Goal: Task Accomplishment & Management: Manage account settings

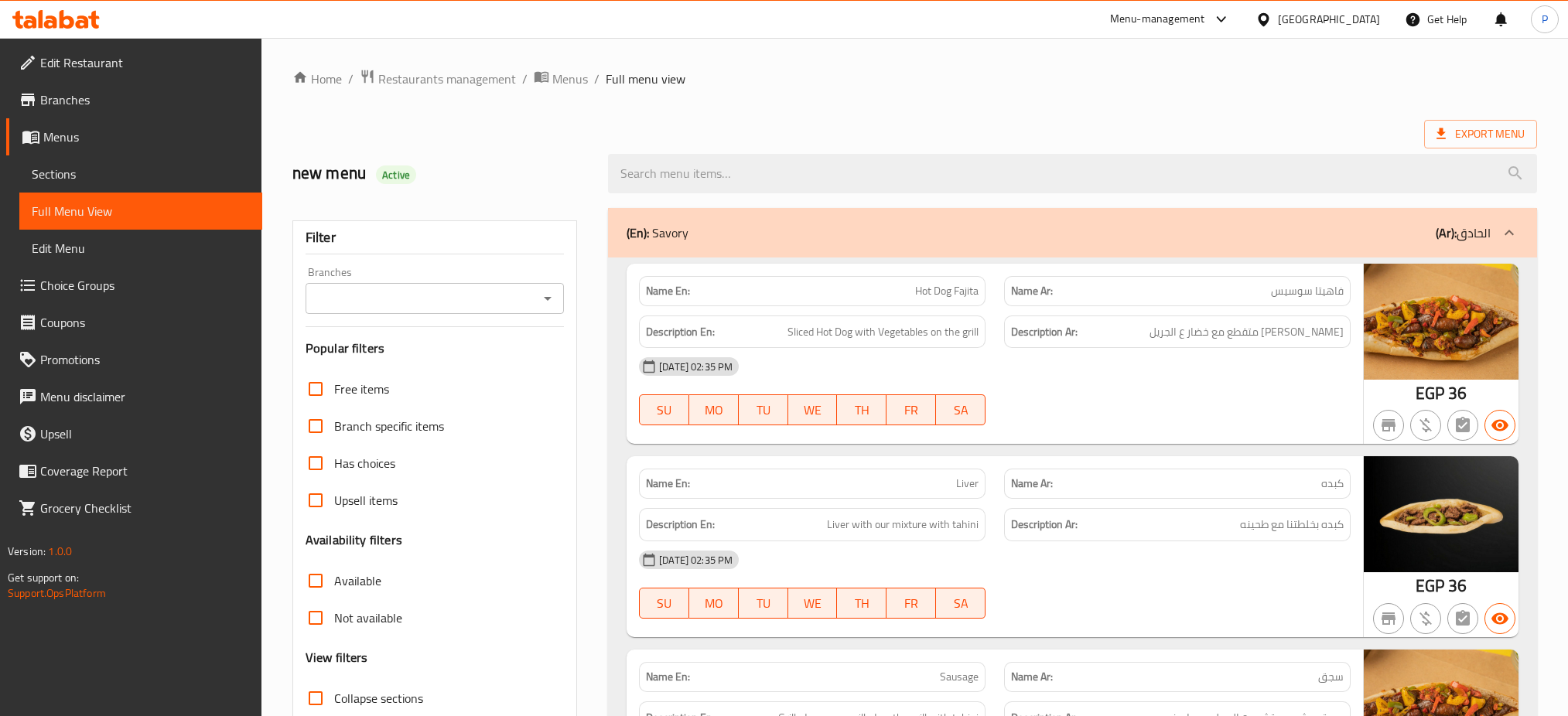
scroll to position [10161, 0]
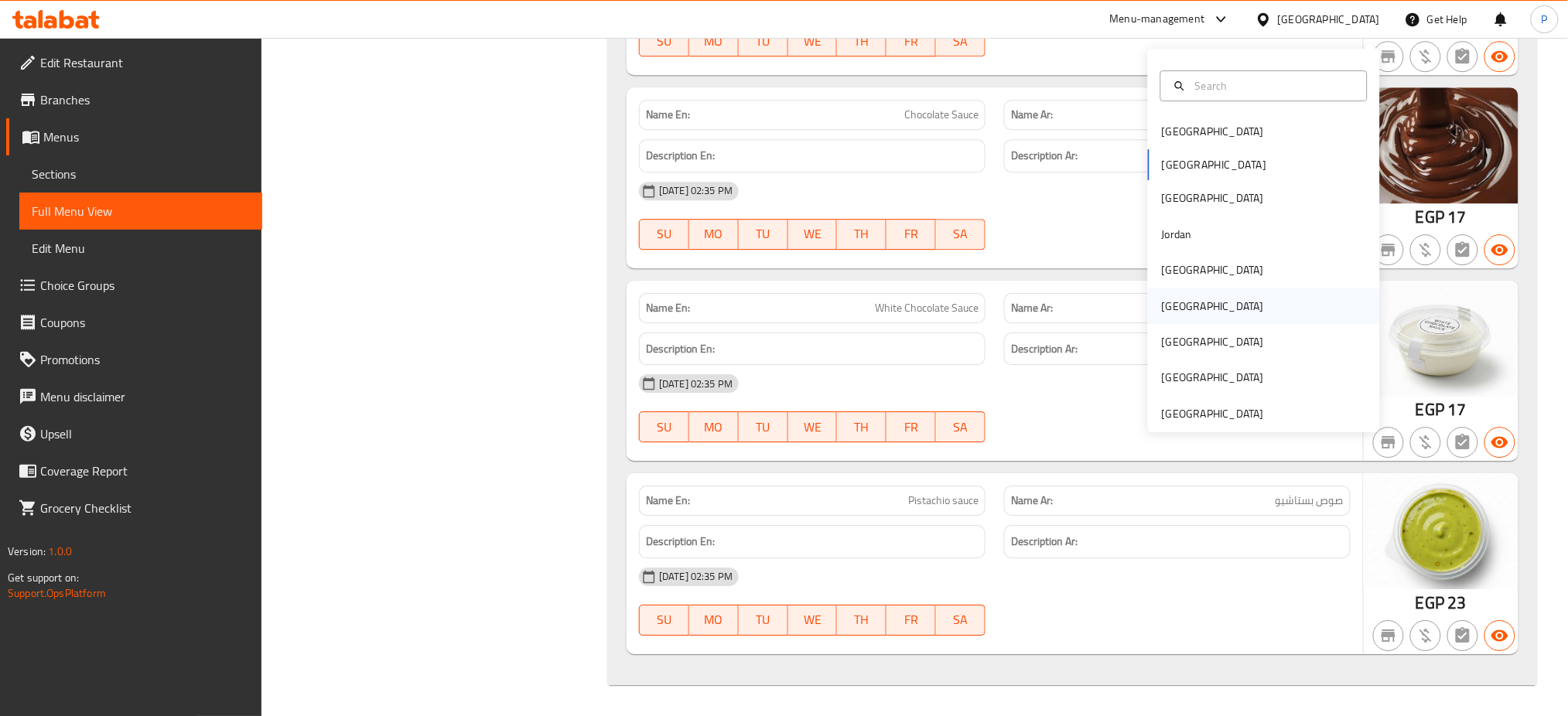
click at [1173, 294] on div "[GEOGRAPHIC_DATA]" at bounding box center [1213, 306] width 127 height 35
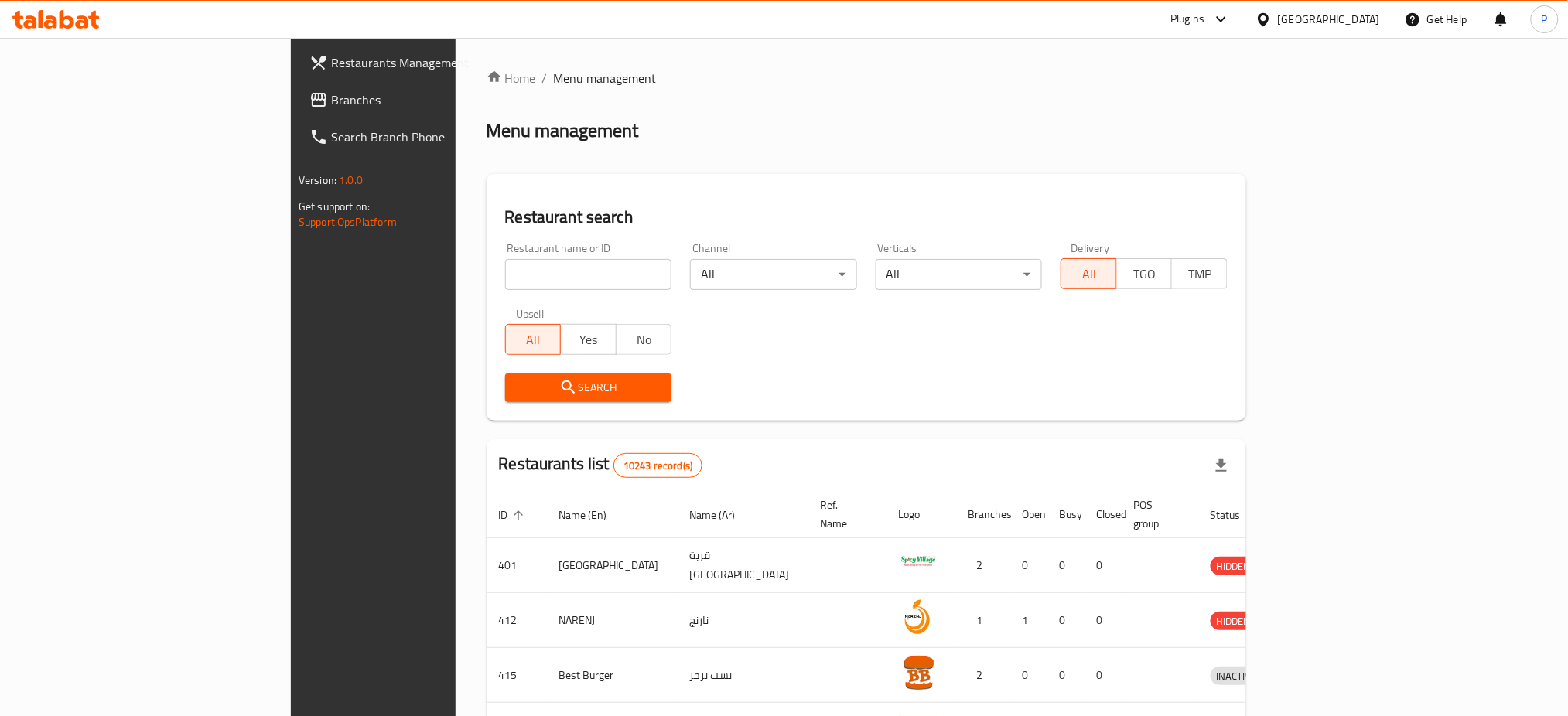
click at [518, 268] on input "search" at bounding box center [589, 274] width 167 height 31
paste input "Arabian Eat"
type input "Arabian Eat"
click button "Search" at bounding box center [589, 388] width 167 height 29
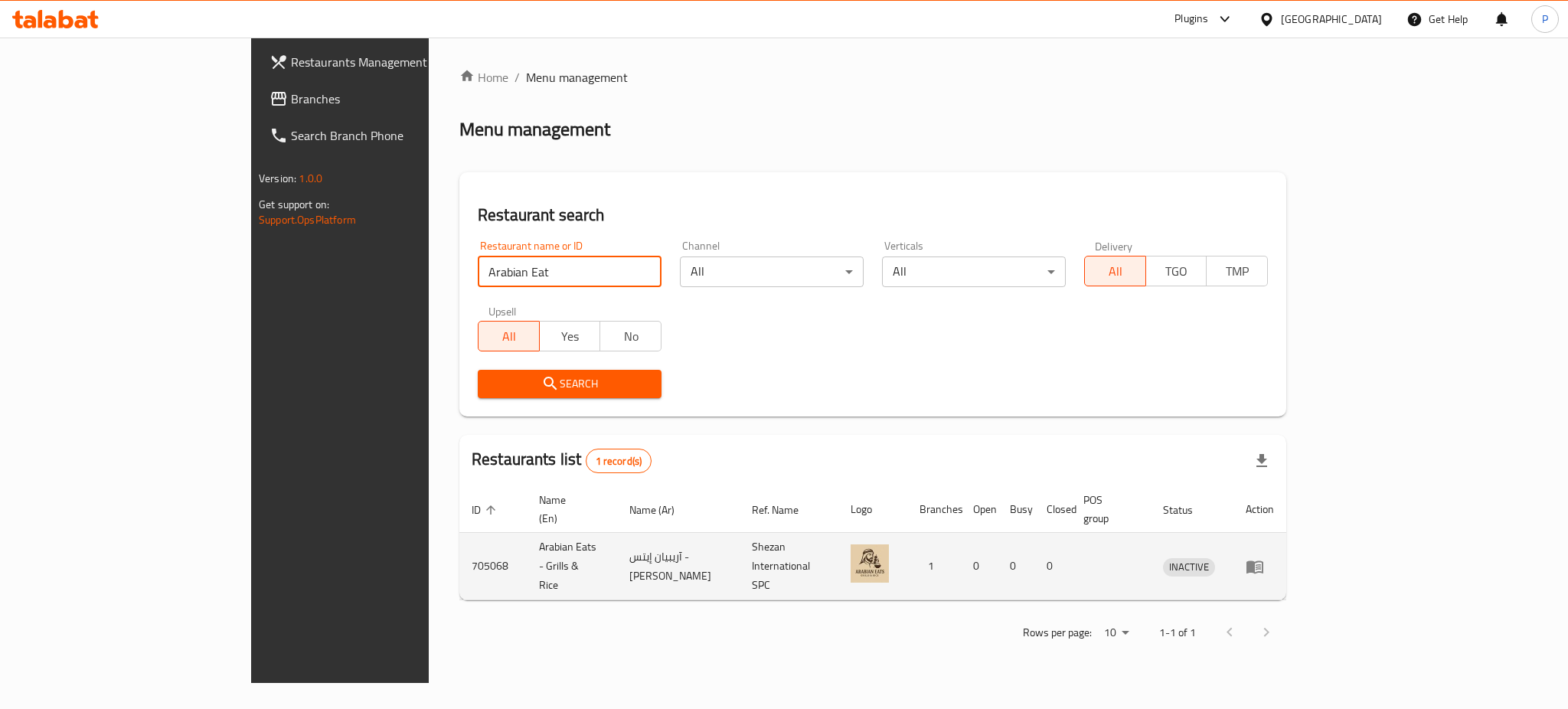
click at [1264, 557] on icon "enhanced table" at bounding box center [1255, 567] width 19 height 19
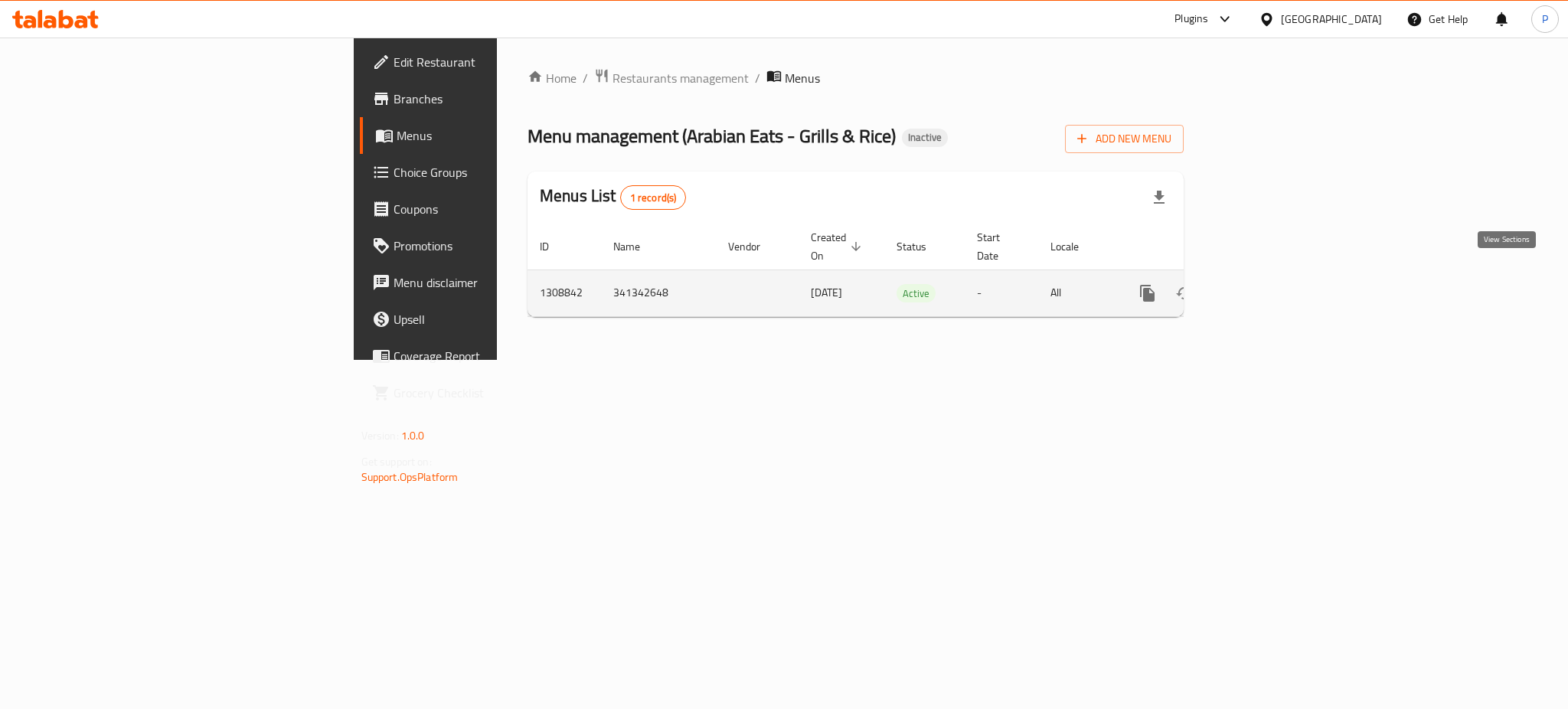
click at [1268, 284] on icon "enhanced table" at bounding box center [1258, 293] width 19 height 19
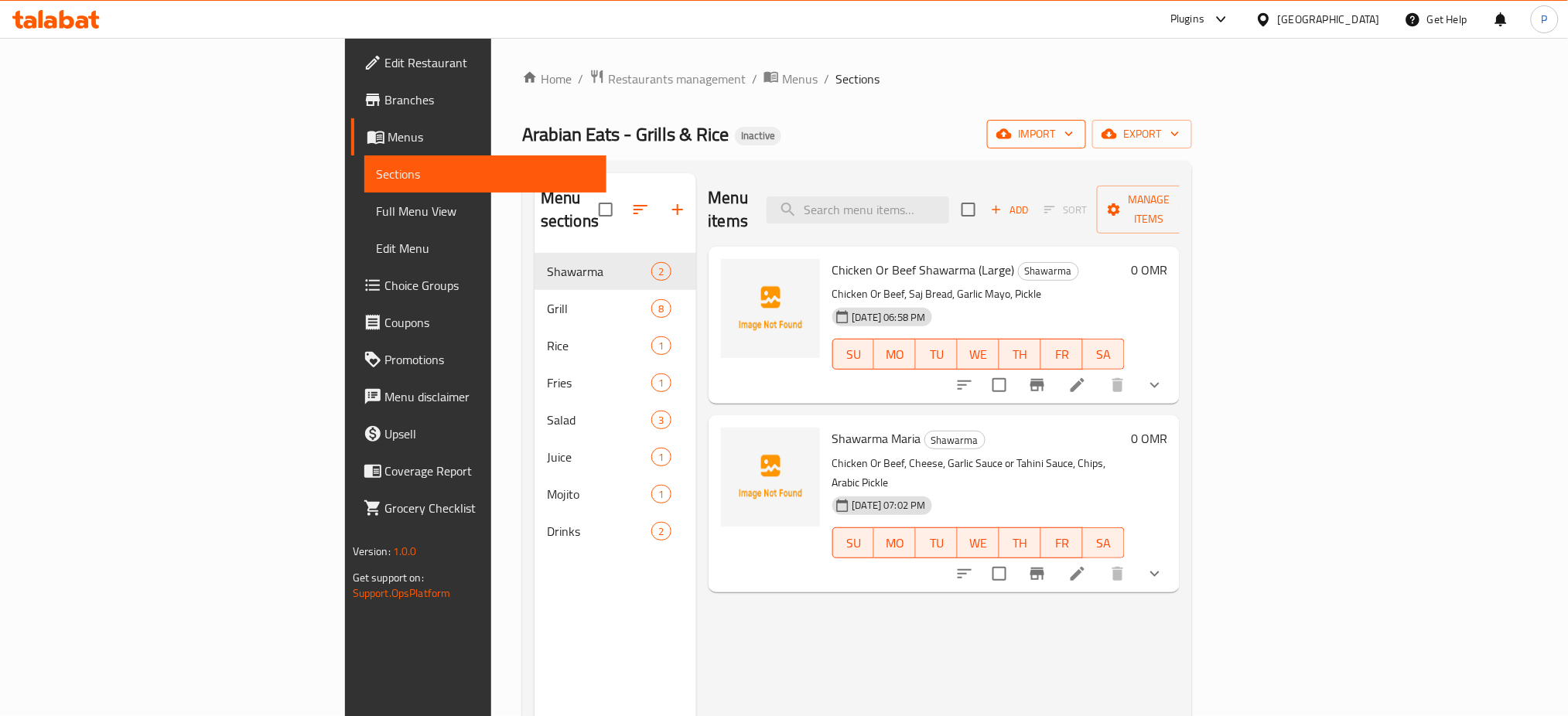
click at [1074, 137] on span "import" at bounding box center [1036, 134] width 74 height 20
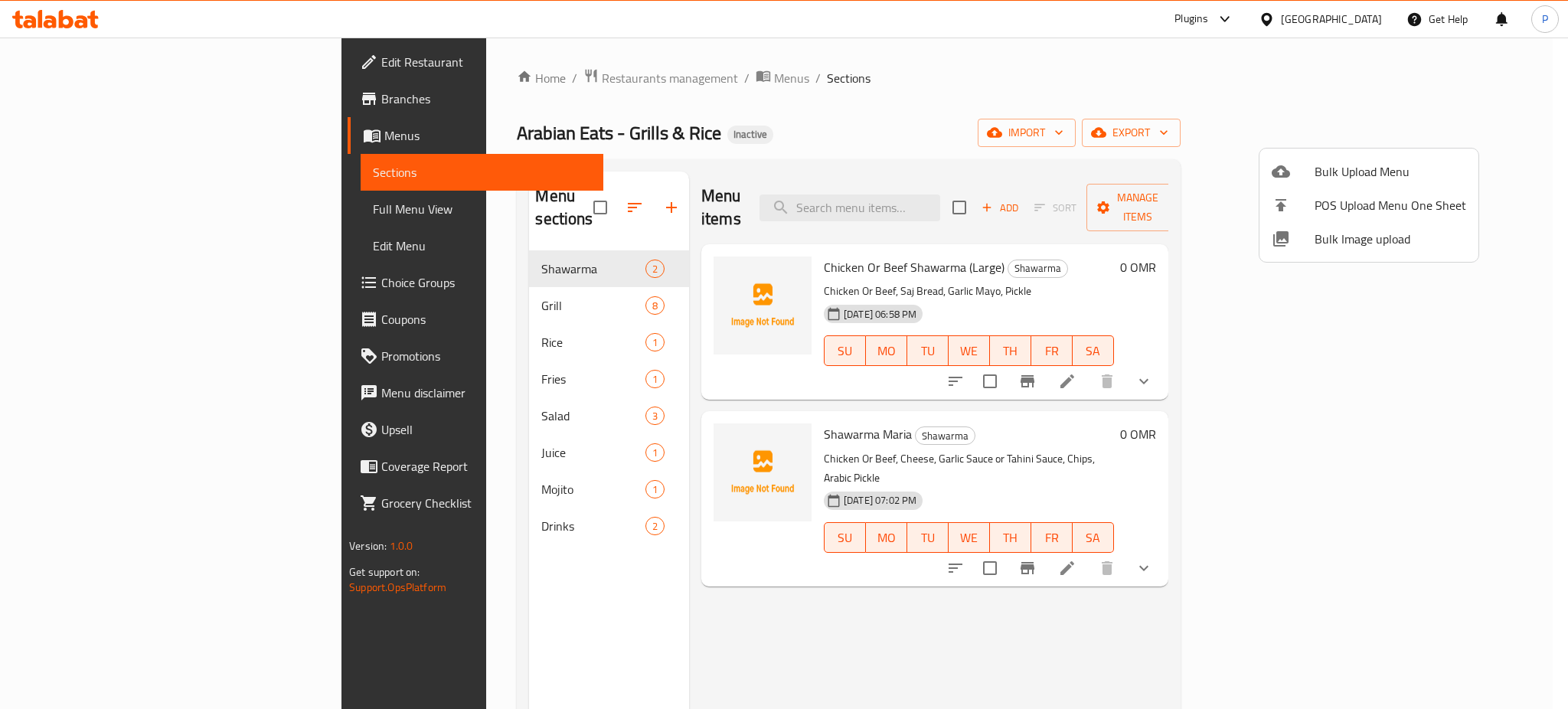
click at [1356, 248] on span "Bulk Image upload" at bounding box center [1391, 239] width 152 height 19
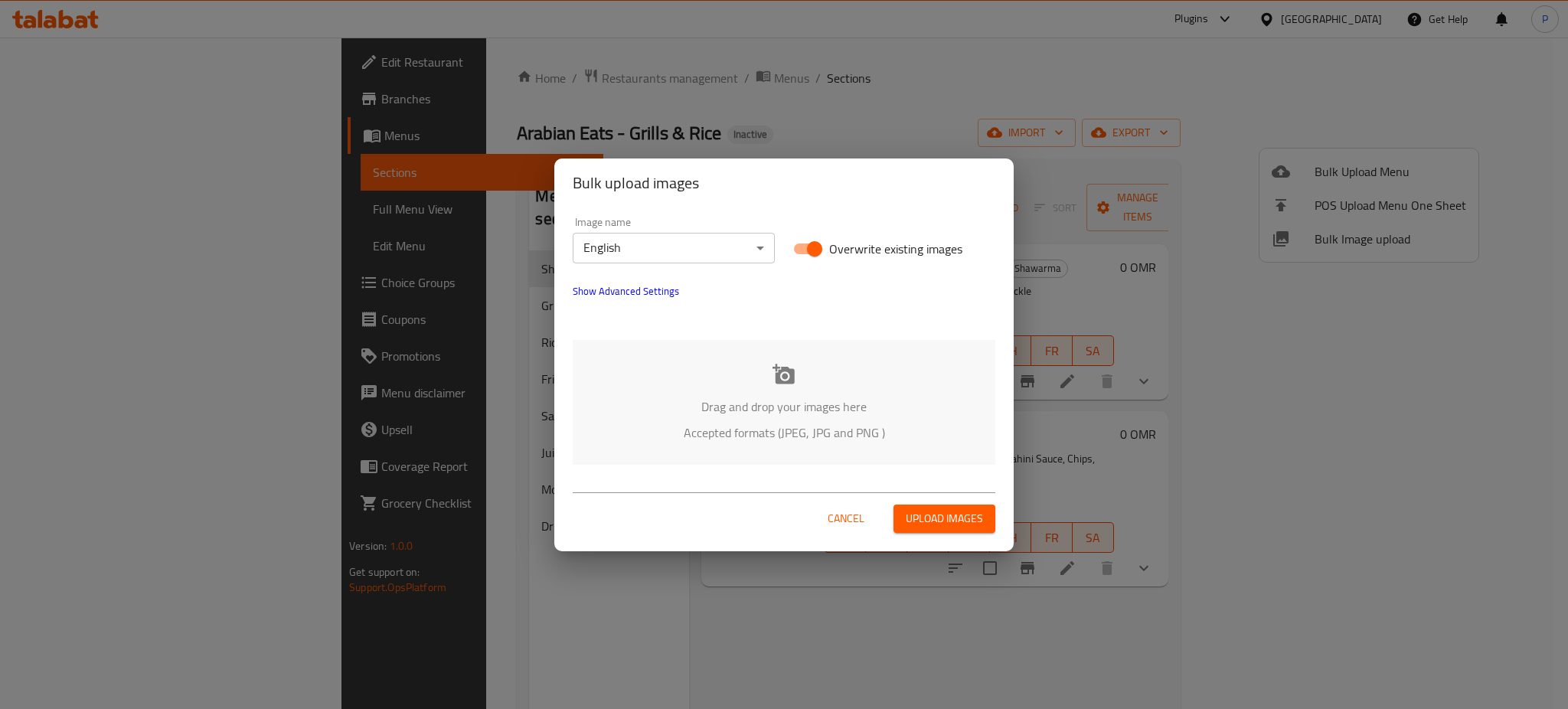
click at [750, 368] on div "Drag and drop your images here Accepted formats (JPEG, JPG and PNG )" at bounding box center [784, 402] width 423 height 125
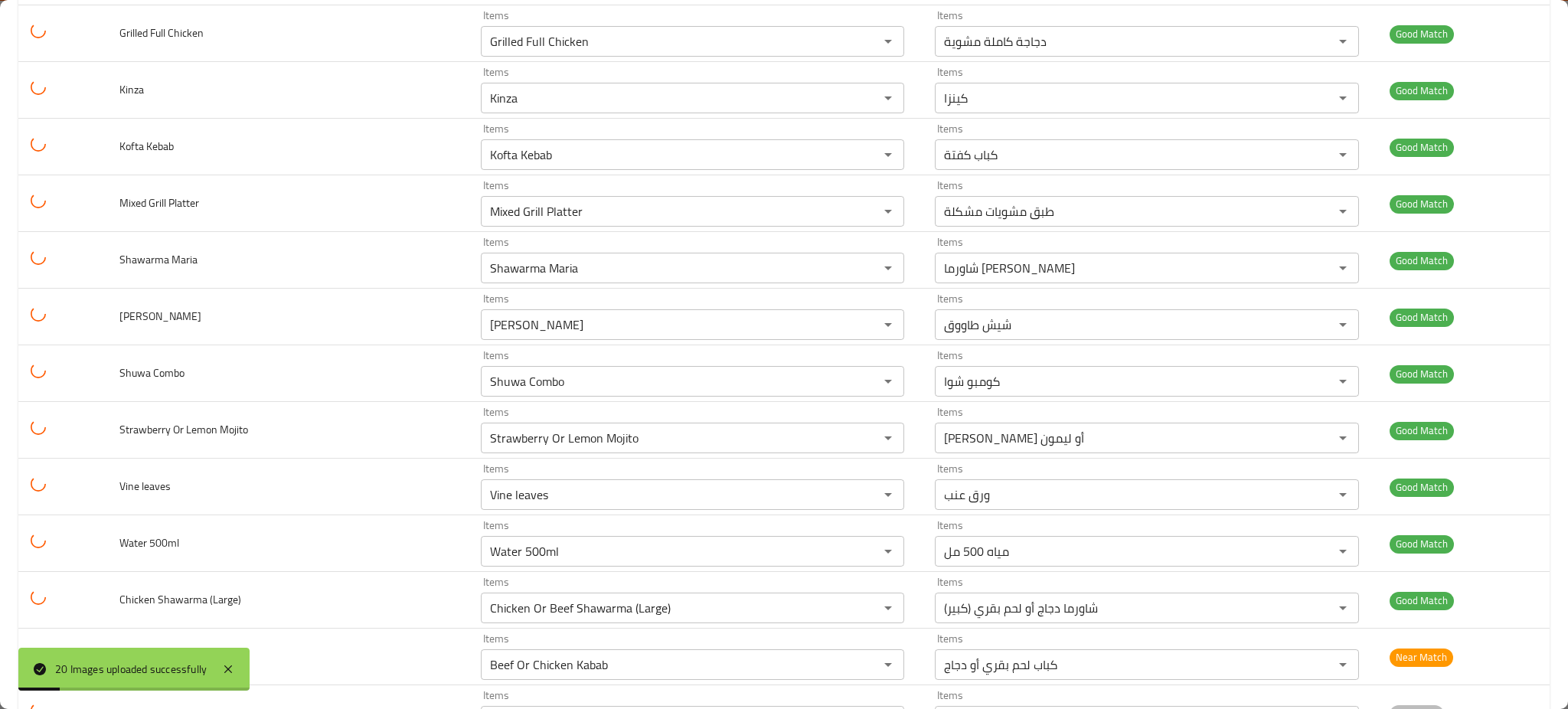
scroll to position [690, 0]
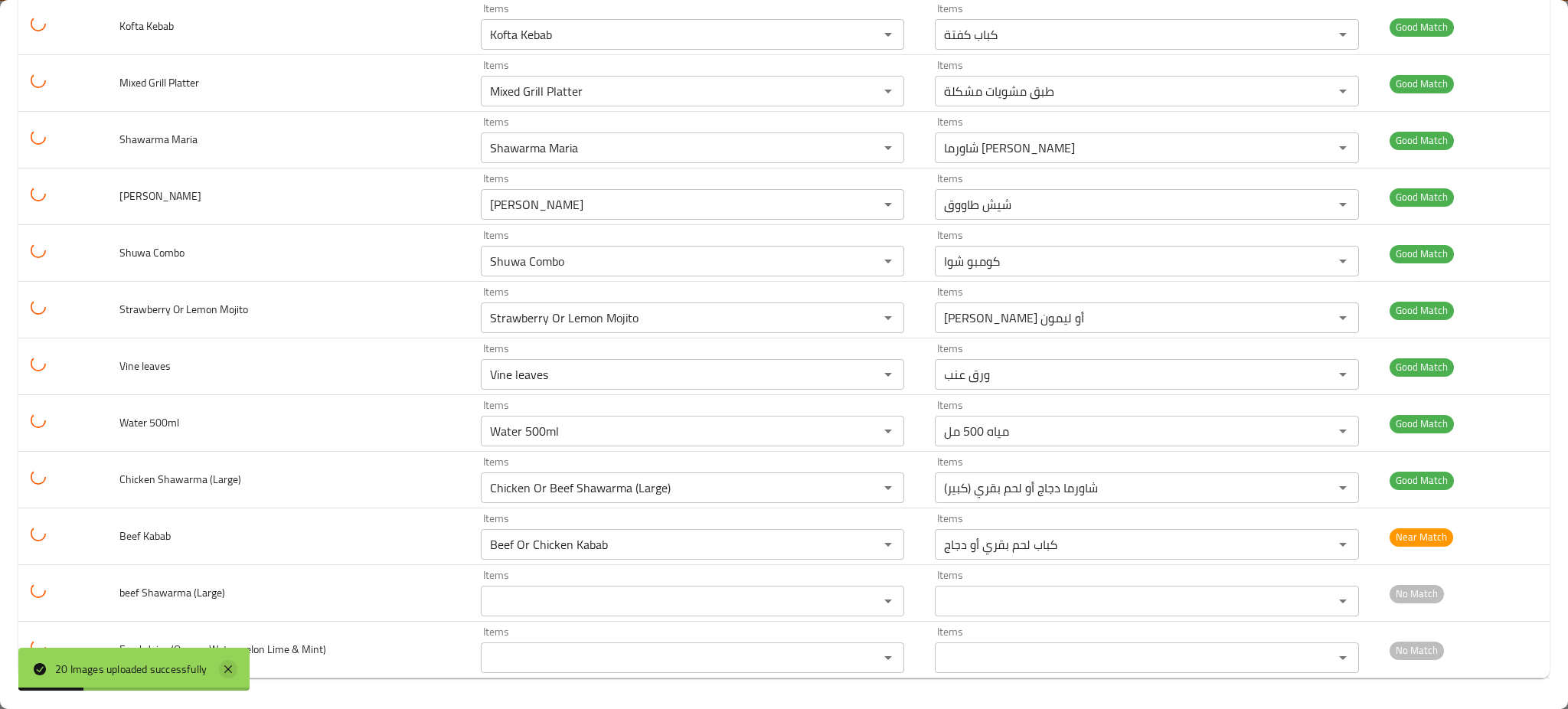
click at [222, 664] on icon at bounding box center [228, 669] width 19 height 19
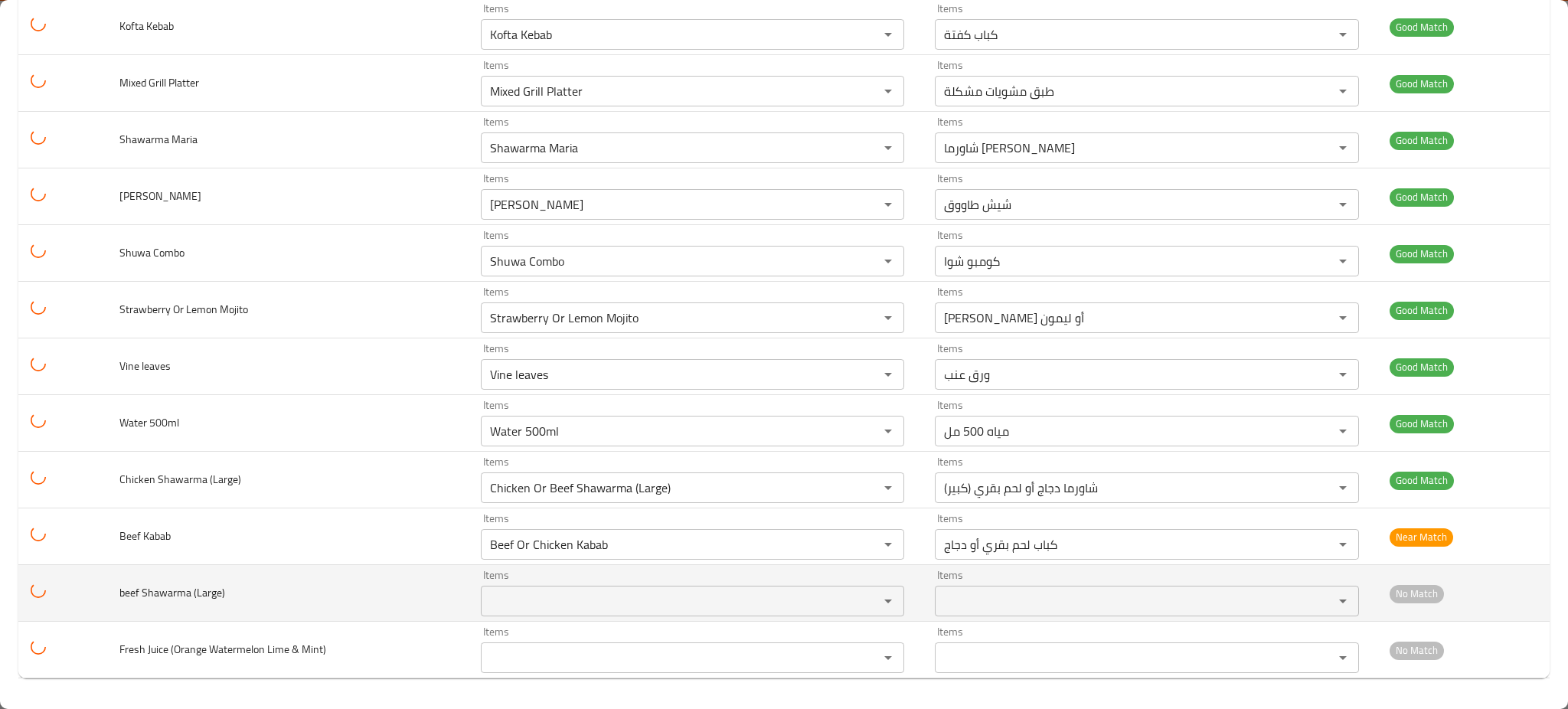
click at [170, 581] on td "beef Shawarma (Large)" at bounding box center [287, 593] width 362 height 57
click at [170, 586] on span "beef Shawarma (Large)" at bounding box center [172, 593] width 105 height 20
click at [185, 594] on span "beef Shawarma (Large)" at bounding box center [172, 593] width 105 height 20
copy span "Shawarma"
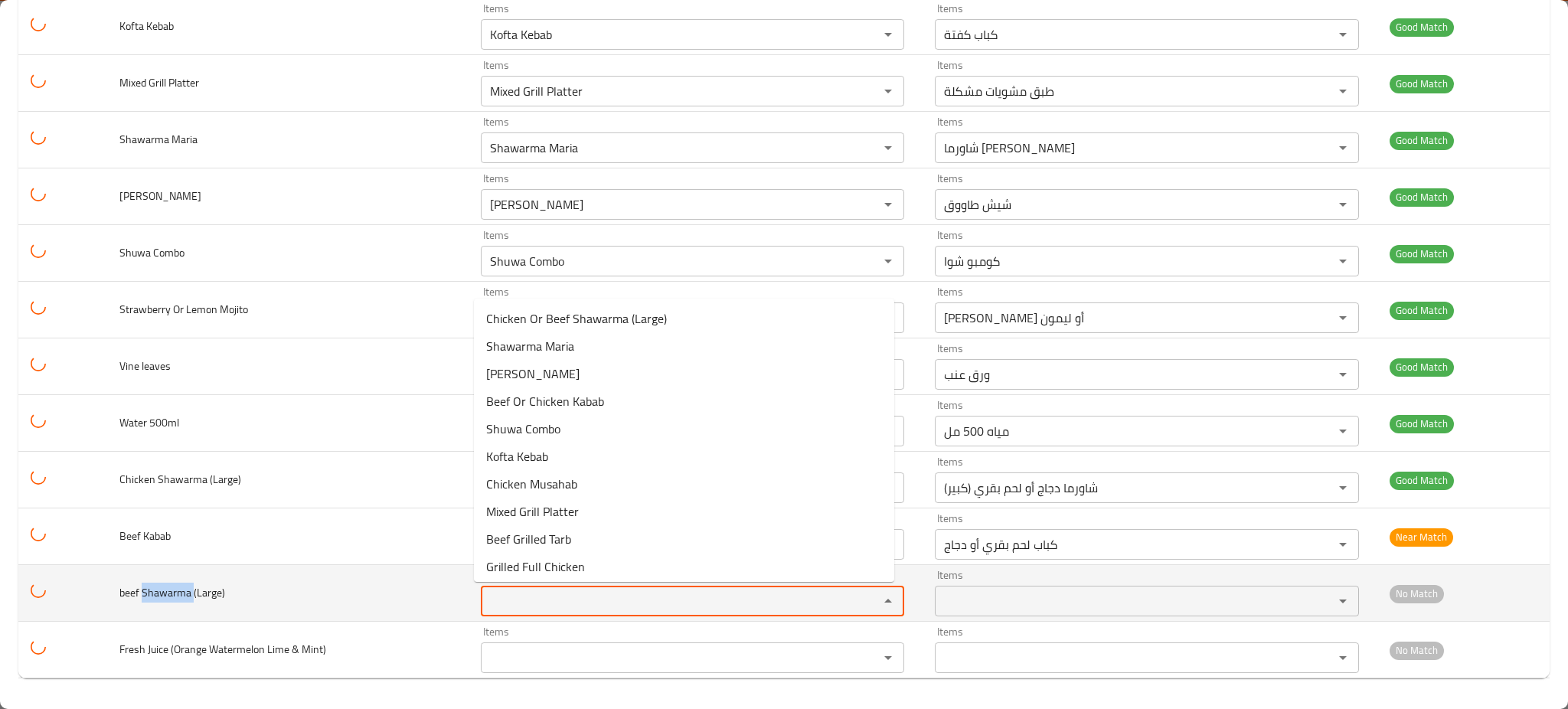
click at [619, 597] on \(Large\) "Items" at bounding box center [671, 601] width 370 height 22
paste \(Large\) "Shawarma"
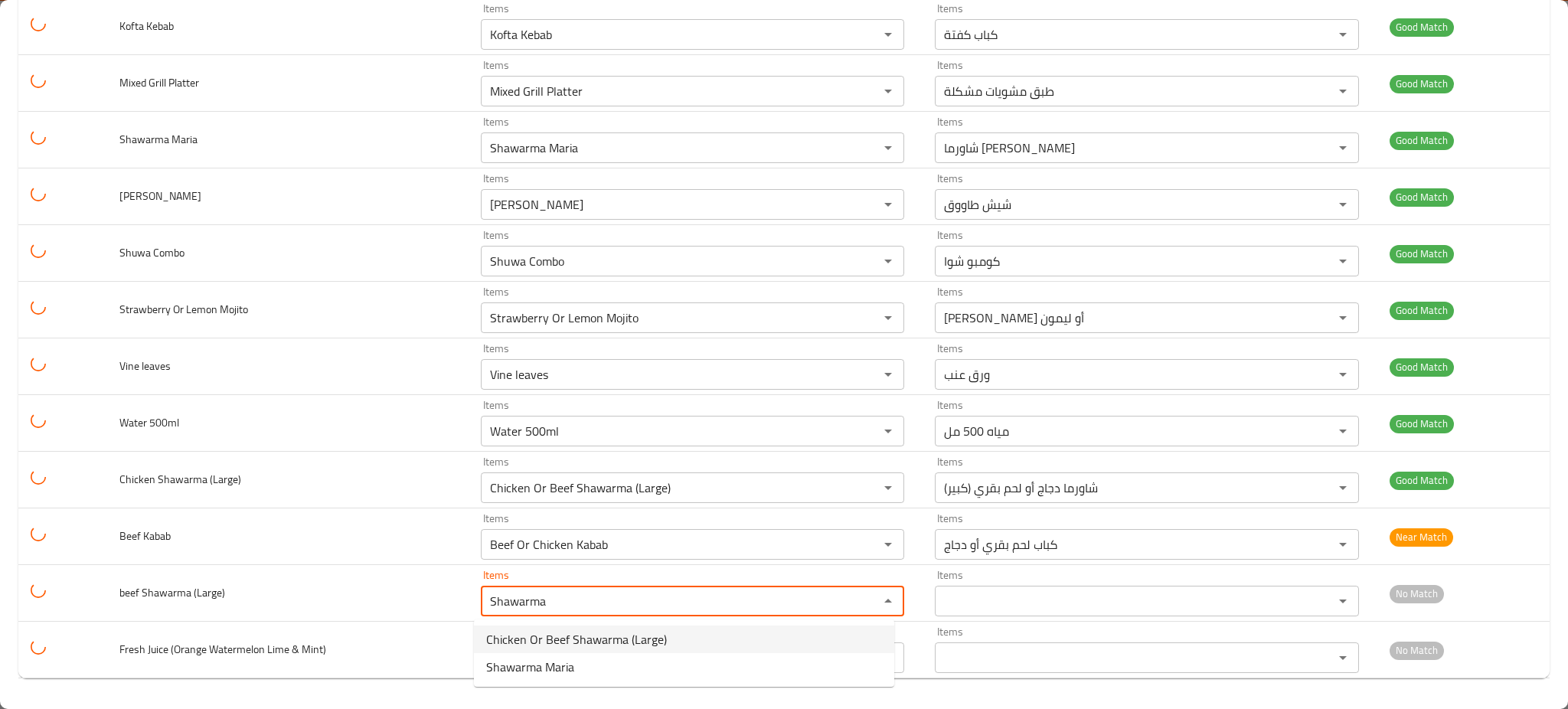
click at [564, 642] on span "Chicken Or Beef Shawarma (Large)" at bounding box center [576, 639] width 180 height 19
type \(Large\) "Chicken Or Beef Shawarma (Large)"
type \(Large\)-ar "شاورما دجاج أو لحم بقري (كبير)"
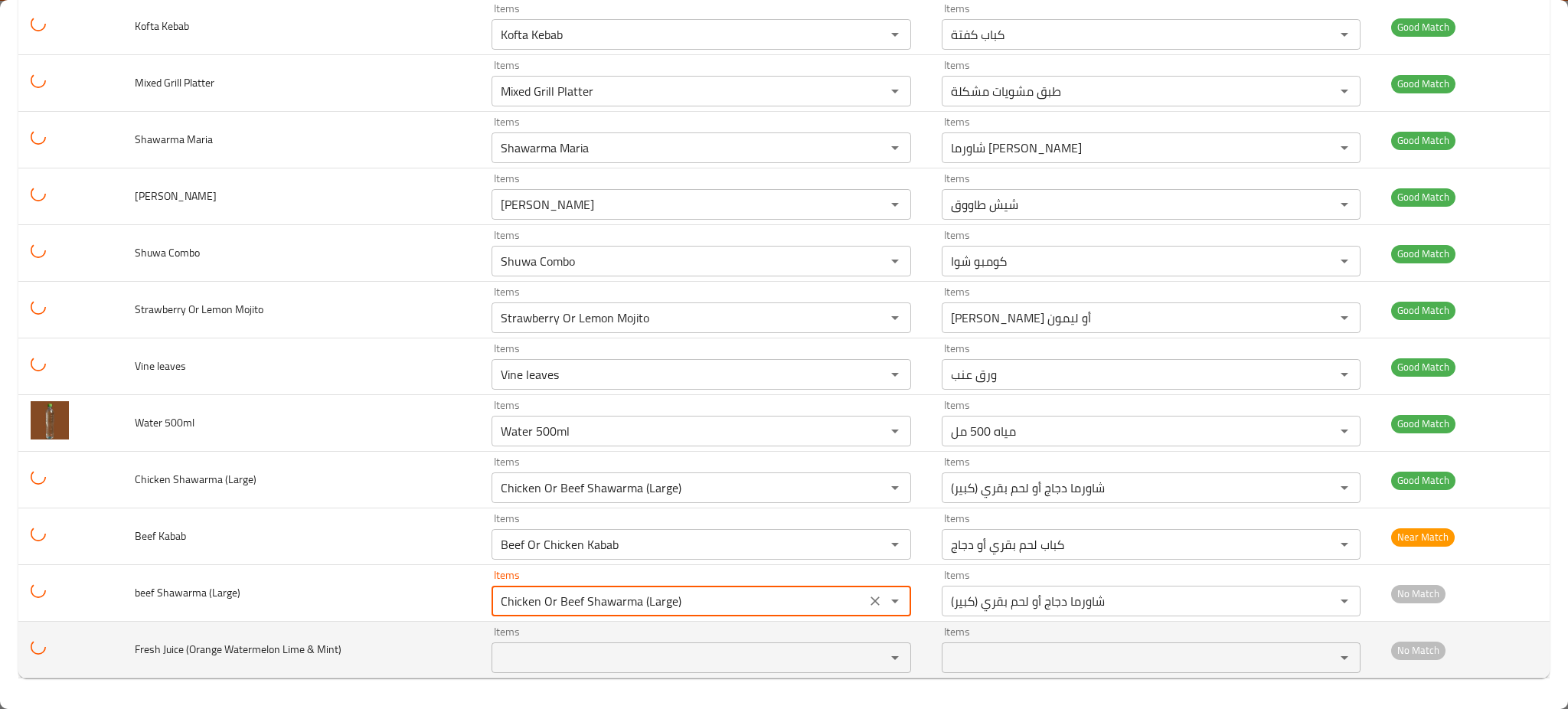
type \(Large\) "Chicken Or Beef Shawarma (Large)"
drag, startPoint x: 163, startPoint y: 641, endPoint x: 177, endPoint y: 647, distance: 15.2
click at [177, 647] on span "Fresh Juice (Orange Watermelon Lime & Mint)" at bounding box center [238, 649] width 207 height 20
copy span "Juic"
click at [530, 663] on Mint\) "Items" at bounding box center [678, 658] width 365 height 22
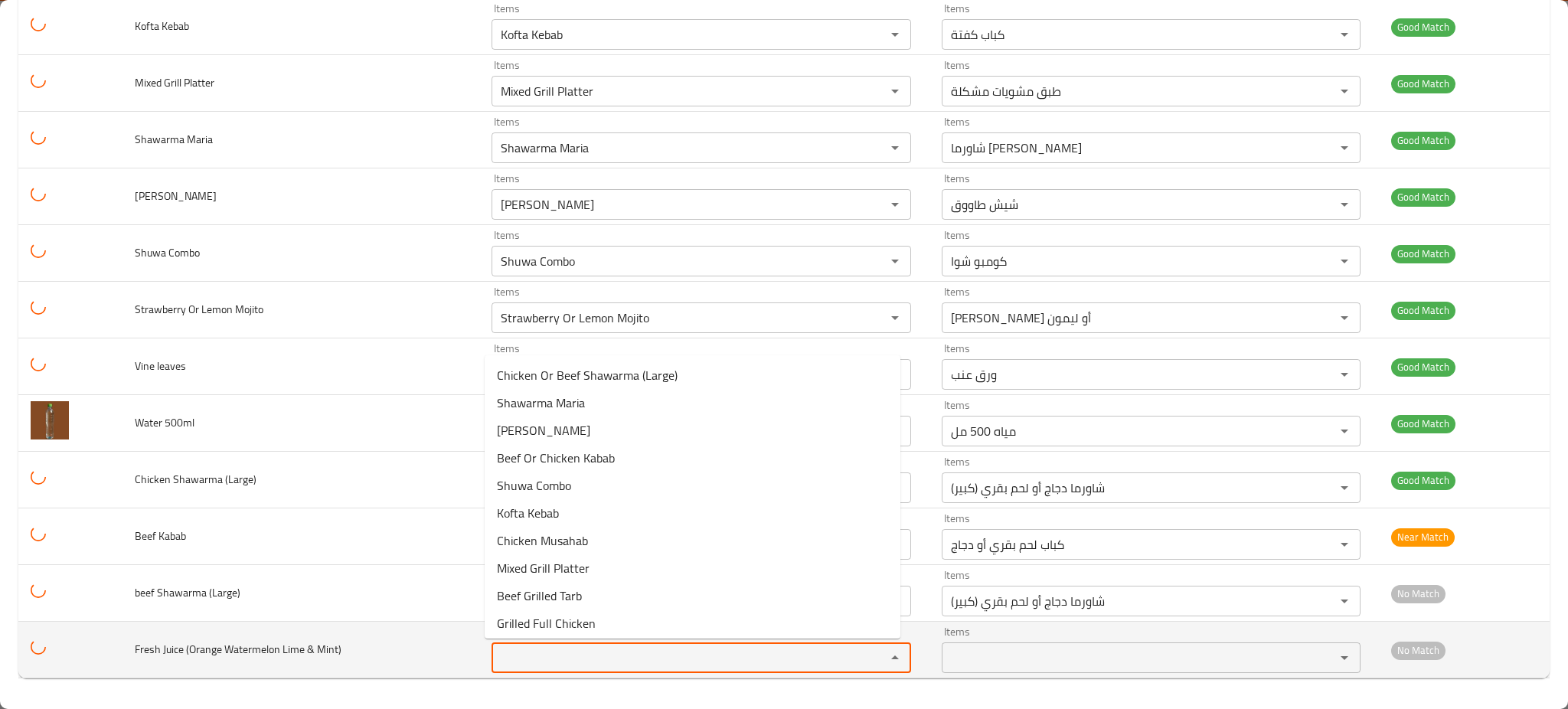
paste Mint\) "Juic"
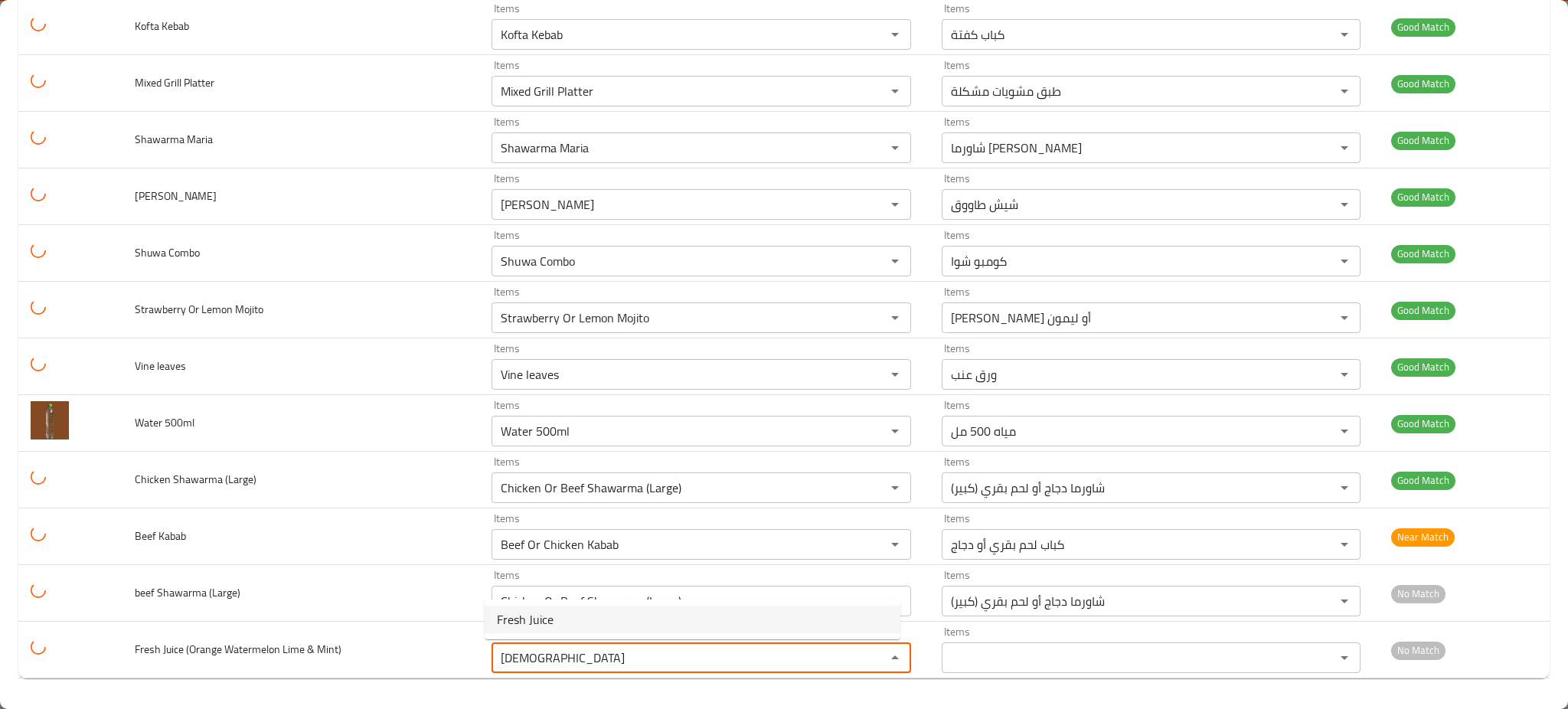
click at [540, 625] on span "Fresh Juice" at bounding box center [525, 619] width 57 height 19
type Mint\) "Fresh Juice"
type Mint\)-ar "عصير طازج"
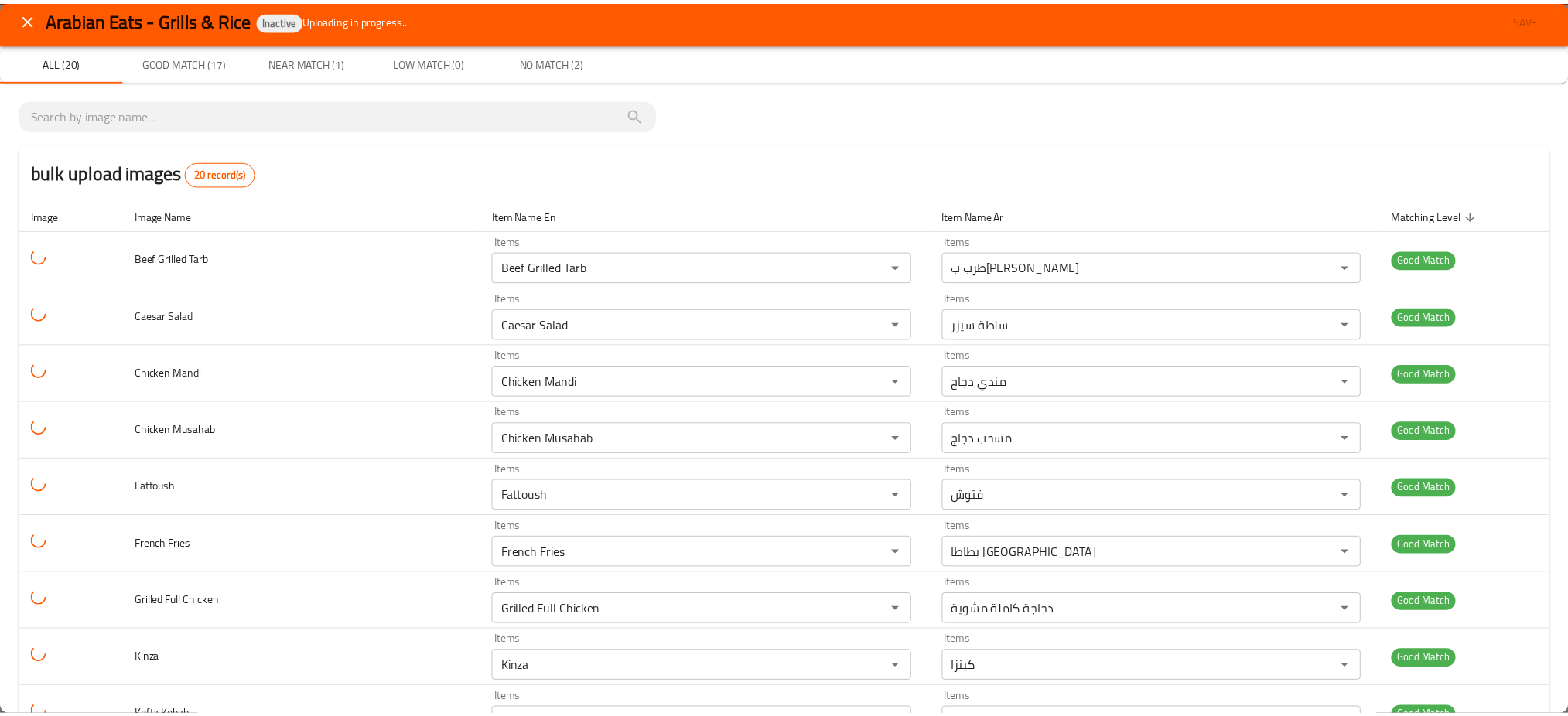
scroll to position [0, 0]
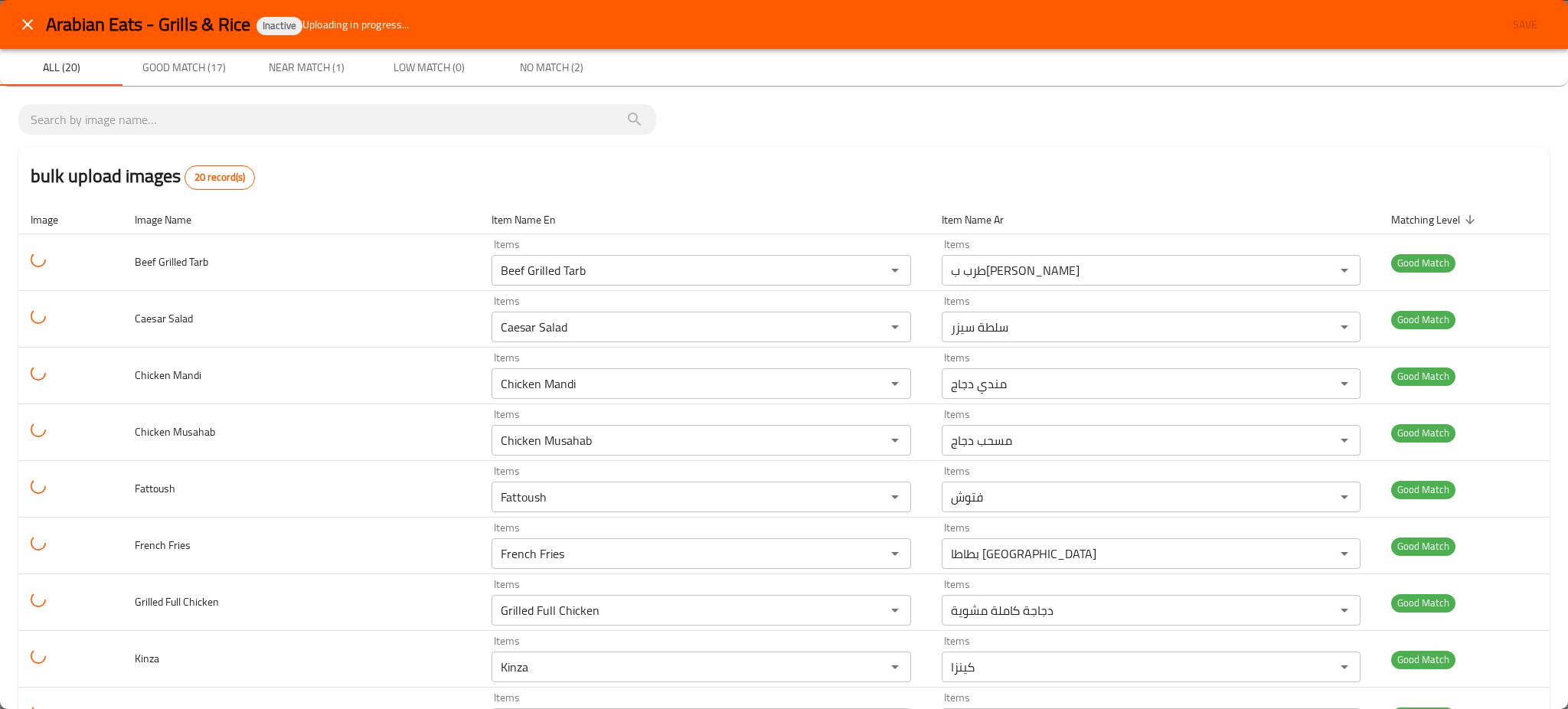
type Mint\) "Fresh Juice"
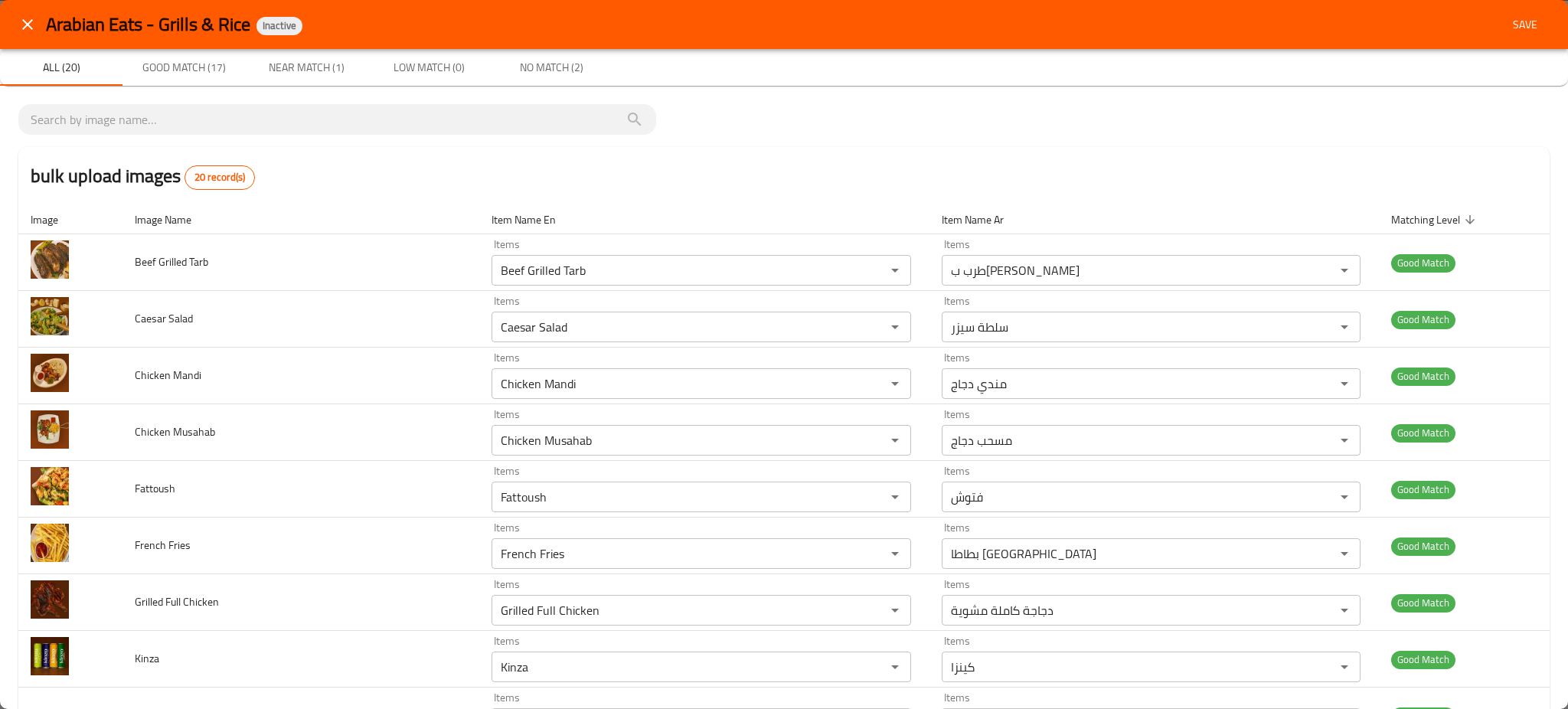
click at [1507, 21] on span "Save" at bounding box center [1525, 25] width 36 height 19
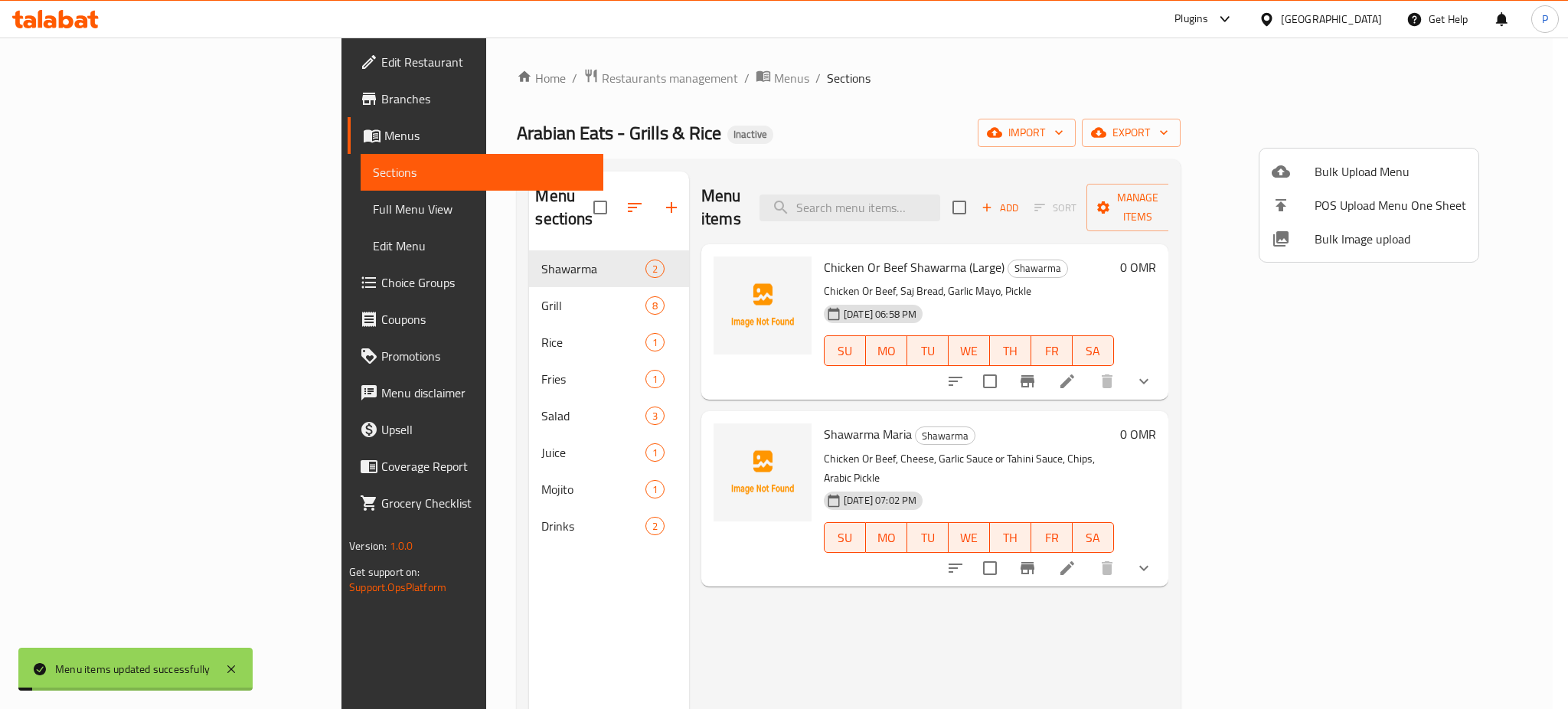
click at [424, 310] on div at bounding box center [784, 354] width 1568 height 709
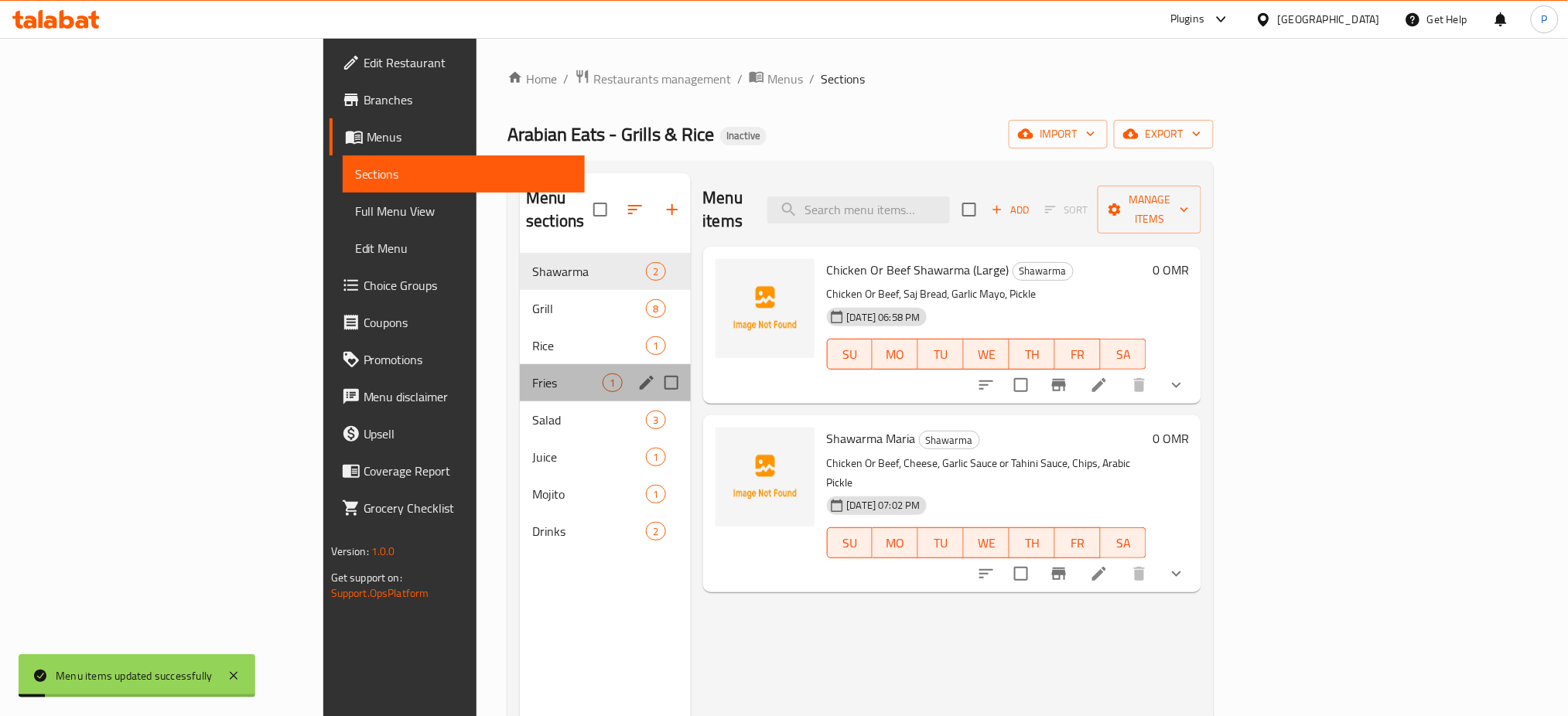
drag, startPoint x: 423, startPoint y: 349, endPoint x: 330, endPoint y: 298, distance: 106.1
click at [520, 364] on div "Fries 1" at bounding box center [605, 382] width 170 height 37
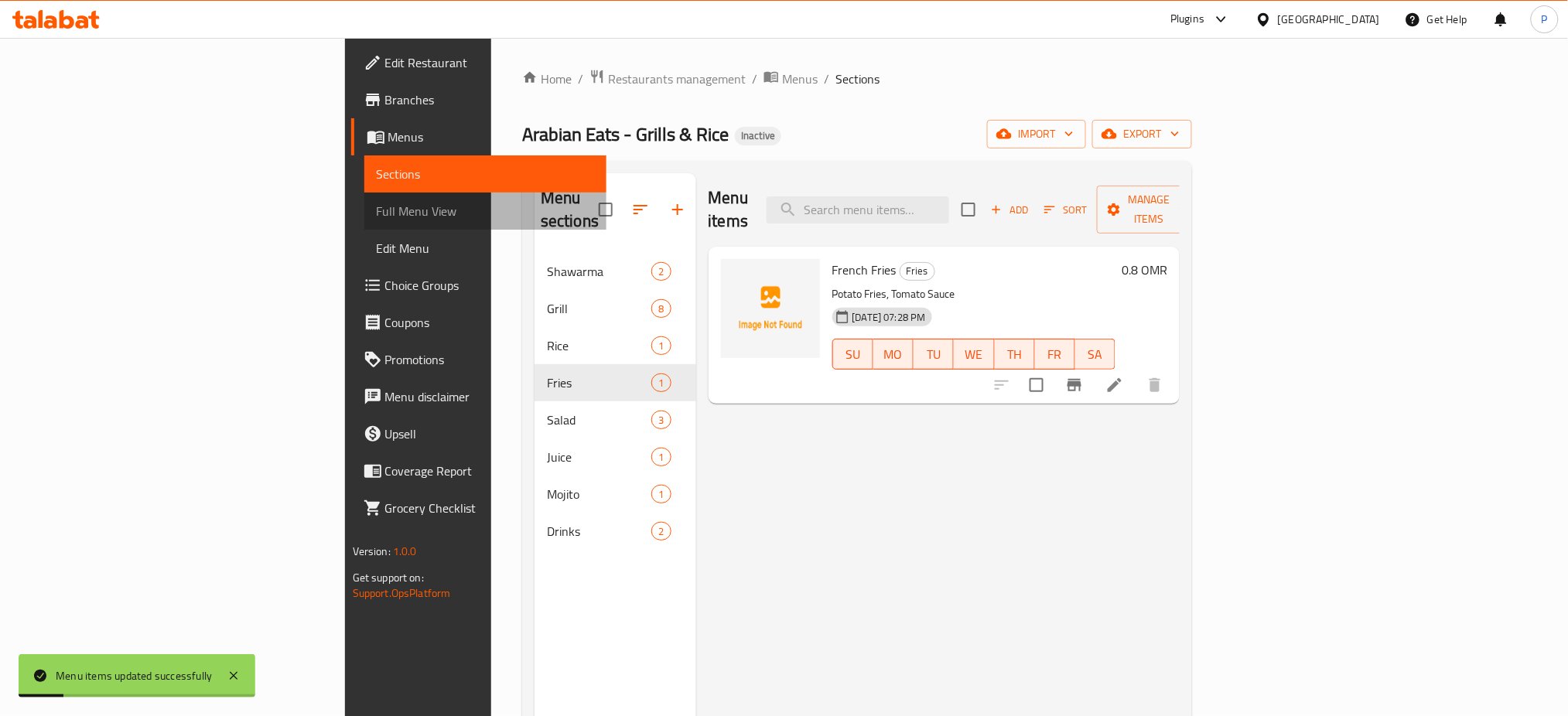
click at [377, 211] on span "Full Menu View" at bounding box center [486, 211] width 218 height 19
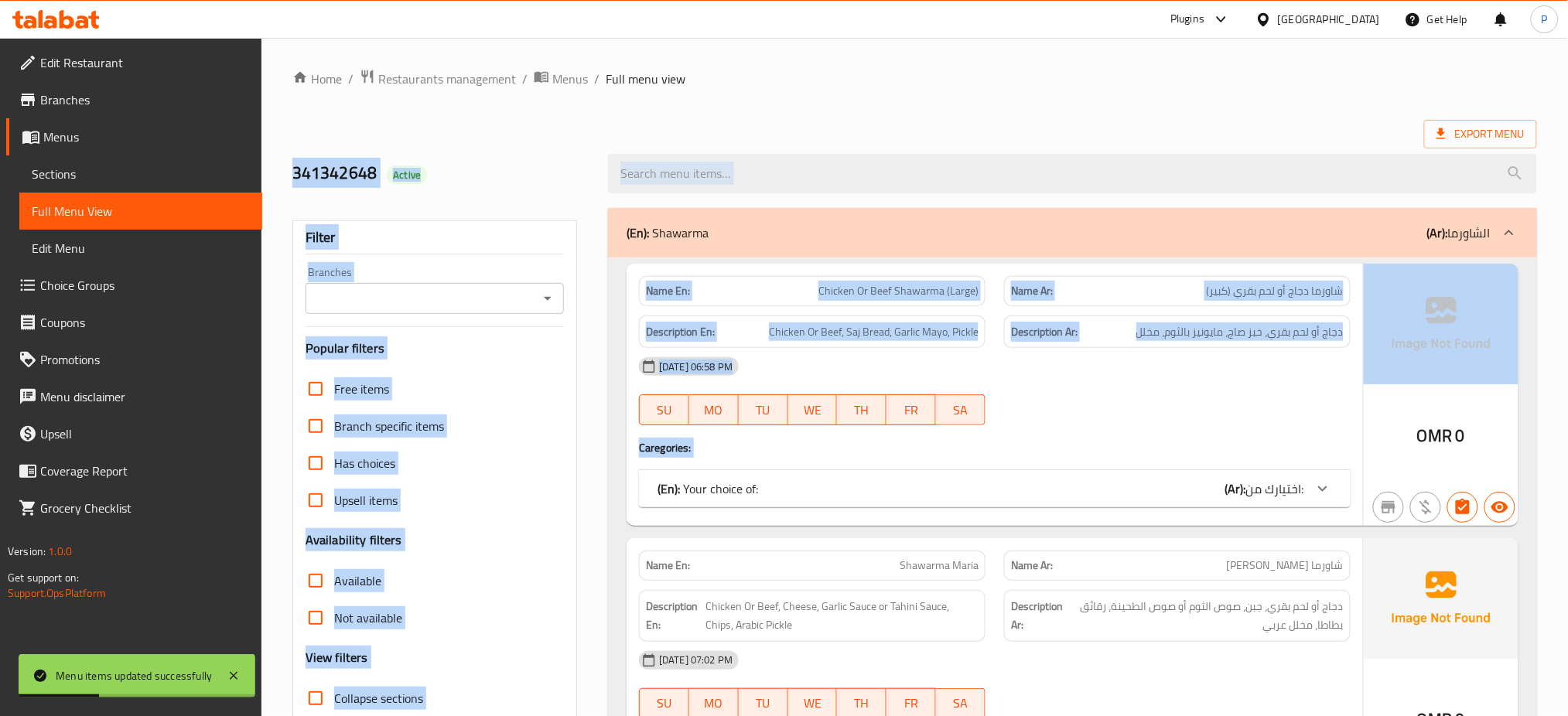
drag, startPoint x: 1573, startPoint y: 114, endPoint x: 1566, endPoint y: 401, distance: 287.1
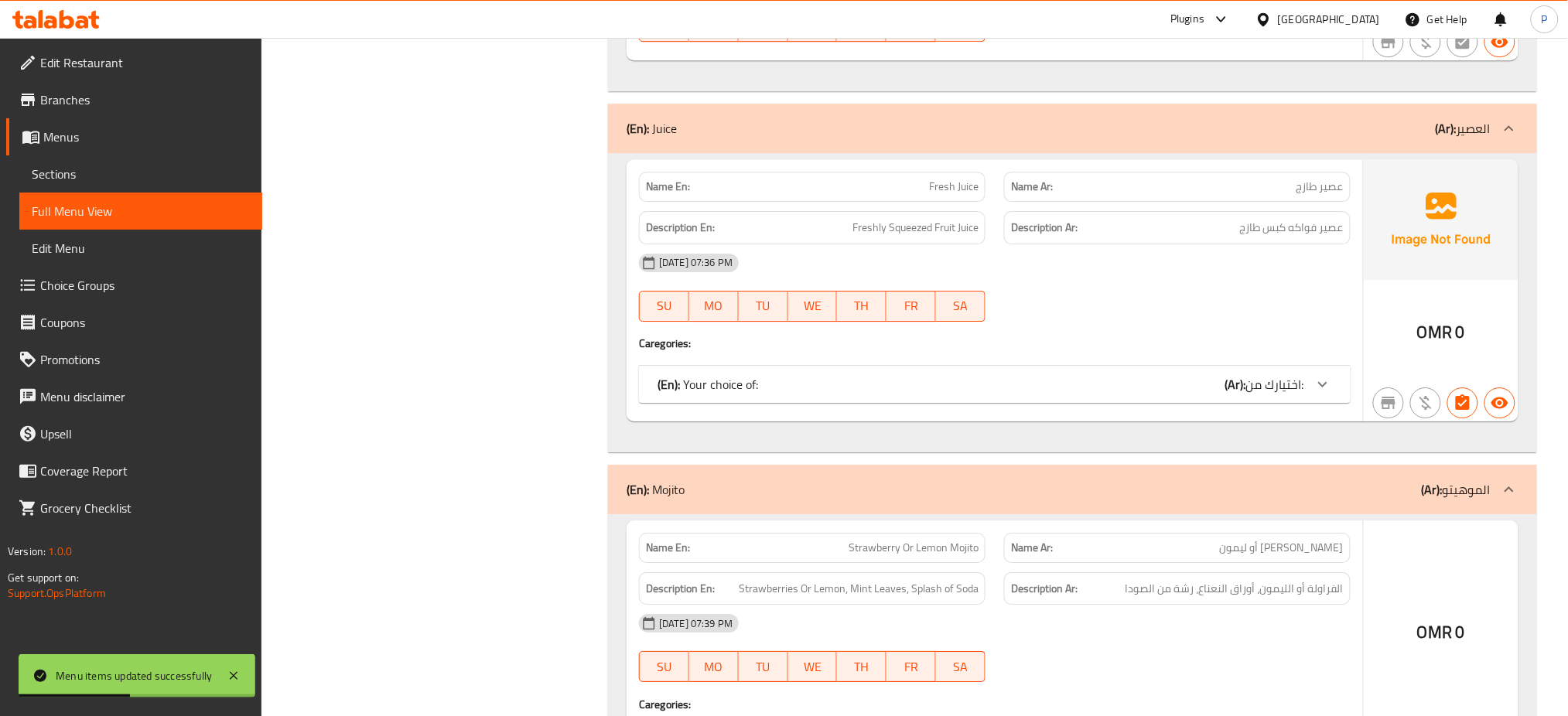
scroll to position [4395, 0]
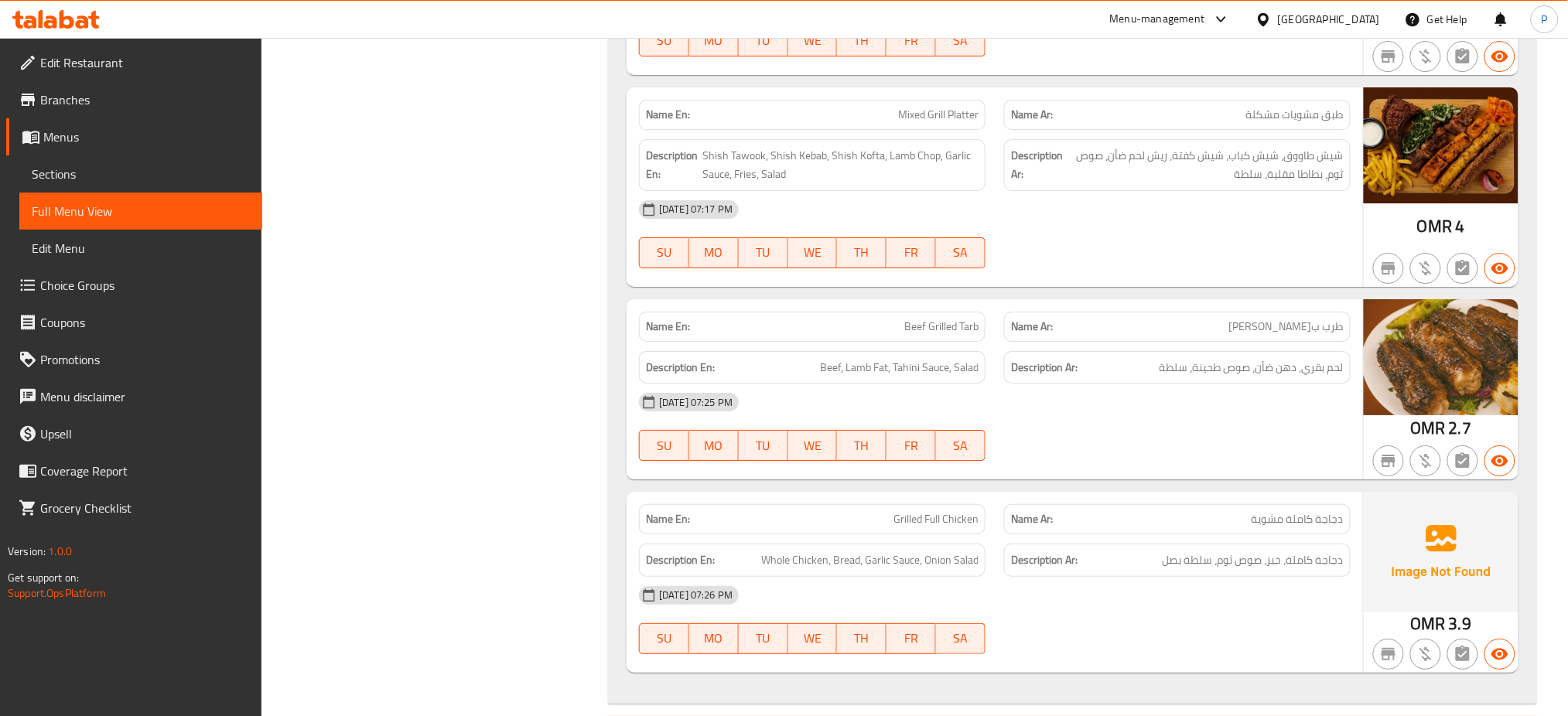
scroll to position [1918, 0]
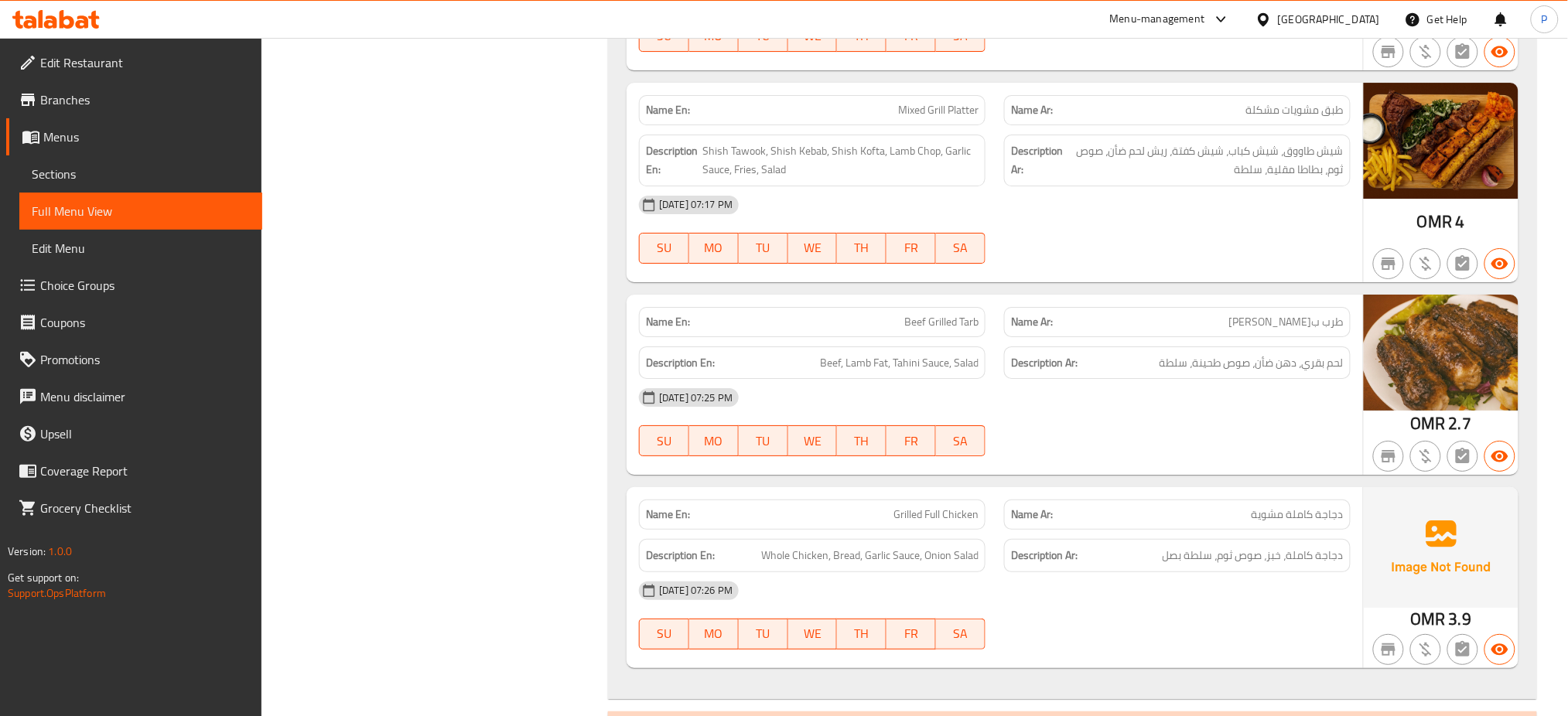
click at [902, 507] on span "Grilled Full Chicken" at bounding box center [935, 514] width 85 height 16
drag, startPoint x: 902, startPoint y: 491, endPoint x: 933, endPoint y: 491, distance: 31.0
click at [933, 507] on span "Grilled Full Chicken" at bounding box center [935, 514] width 85 height 16
copy span "Grilled Full"
click at [104, 140] on span "Menus" at bounding box center [146, 137] width 206 height 19
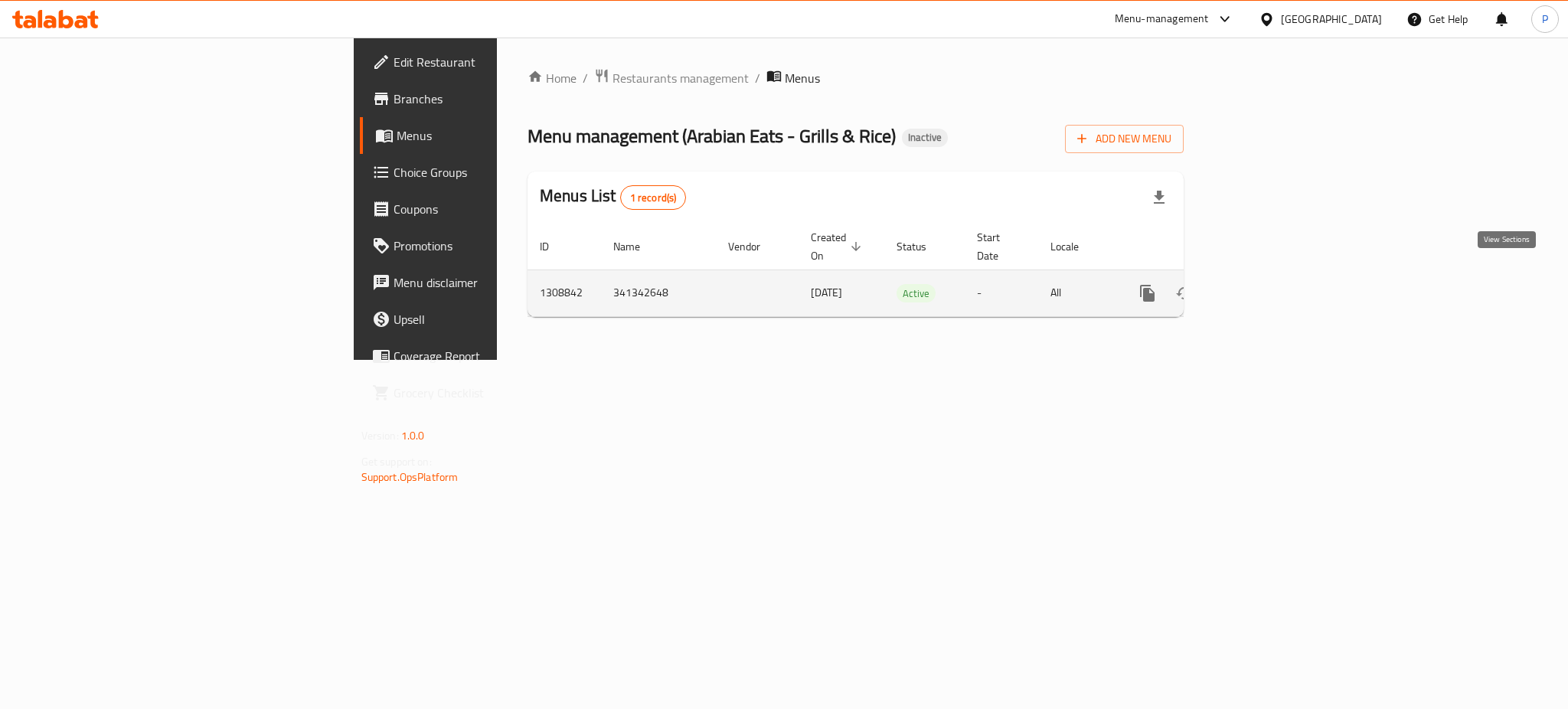
click at [1277, 275] on link "enhanced table" at bounding box center [1257, 293] width 36 height 36
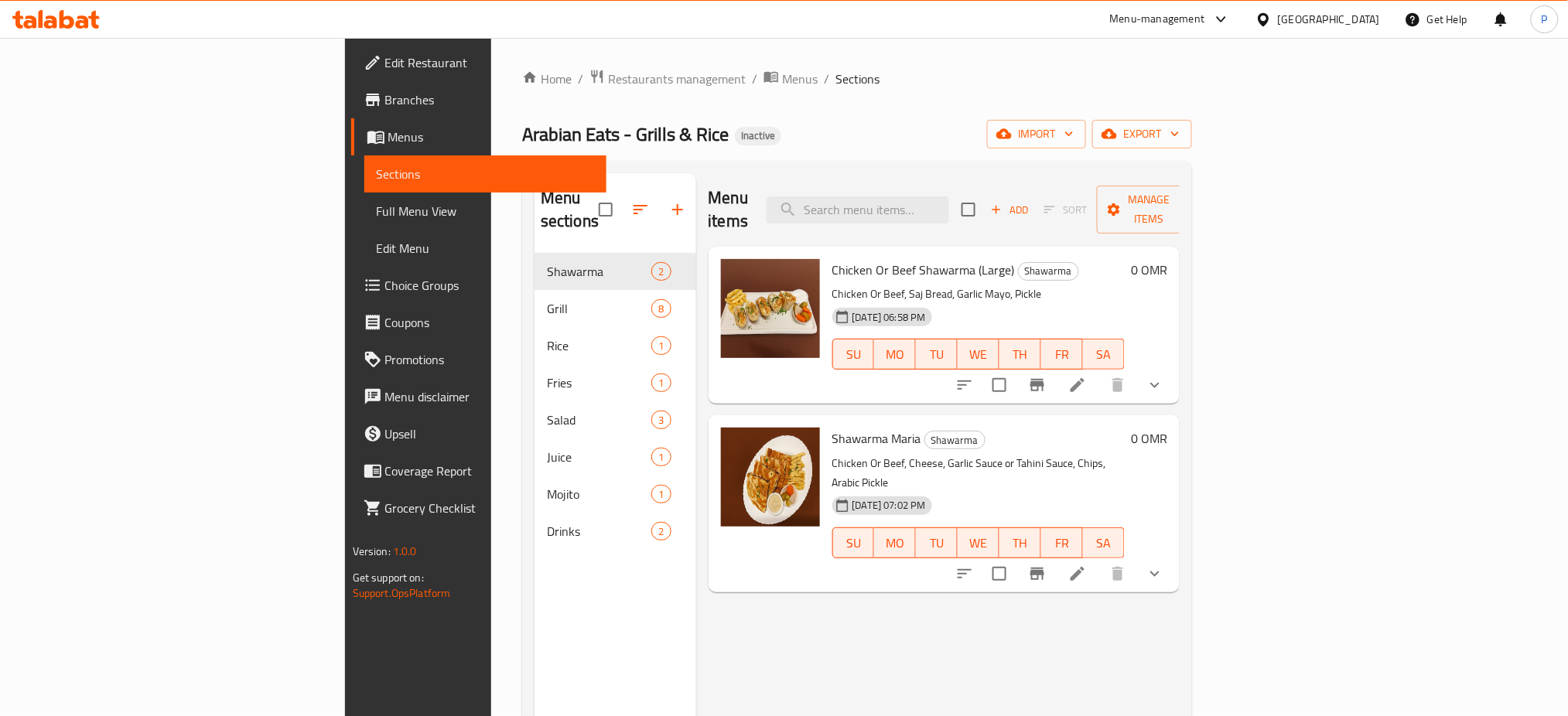
click at [914, 174] on div "Menu items Add Sort Manage items" at bounding box center [944, 210] width 472 height 73
click at [933, 196] on input "search" at bounding box center [857, 209] width 182 height 27
paste input "Grilled Full"
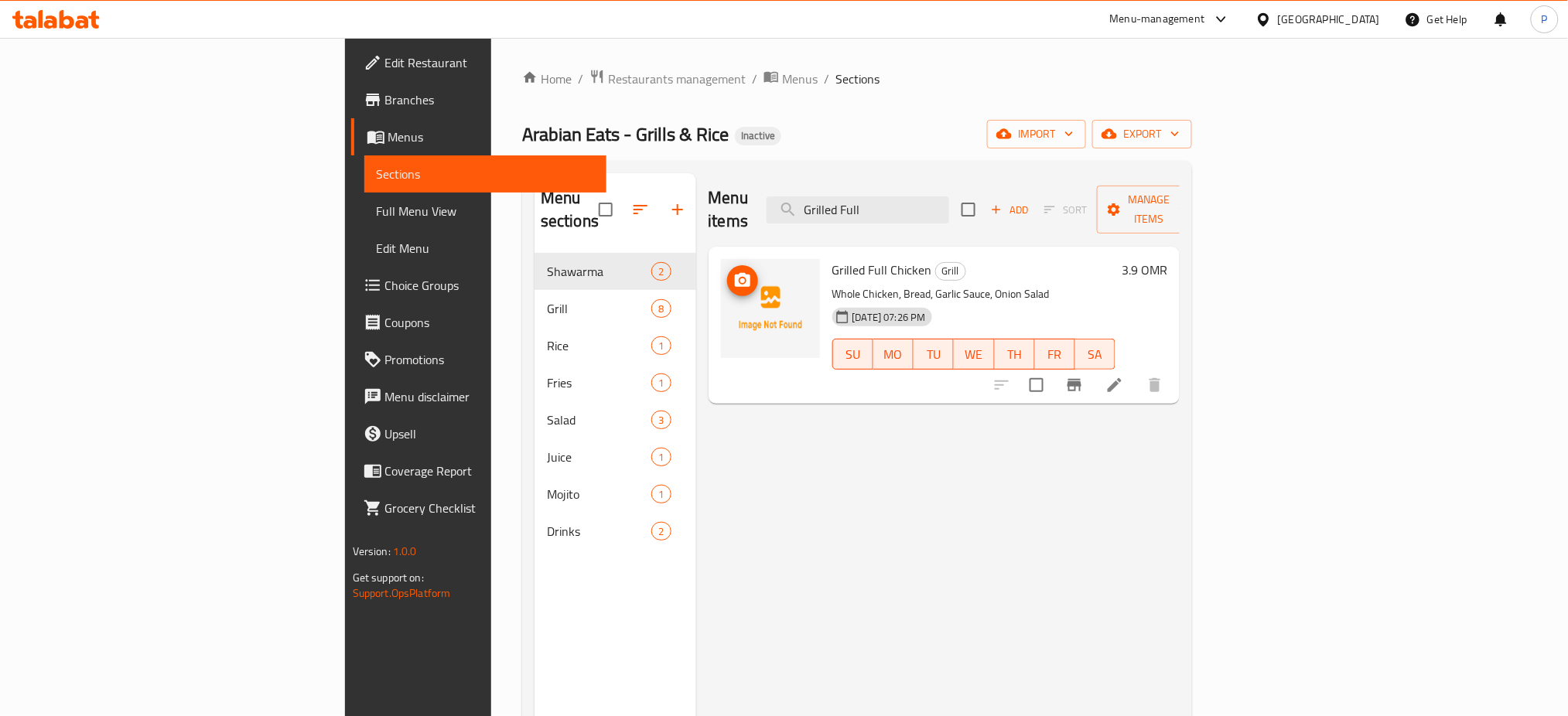
type input "Grilled Full"
click at [733, 271] on icon "upload picture" at bounding box center [742, 281] width 19 height 19
click at [1359, 21] on div "[GEOGRAPHIC_DATA]" at bounding box center [1329, 20] width 102 height 17
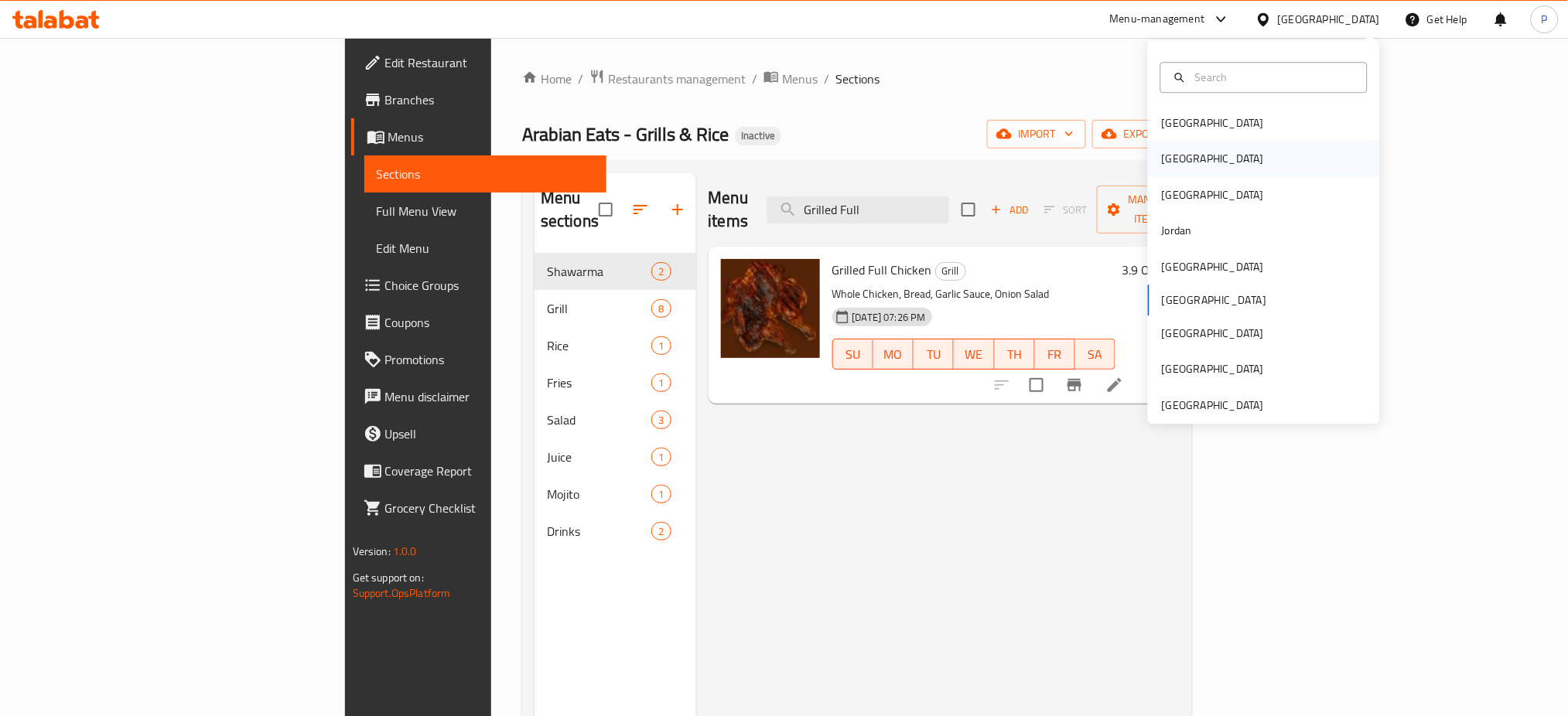
click at [1205, 161] on div "Egypt" at bounding box center [1264, 159] width 232 height 35
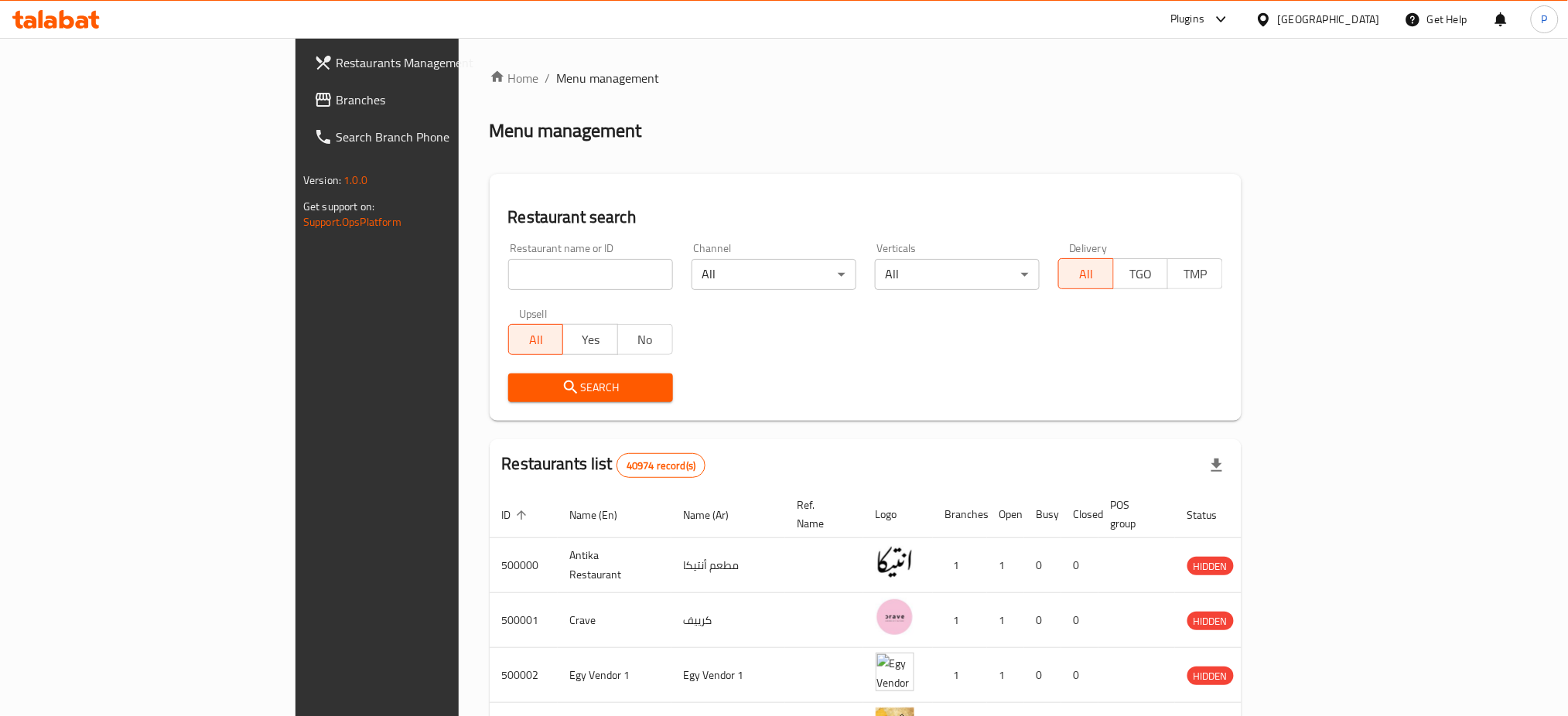
click at [508, 274] on input "search" at bounding box center [590, 274] width 165 height 31
paste input "Ciao Cacao"
type input "Ciao Cacao"
click button "Search" at bounding box center [590, 388] width 165 height 29
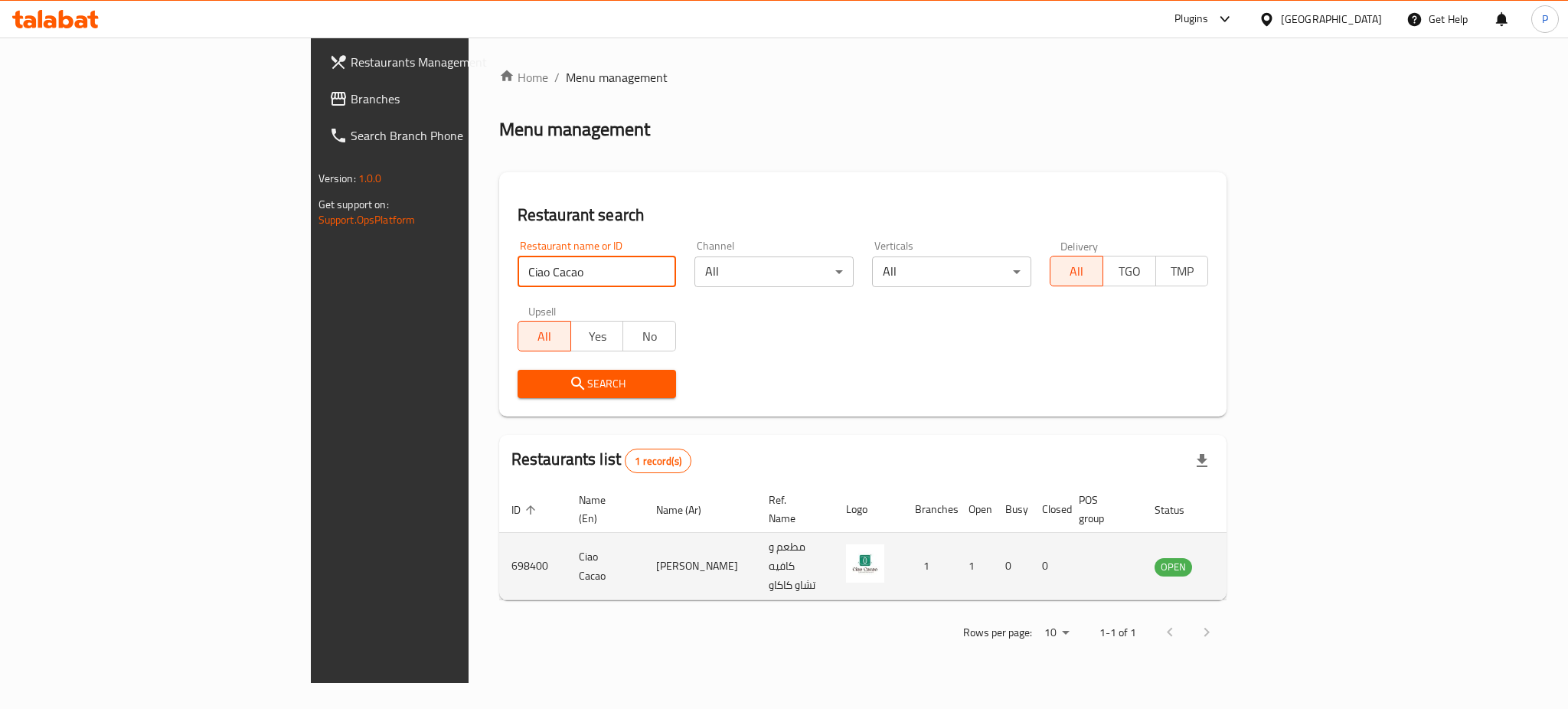
click at [1253, 560] on icon "enhanced table" at bounding box center [1244, 567] width 17 height 13
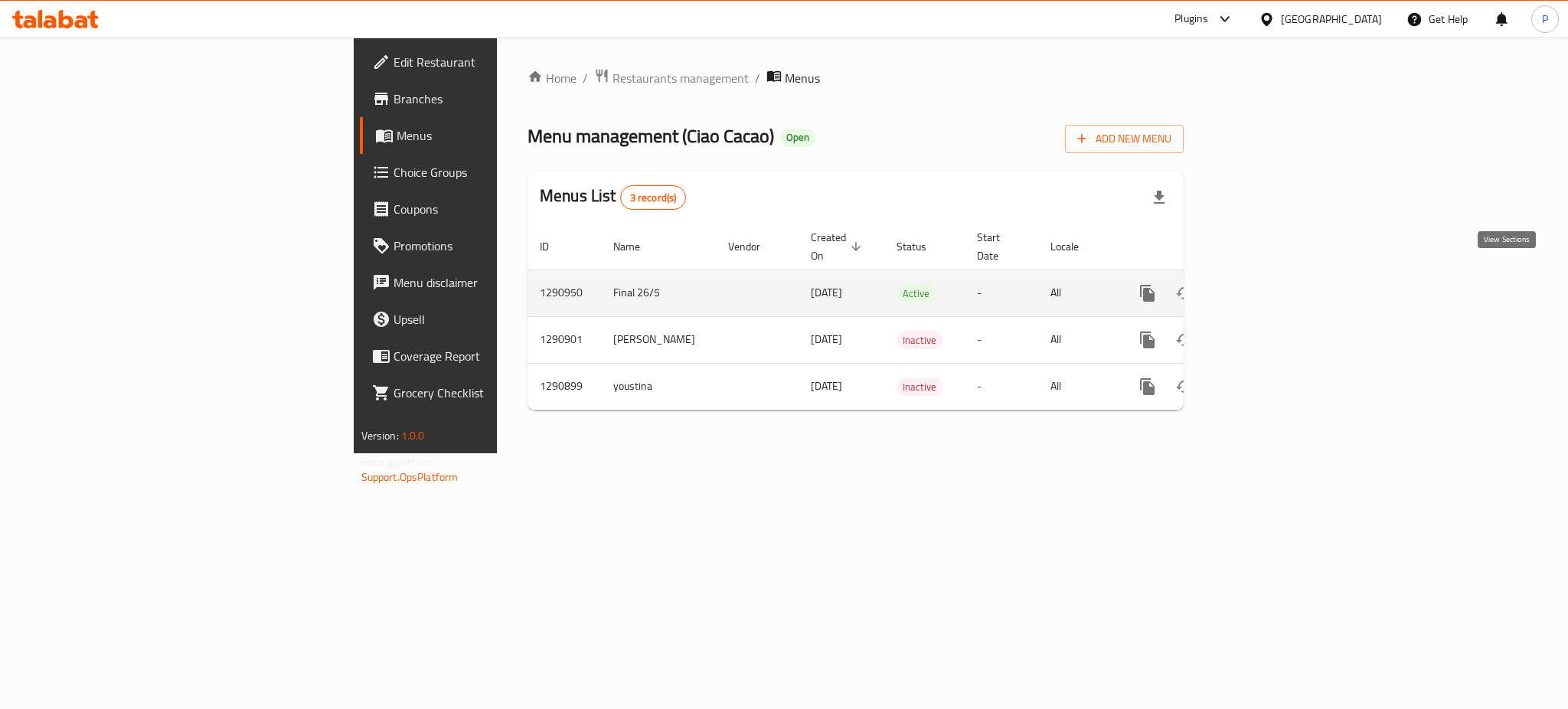
click at [1277, 275] on link "enhanced table" at bounding box center [1257, 293] width 36 height 36
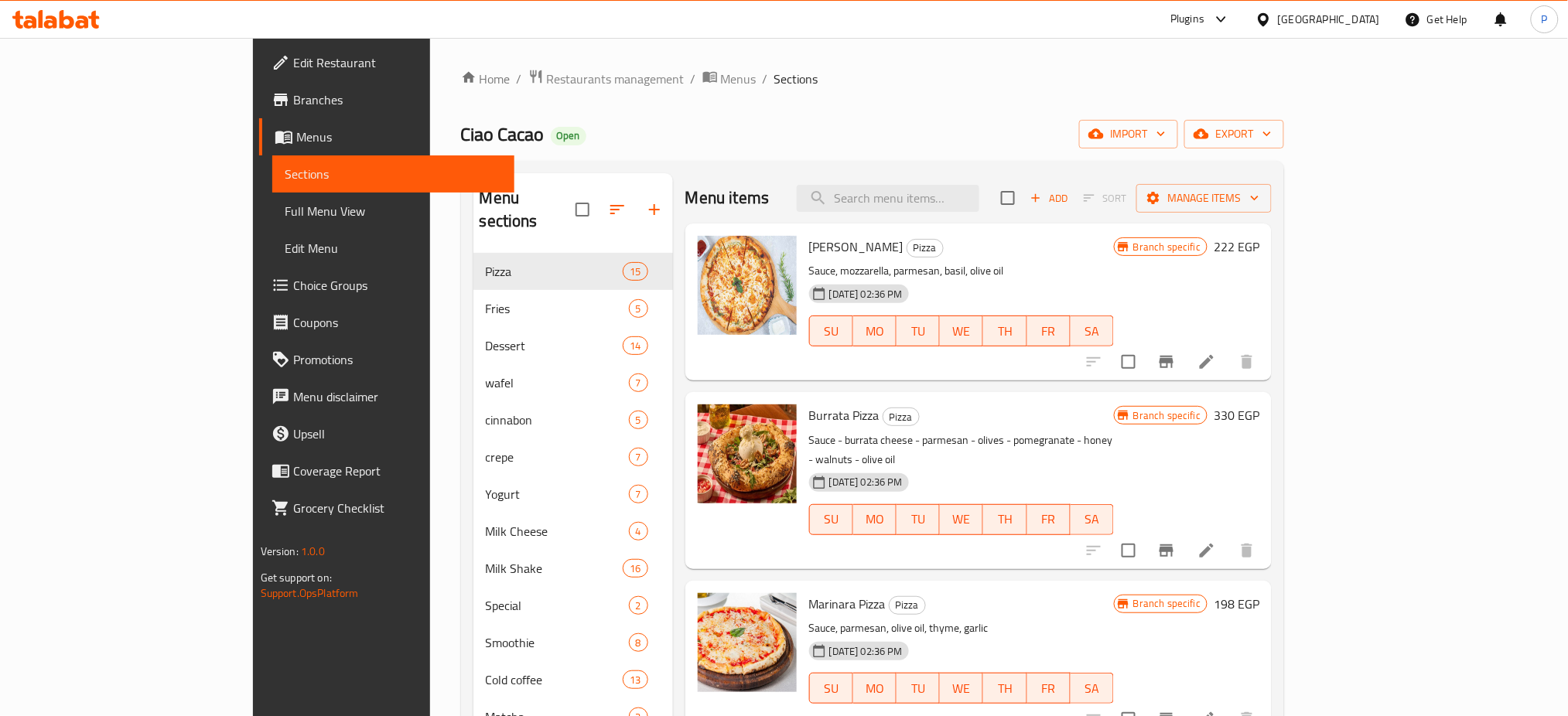
click at [293, 63] on span "Edit Restaurant" at bounding box center [398, 63] width 210 height 19
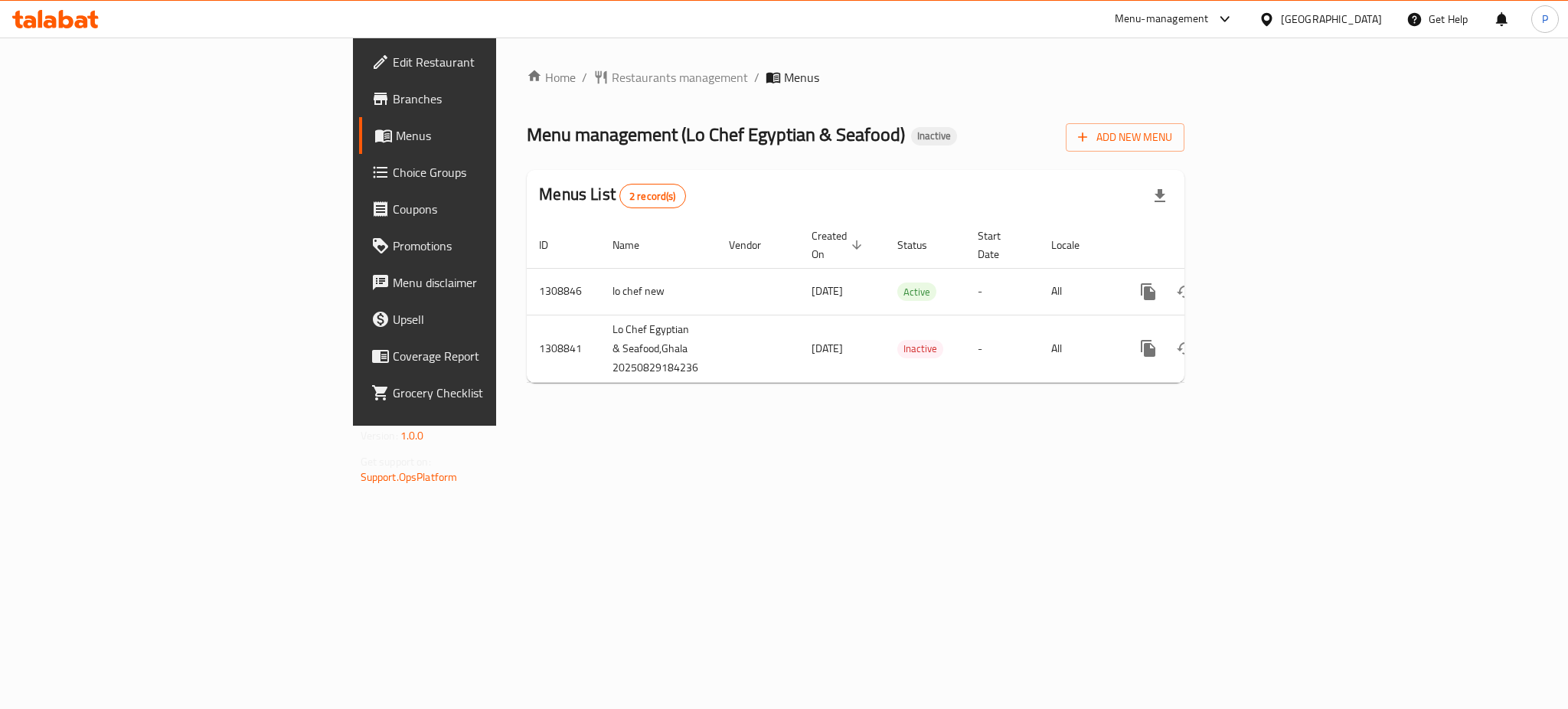
click at [745, 403] on div "Home / Restaurants management / Menus Menu management ( Lo Chef Egyptian & Seaf…" at bounding box center [856, 231] width 719 height 388
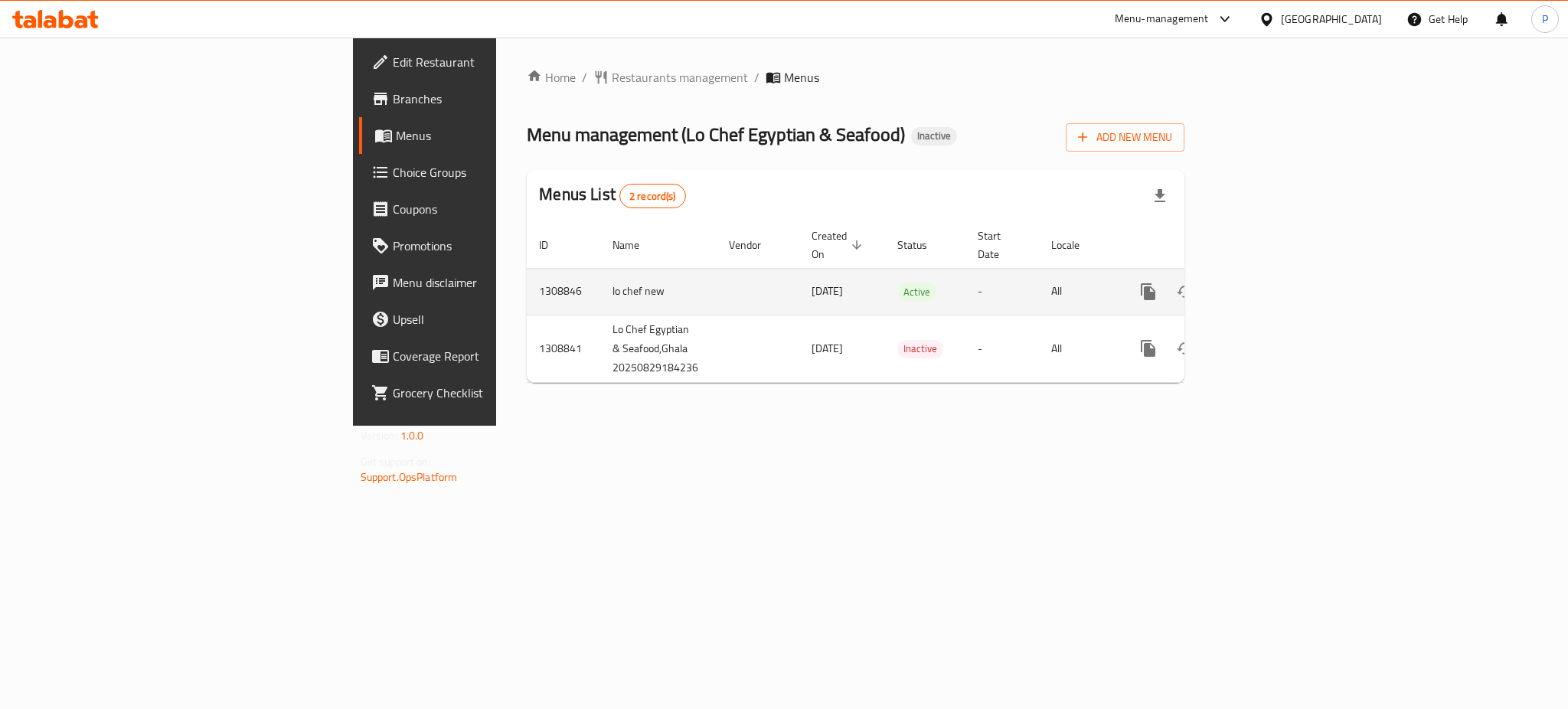
click at [1278, 273] on link "enhanced table" at bounding box center [1258, 291] width 36 height 36
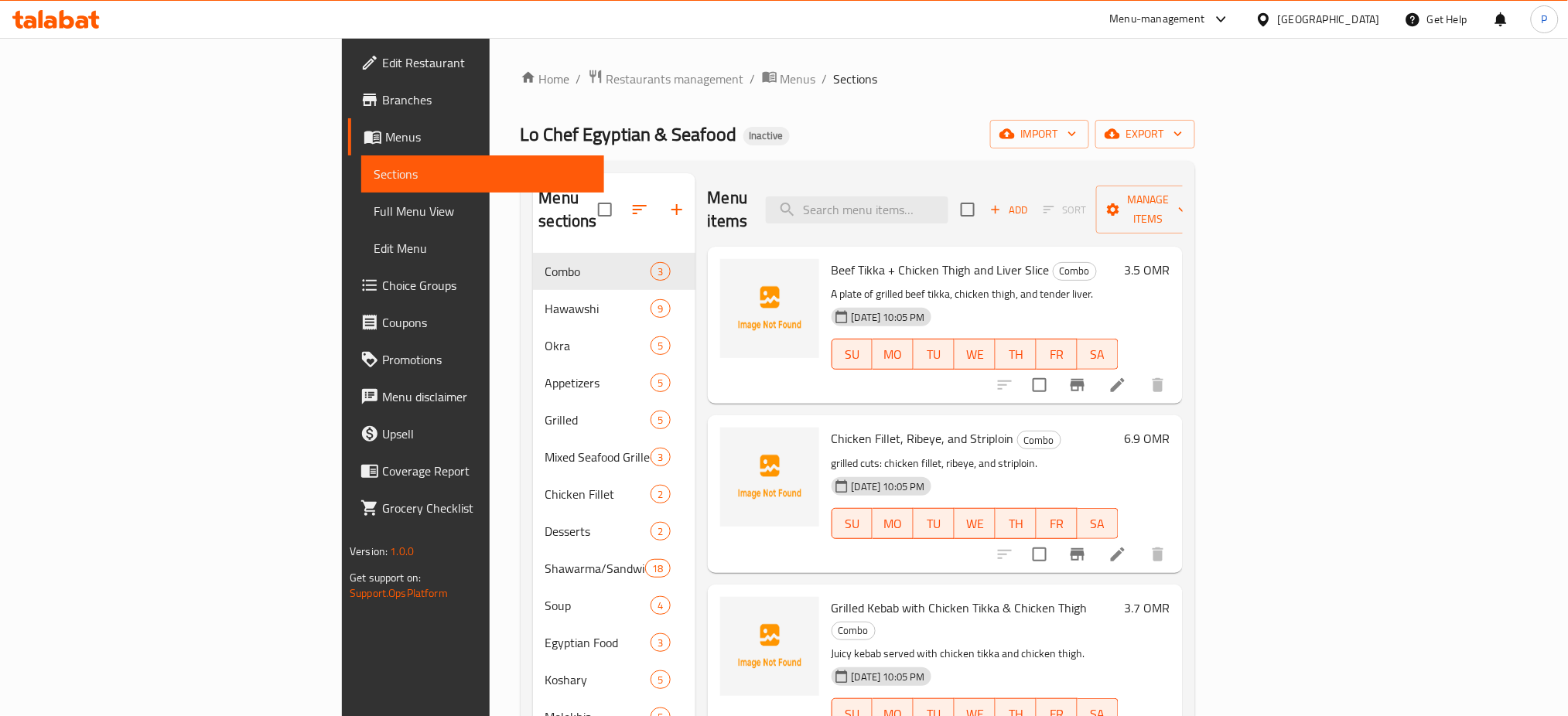
click at [979, 77] on ol "Home / Restaurants management / Menus / Sections" at bounding box center [858, 79] width 674 height 20
click at [1077, 139] on span "import" at bounding box center [1039, 134] width 74 height 20
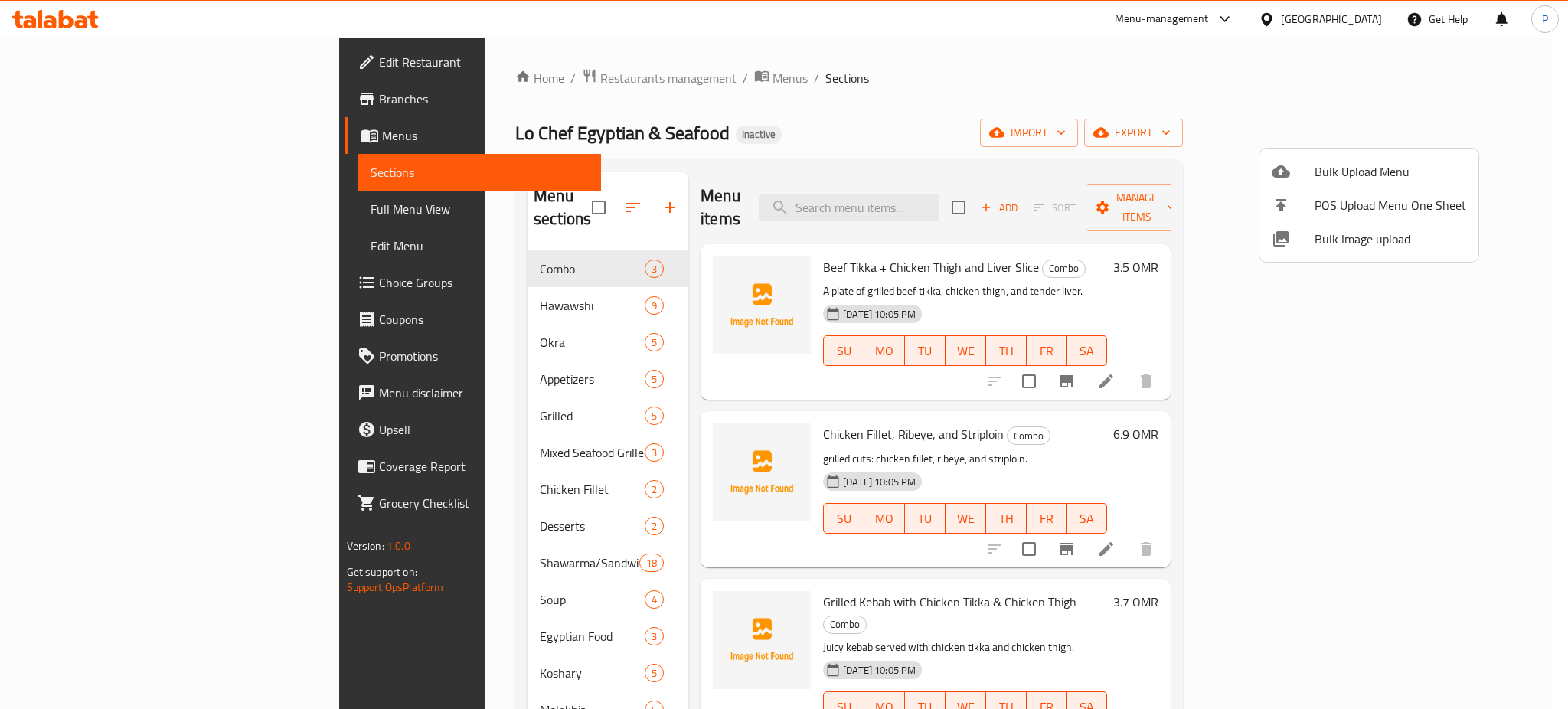
click at [616, 114] on div at bounding box center [784, 354] width 1568 height 709
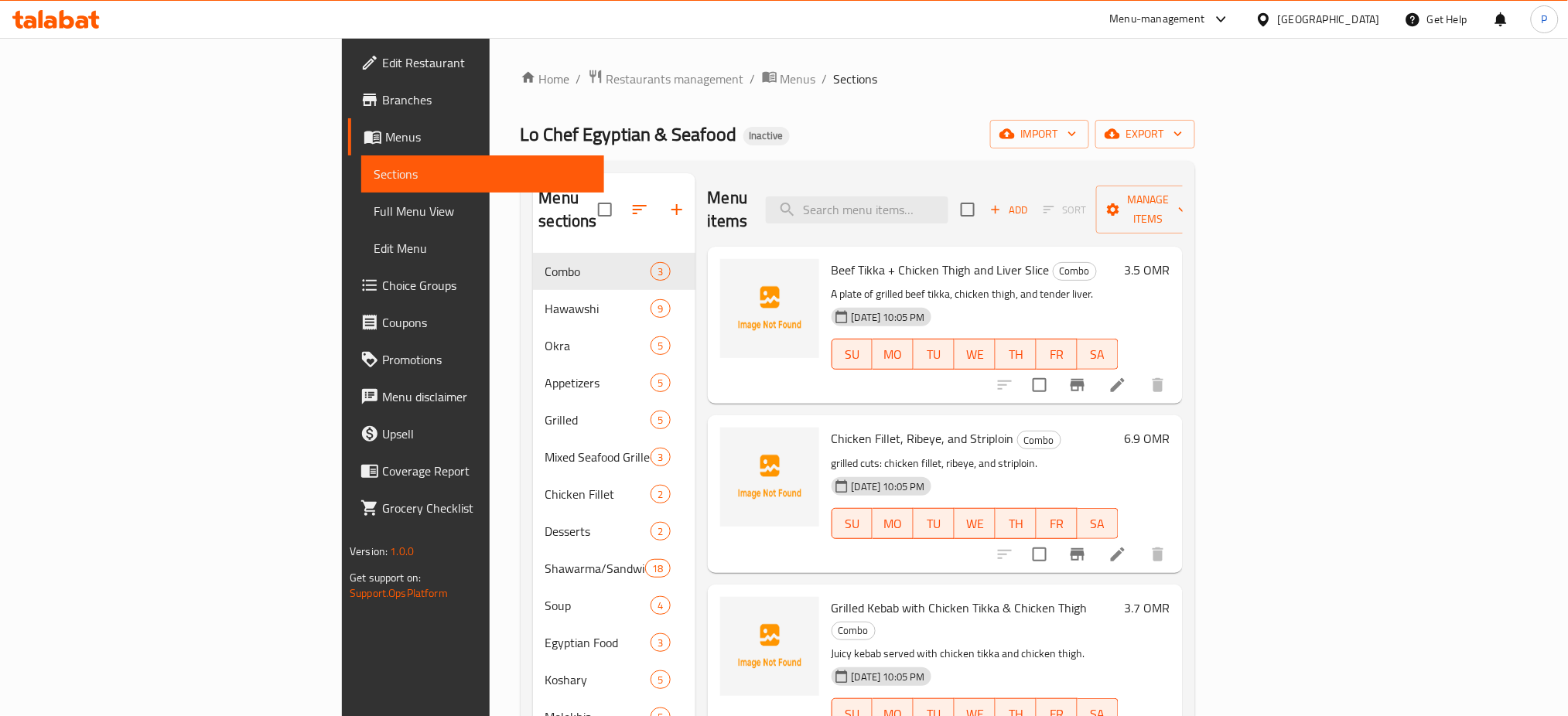
click at [1195, 108] on div "Home / Restaurants management / Menus / Sections Lo Chef Egyptian & Seafood Ina…" at bounding box center [858, 485] width 674 height 832
click at [1077, 134] on span "import" at bounding box center [1039, 134] width 74 height 20
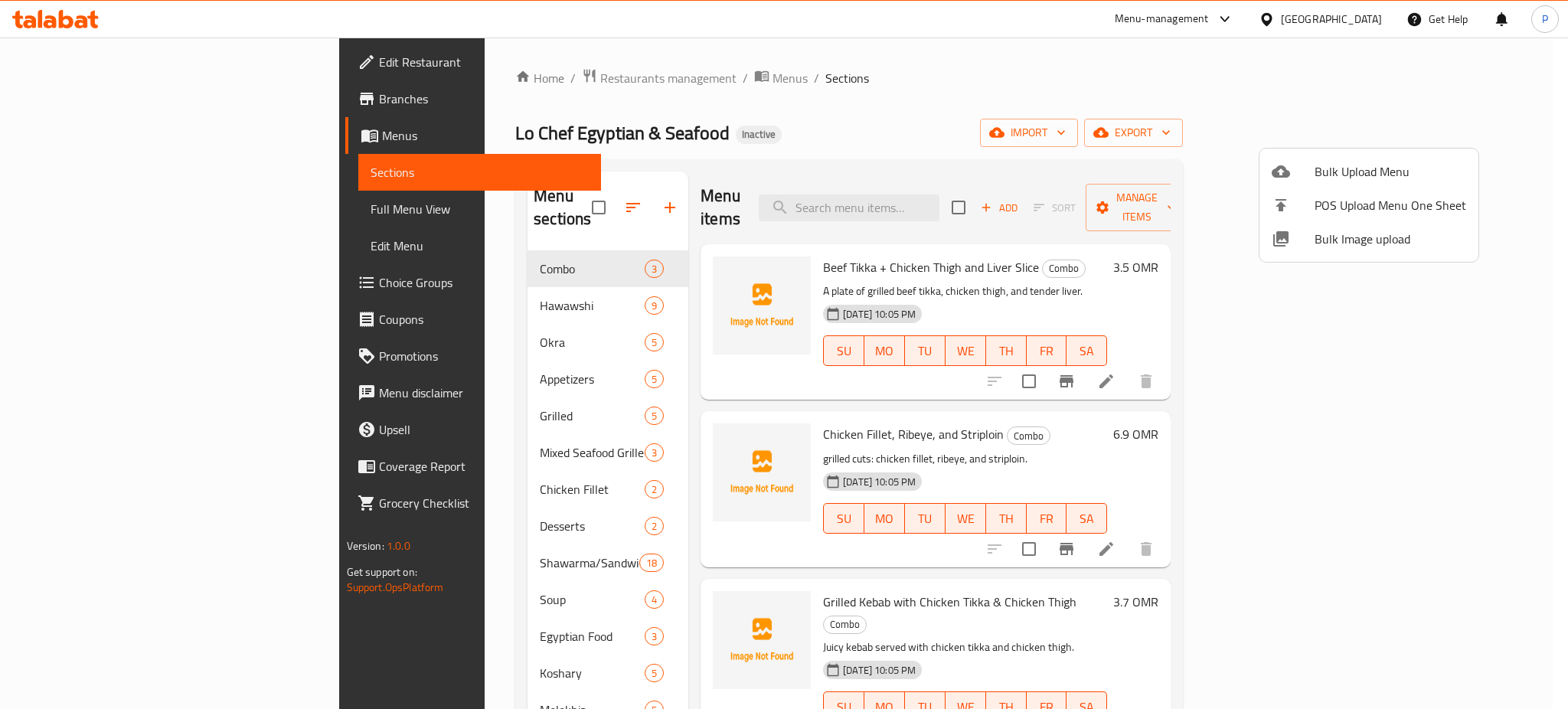
click at [1357, 245] on span "Bulk Image upload" at bounding box center [1391, 239] width 152 height 19
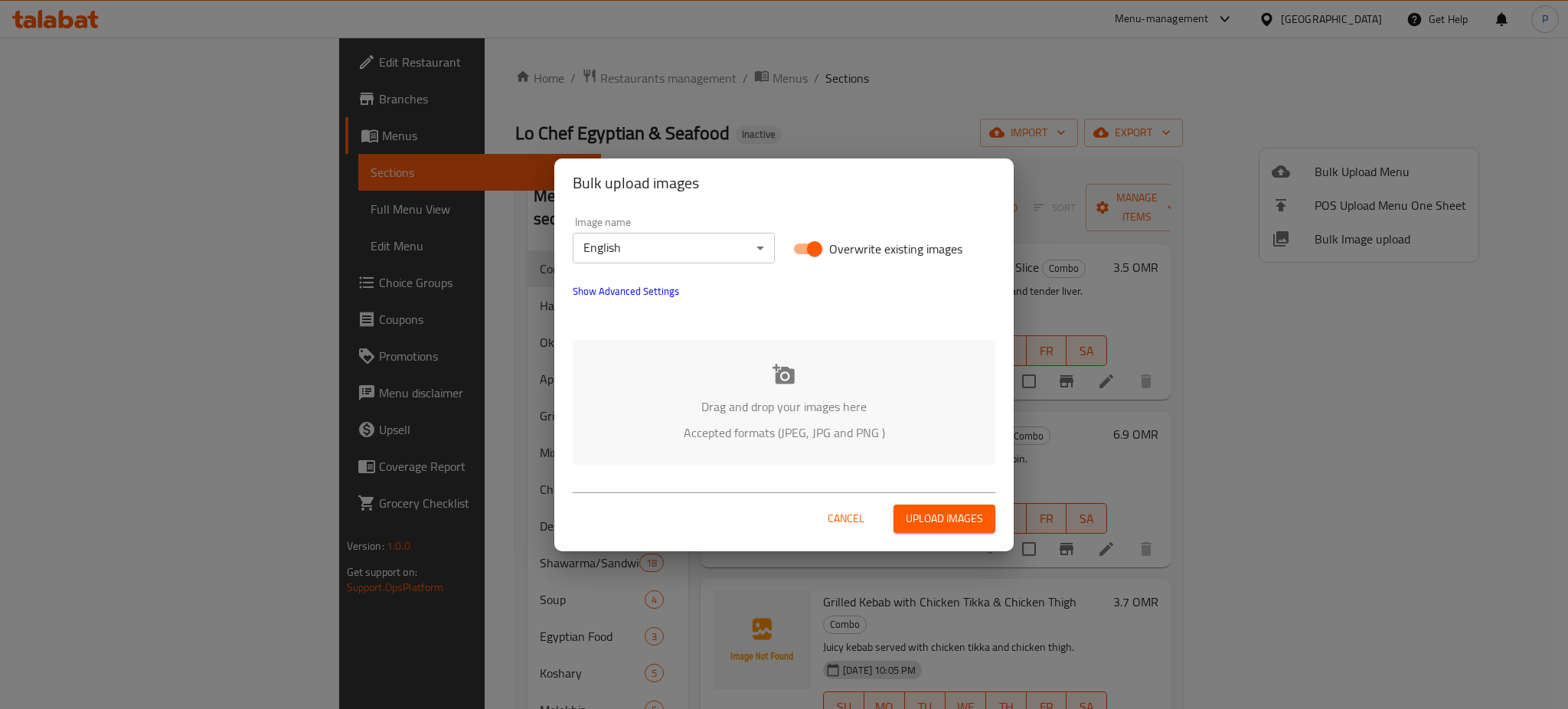
click at [723, 378] on div "Drag and drop your images here Accepted formats (JPEG, JPG and PNG )" at bounding box center [784, 402] width 423 height 125
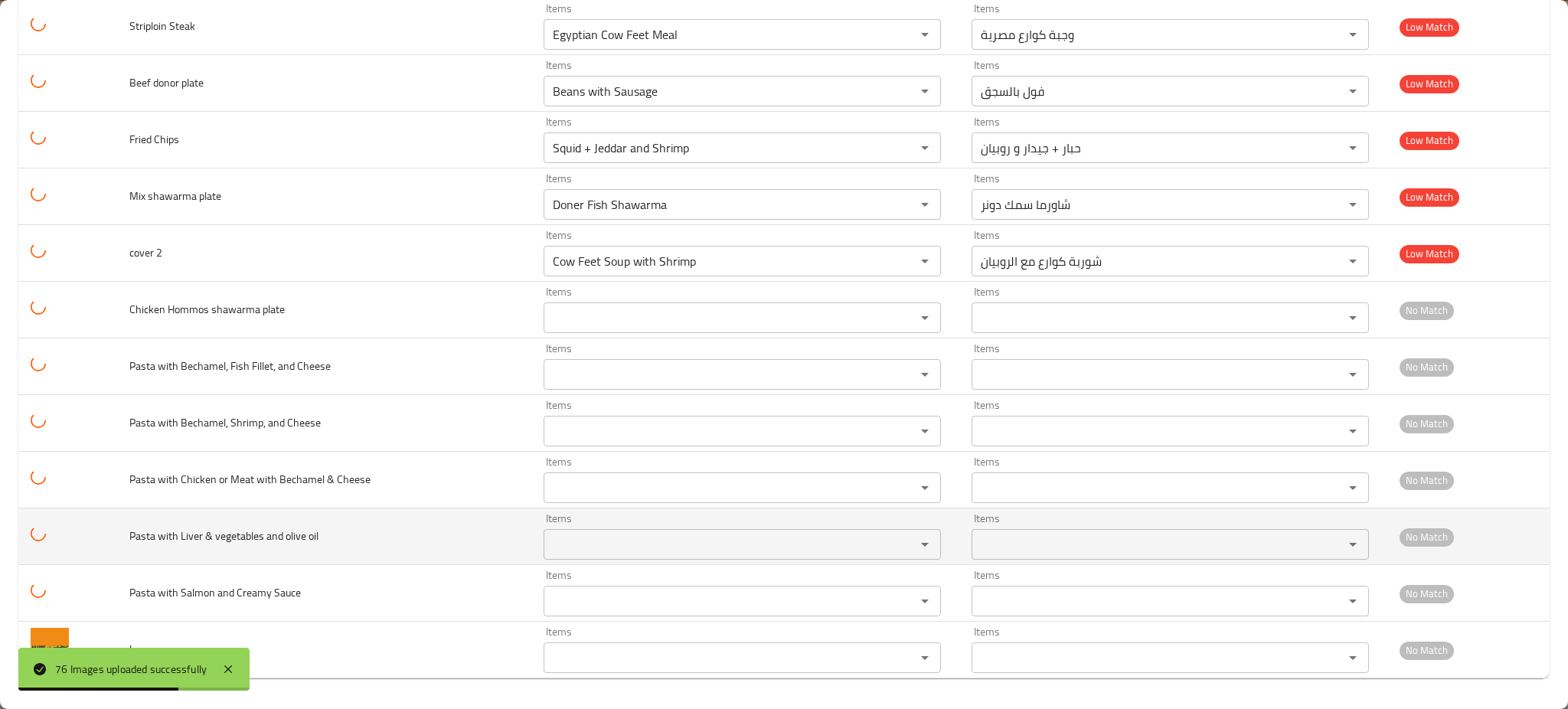
scroll to position [3864, 0]
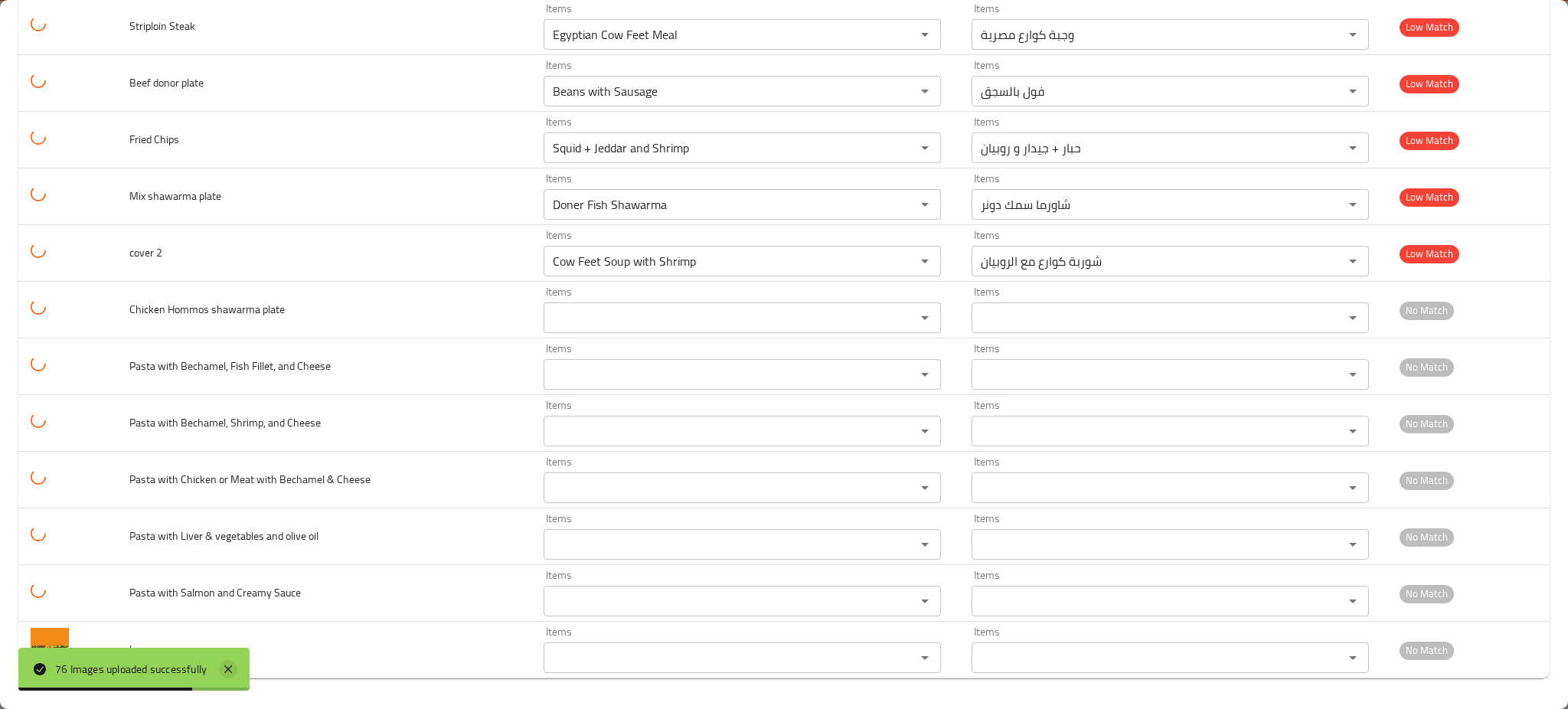
click at [231, 671] on icon at bounding box center [228, 669] width 8 height 8
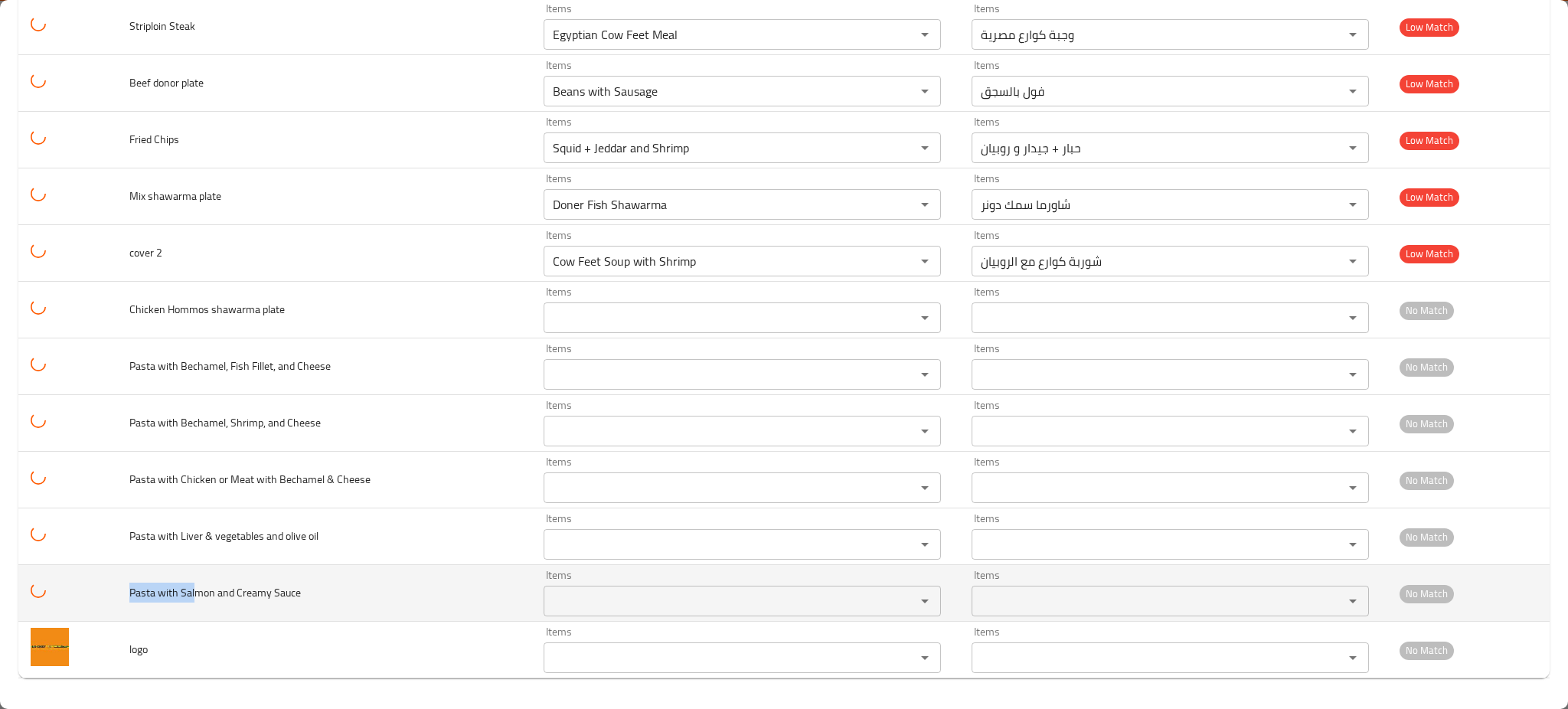
drag, startPoint x: 182, startPoint y: 594, endPoint x: 124, endPoint y: 600, distance: 58.3
click at [124, 600] on td "Pasta with Salmon and Creamy Sauce" at bounding box center [324, 593] width 415 height 57
copy span "Pasta with [PERSON_NAME]"
click at [204, 593] on span "Pasta with Salmon and Creamy Sauce" at bounding box center [215, 593] width 172 height 20
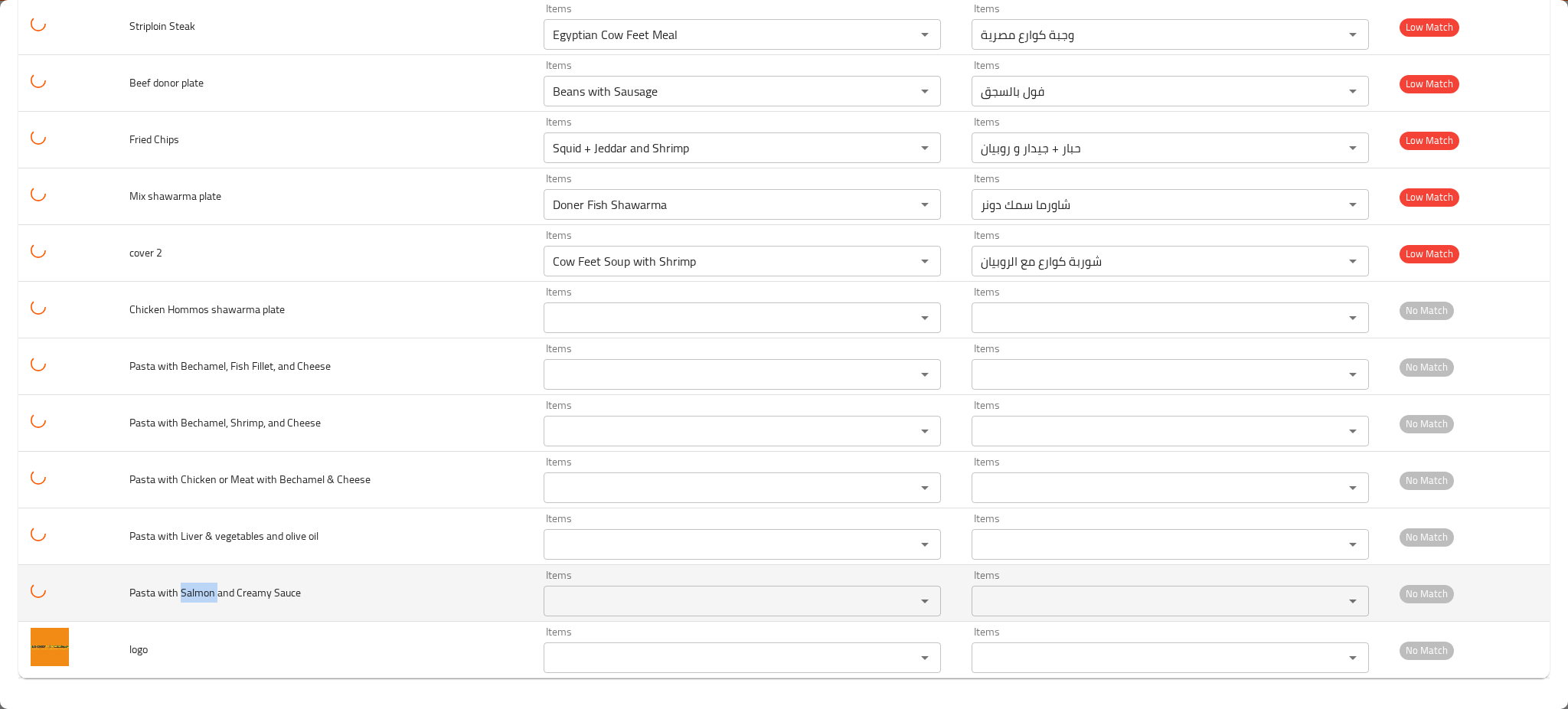
copy span "Salmon"
click at [652, 601] on Sauce "Items" at bounding box center [719, 601] width 343 height 22
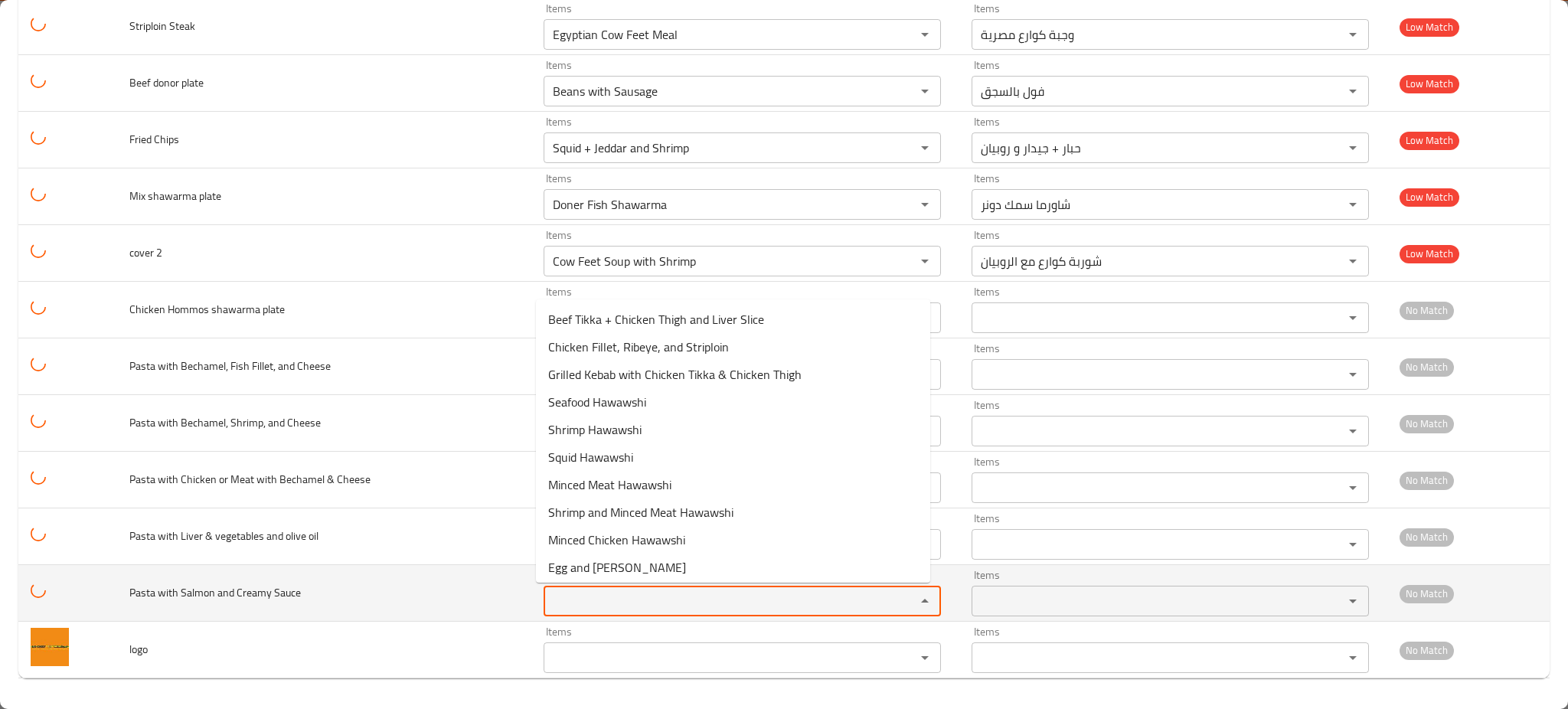
paste Sauce "Salmon"
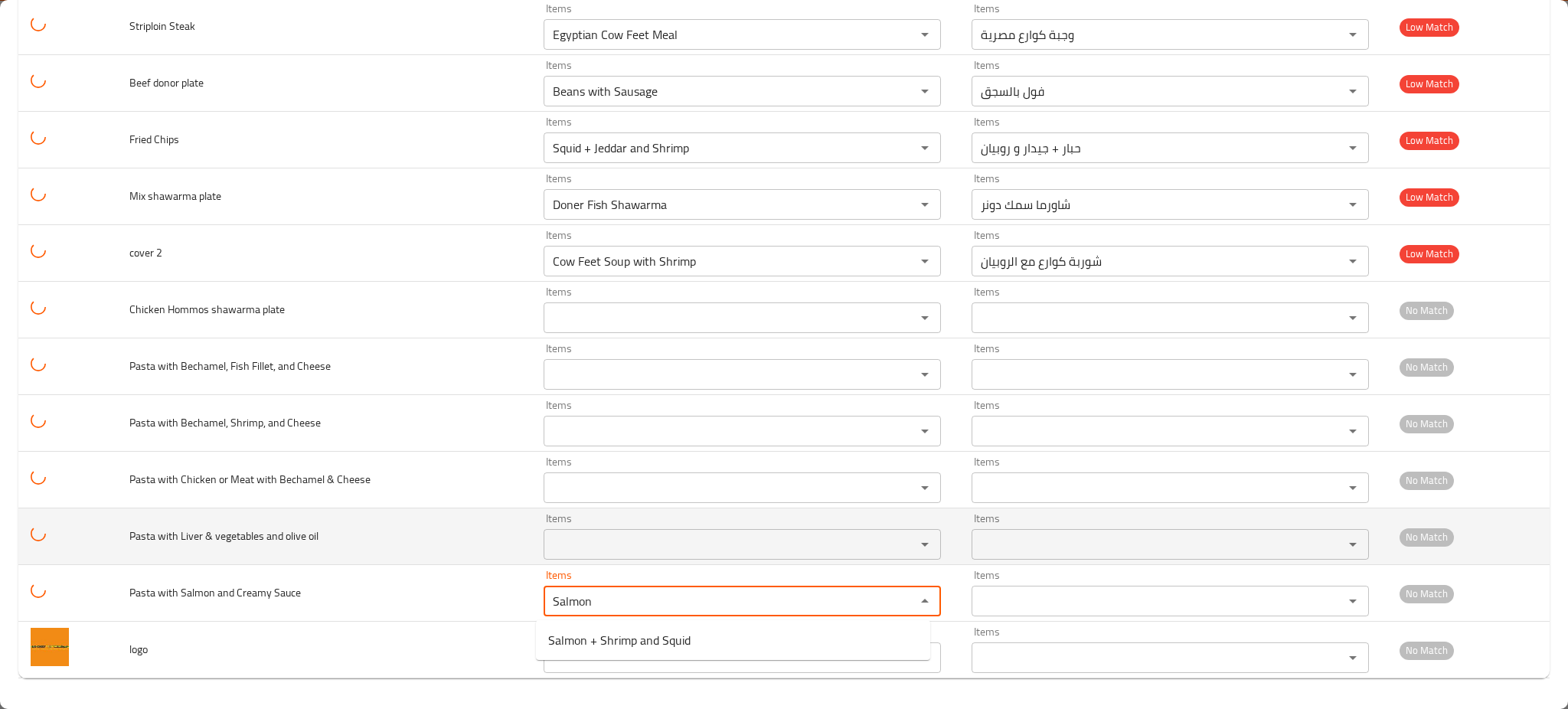
type Sauce "Salmon"
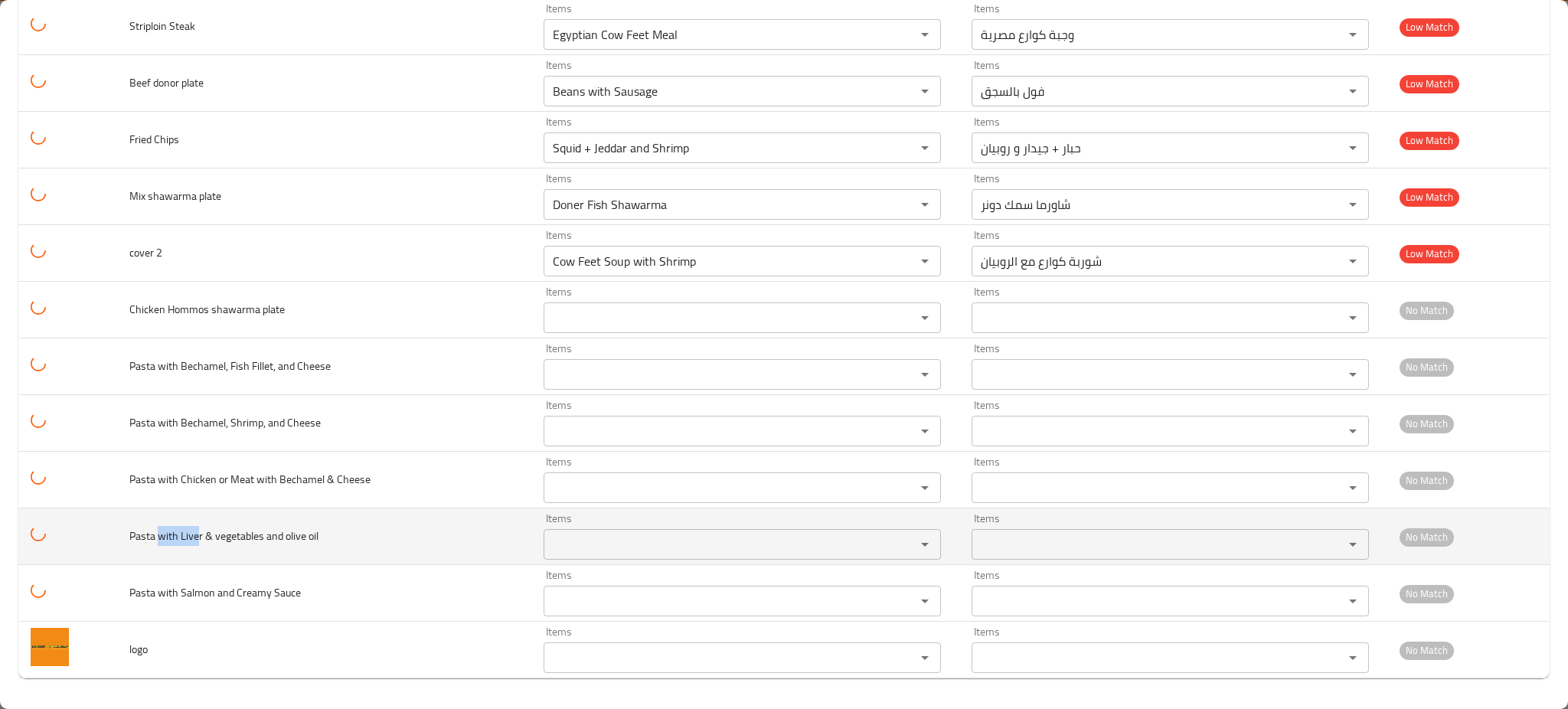
drag, startPoint x: 173, startPoint y: 536, endPoint x: 196, endPoint y: 536, distance: 23.0
click at [196, 536] on span "Pasta with Liver & vegetables and olive oil" at bounding box center [224, 536] width 189 height 20
click at [193, 536] on span "Pasta with Liver & vegetables and olive oil" at bounding box center [224, 536] width 189 height 20
click at [192, 536] on span "Pasta with Liver & vegetables and olive oil" at bounding box center [224, 536] width 189 height 20
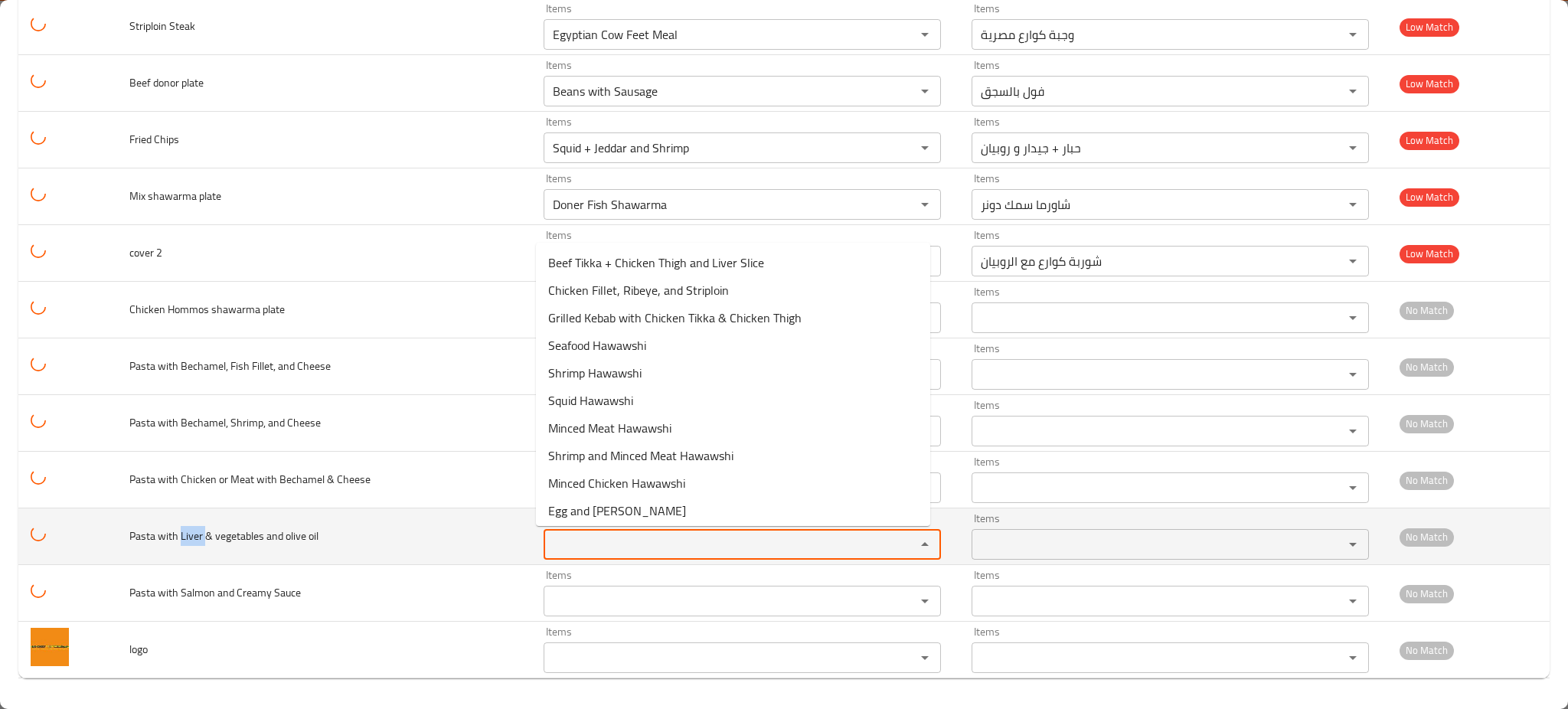
click at [607, 542] on oil "Items" at bounding box center [719, 544] width 343 height 22
paste oil "Liver"
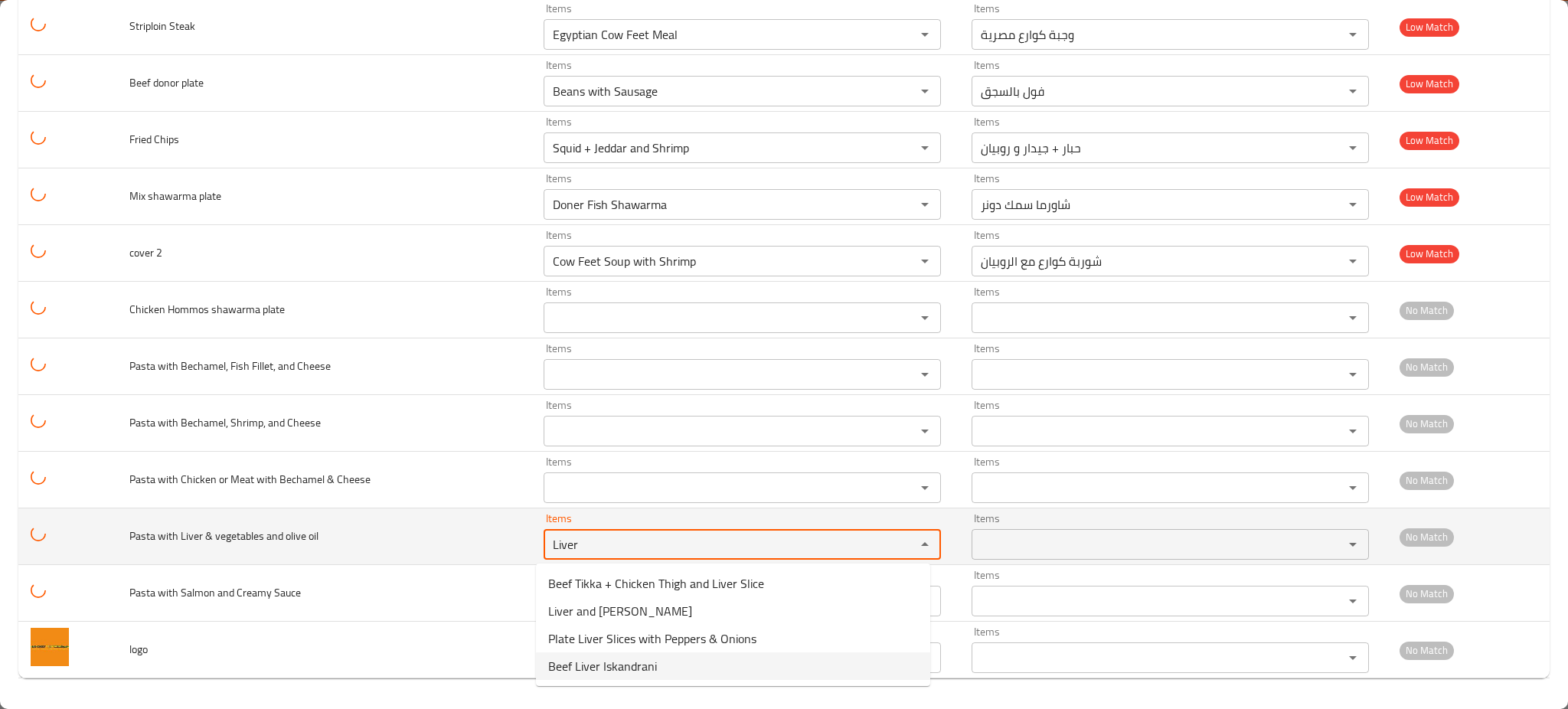
type oil "Liver"
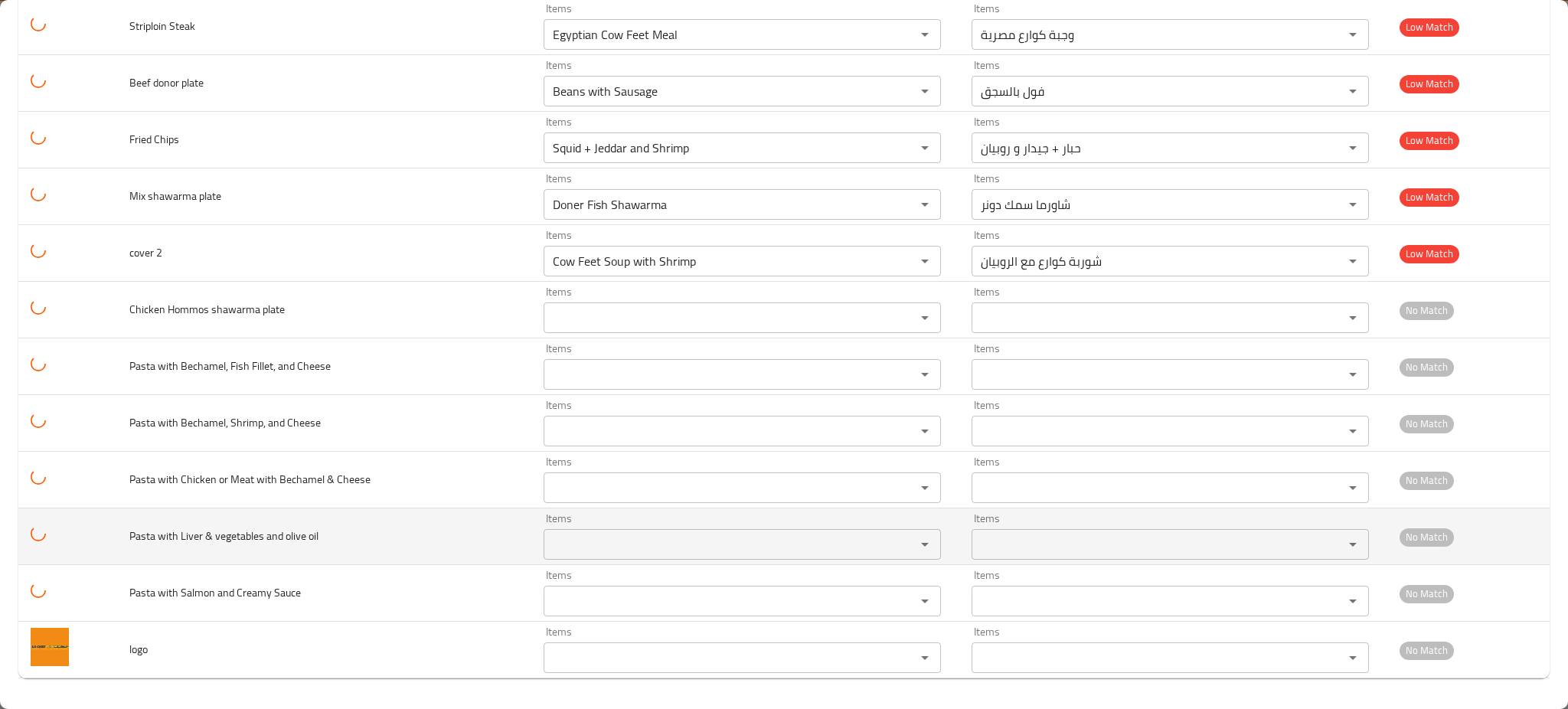
drag, startPoint x: 215, startPoint y: 547, endPoint x: 202, endPoint y: 550, distance: 13.3
click at [214, 547] on td "Pasta with Liver & vegetables and olive oil" at bounding box center [324, 536] width 415 height 57
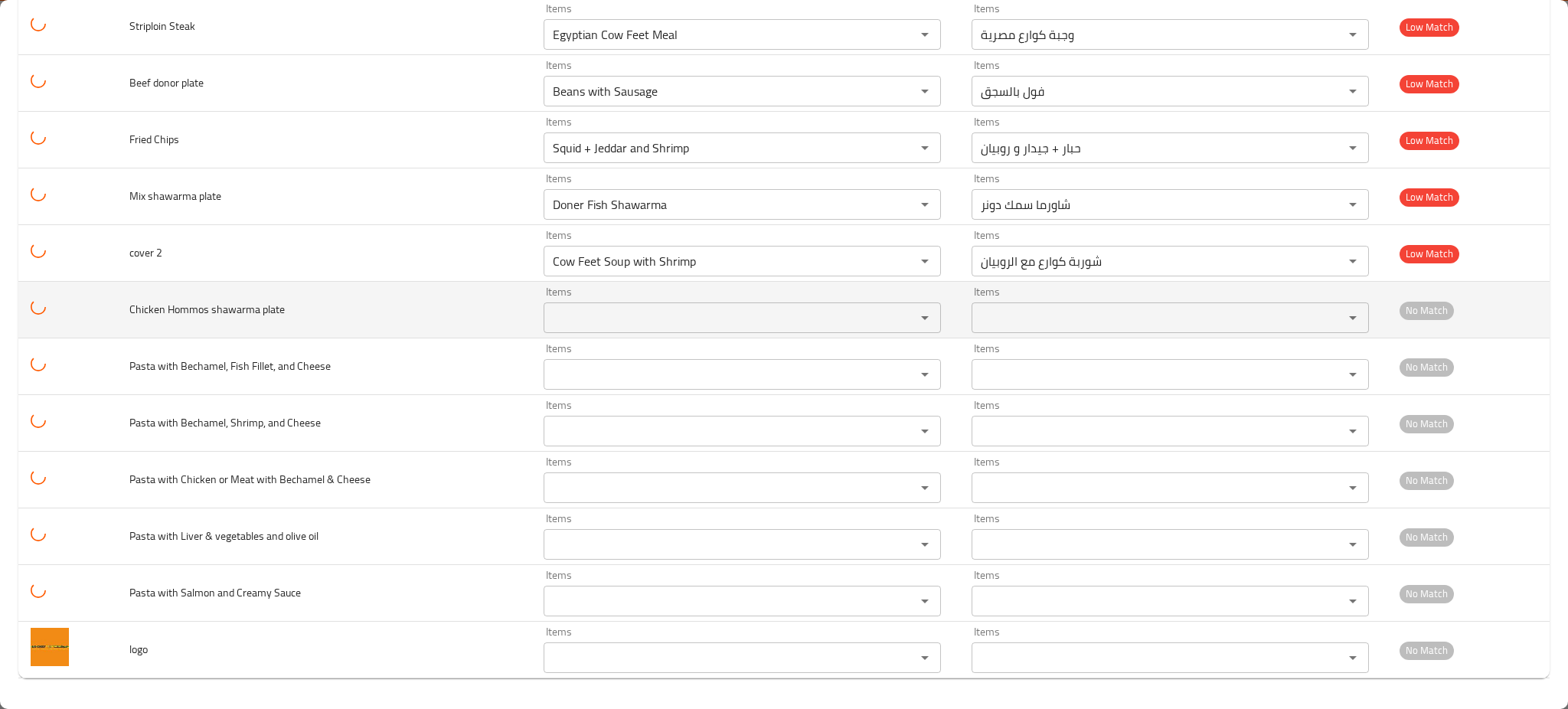
click at [626, 306] on div "Items" at bounding box center [742, 318] width 397 height 31
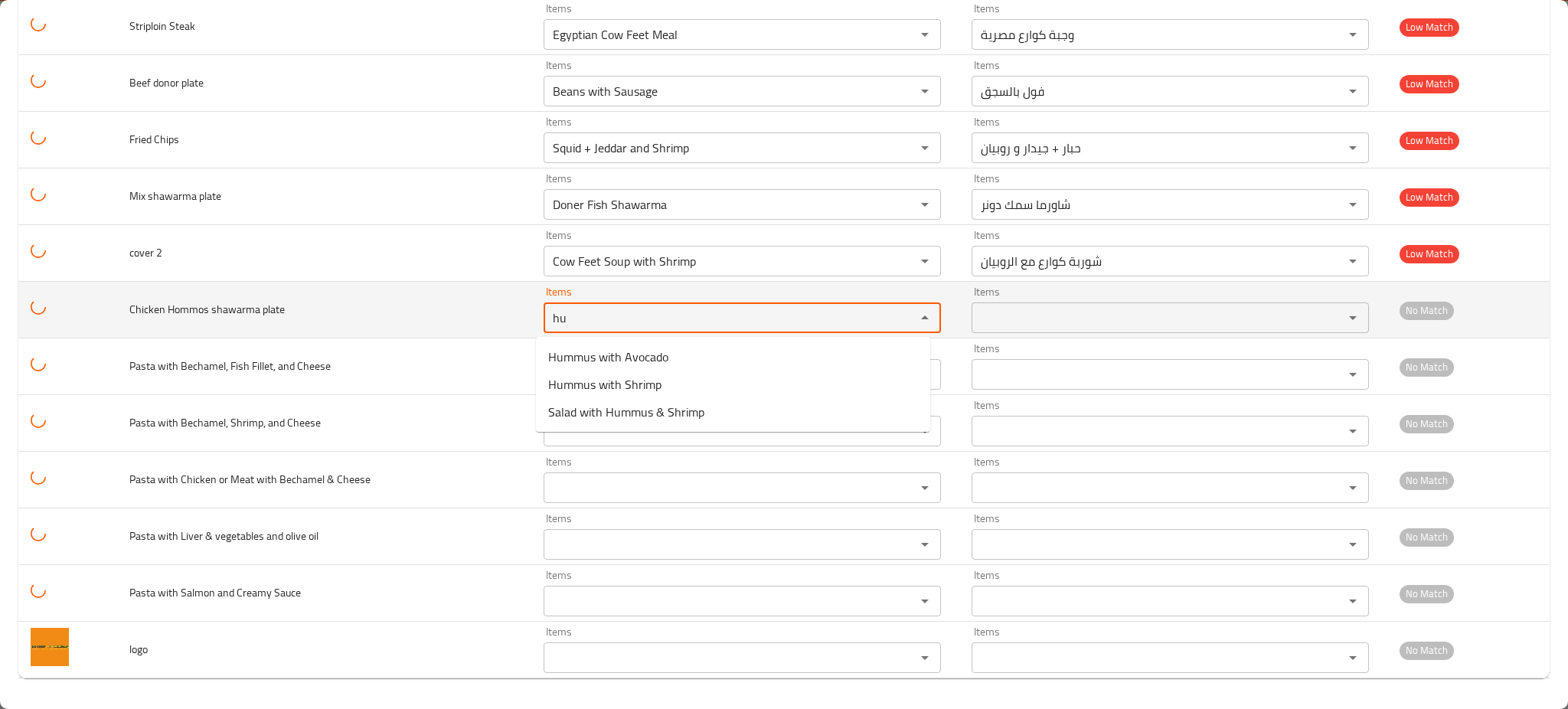
type plate "hu"
click at [389, 296] on td "Chicken Hommos shawarma plate" at bounding box center [324, 310] width 415 height 57
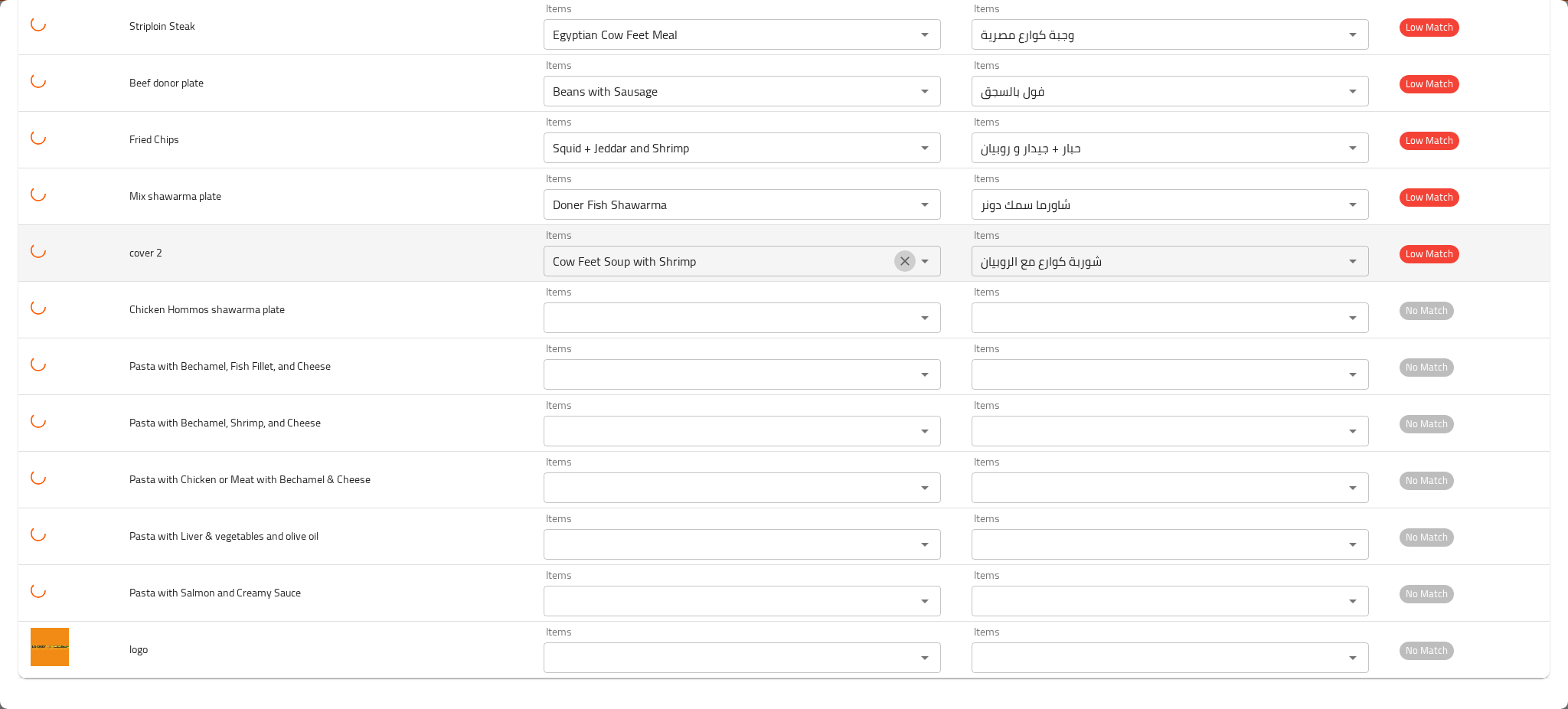
click at [897, 257] on icon "Clear" at bounding box center [905, 261] width 15 height 15
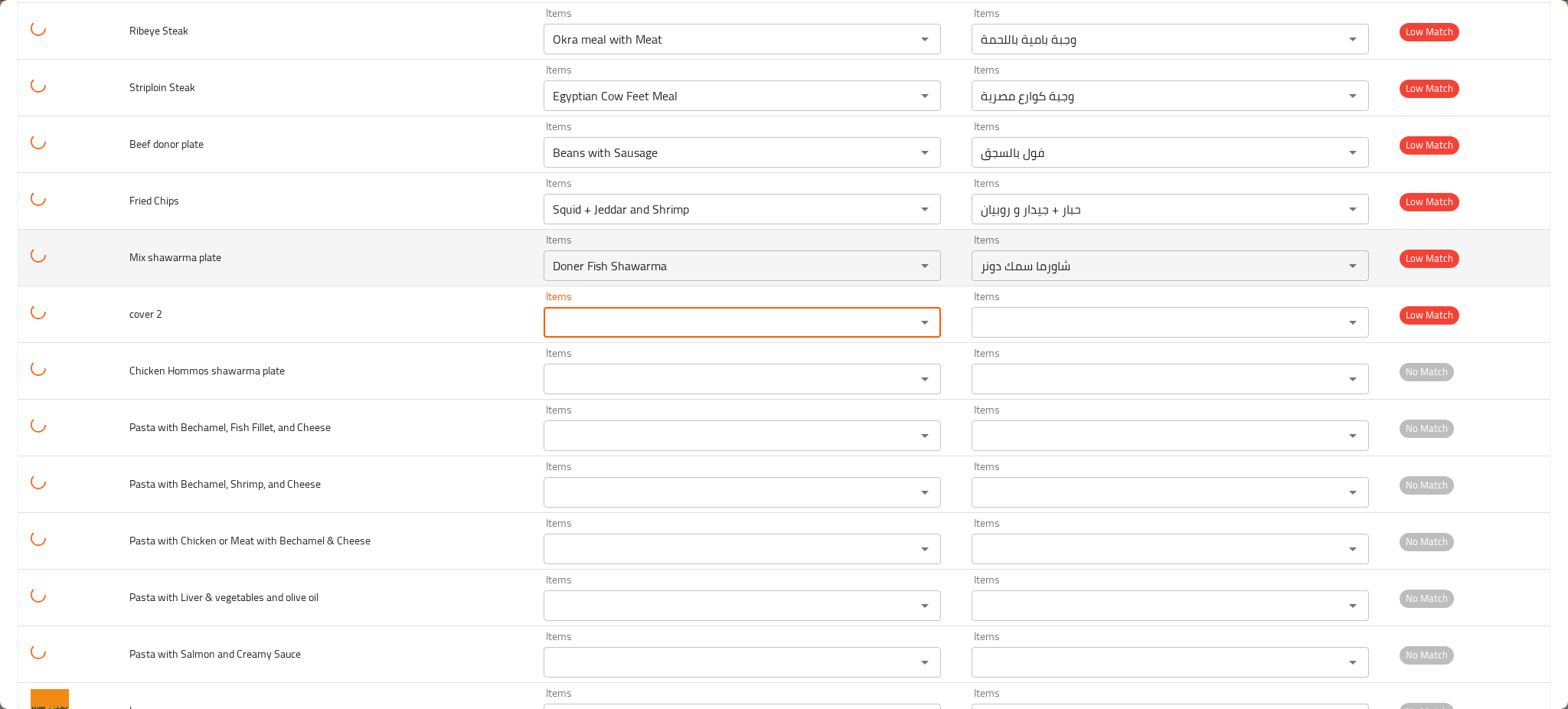
scroll to position [3762, 0]
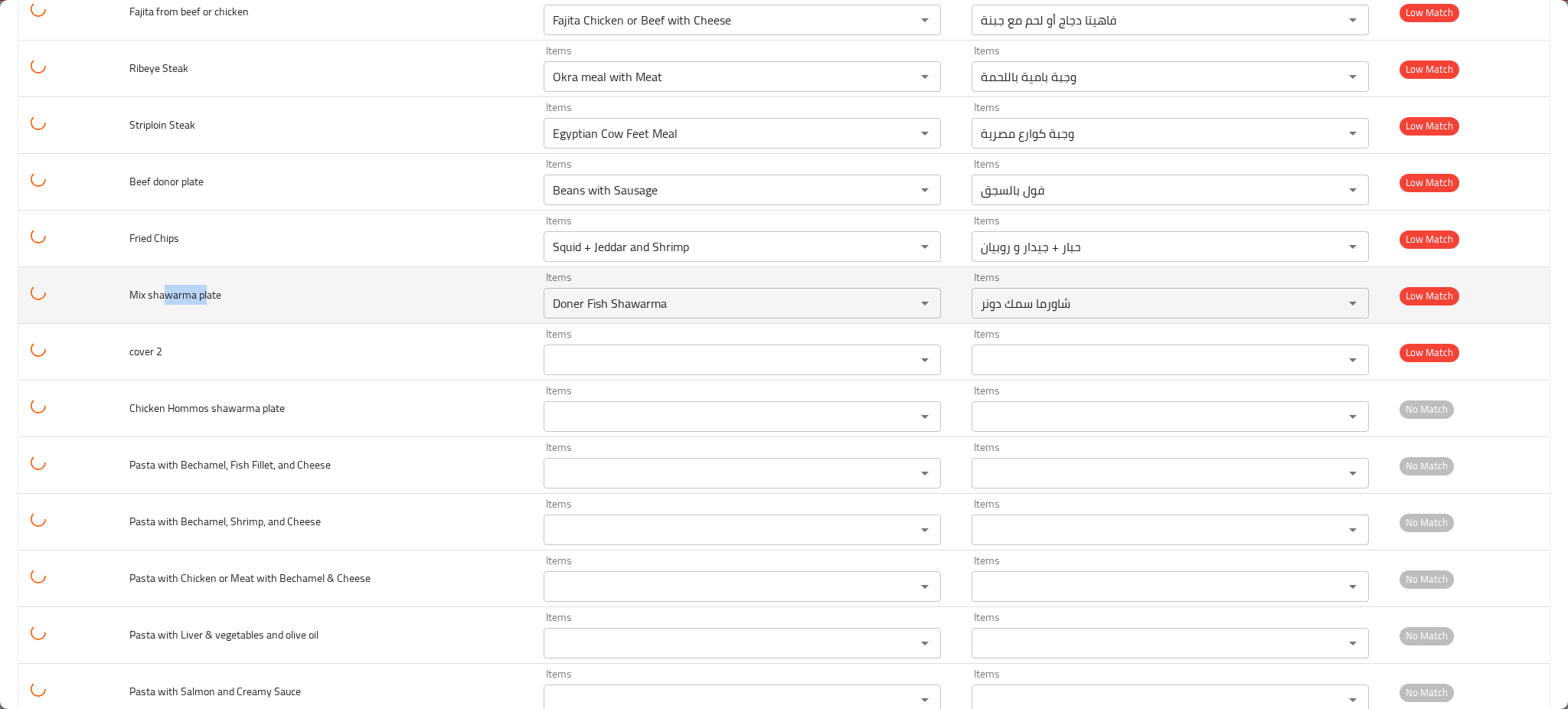
drag, startPoint x: 165, startPoint y: 302, endPoint x: 186, endPoint y: 300, distance: 21.1
click at [196, 301] on span "Mix shawarma plate" at bounding box center [175, 295] width 92 height 20
copy span "warma"
click at [687, 293] on div "[PERSON_NAME] Fish Shawarma Items" at bounding box center [742, 303] width 397 height 31
paste plate "enhanced table"
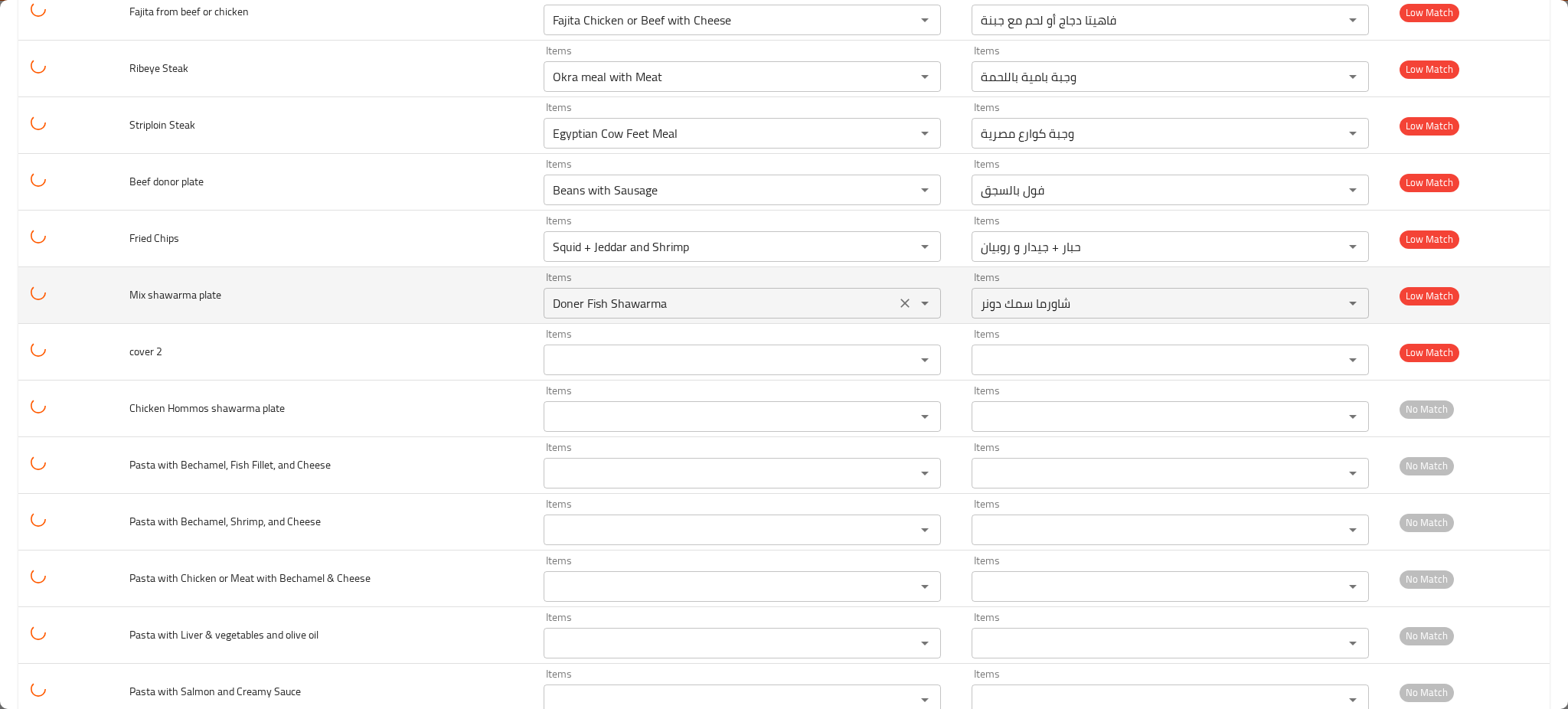
type plate "warma"
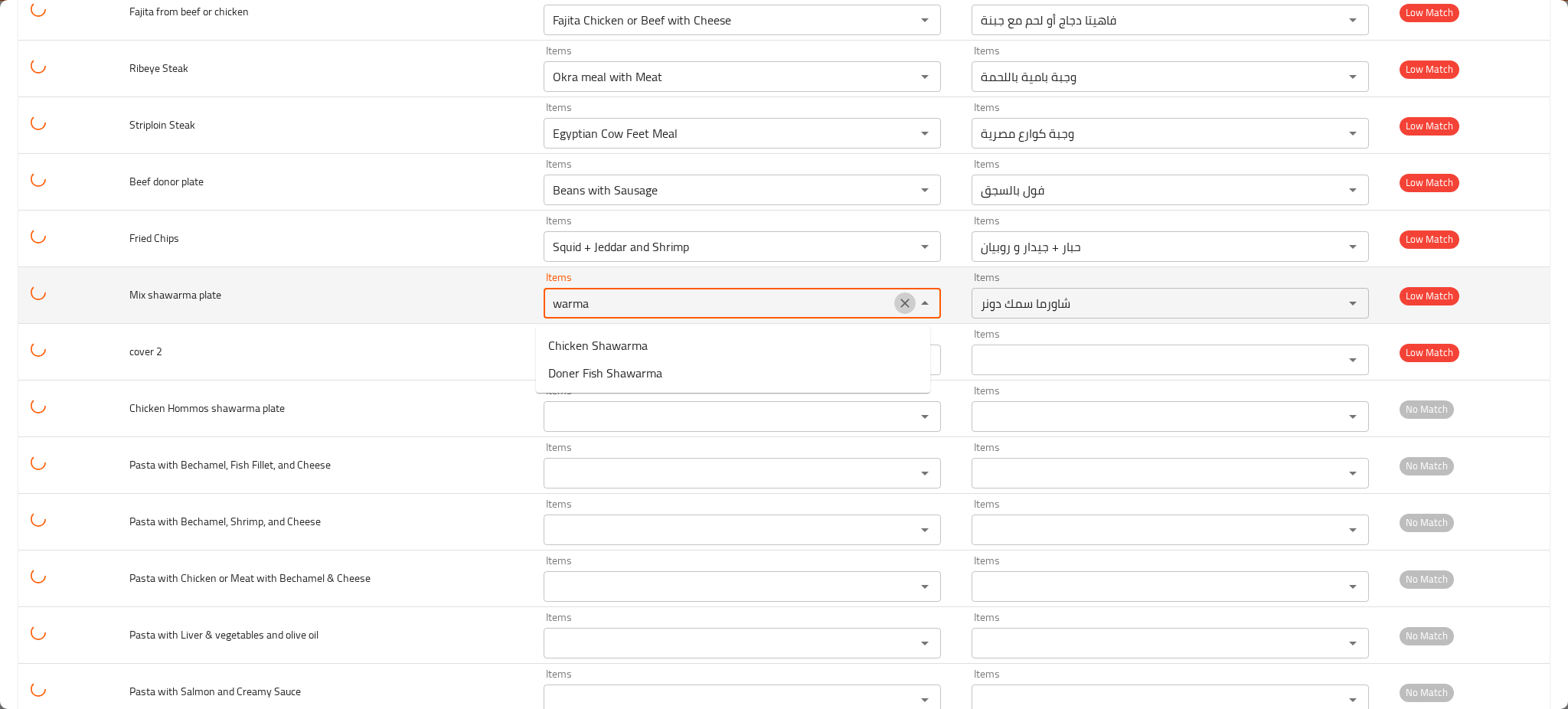
click at [901, 303] on icon "Clear" at bounding box center [905, 303] width 9 height 9
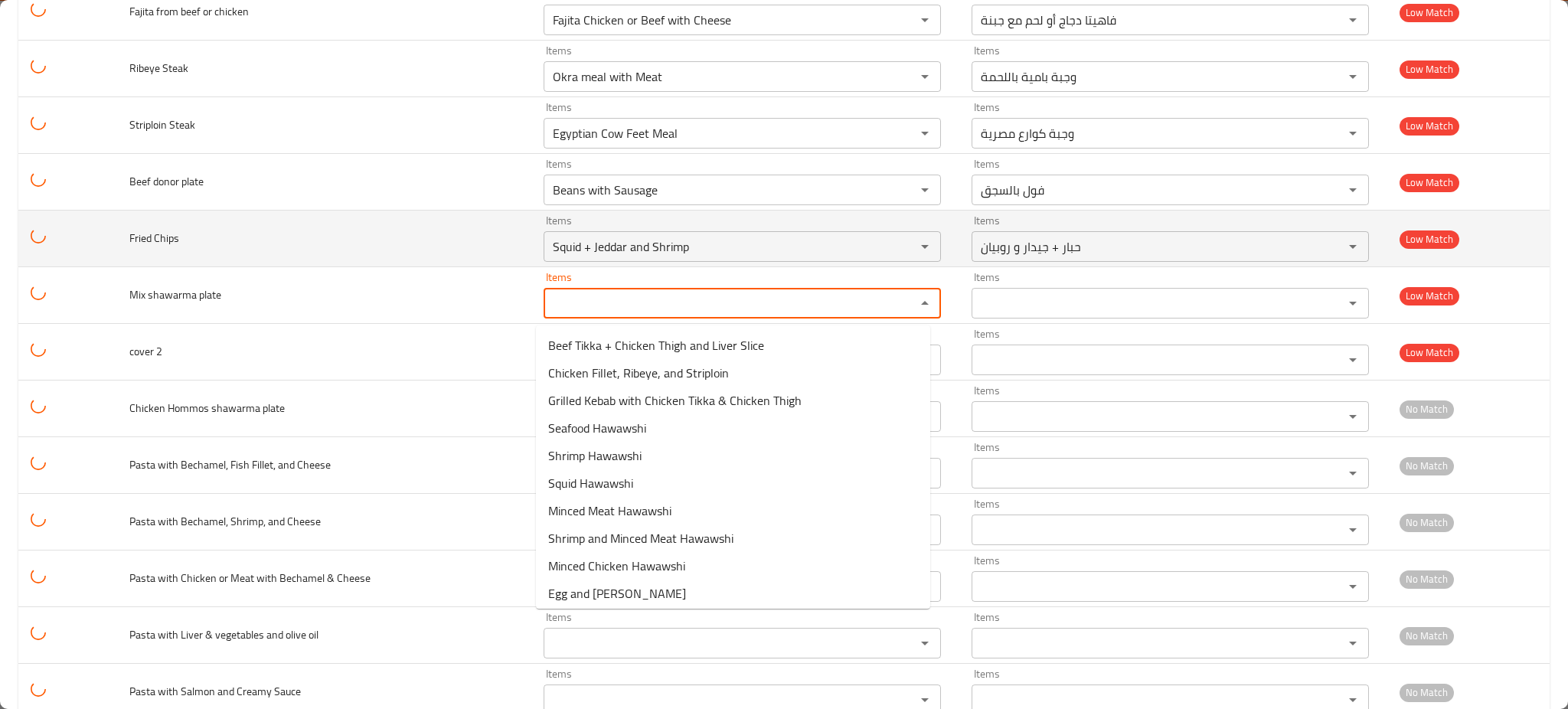
click at [253, 216] on td "Fried Chips" at bounding box center [324, 238] width 415 height 57
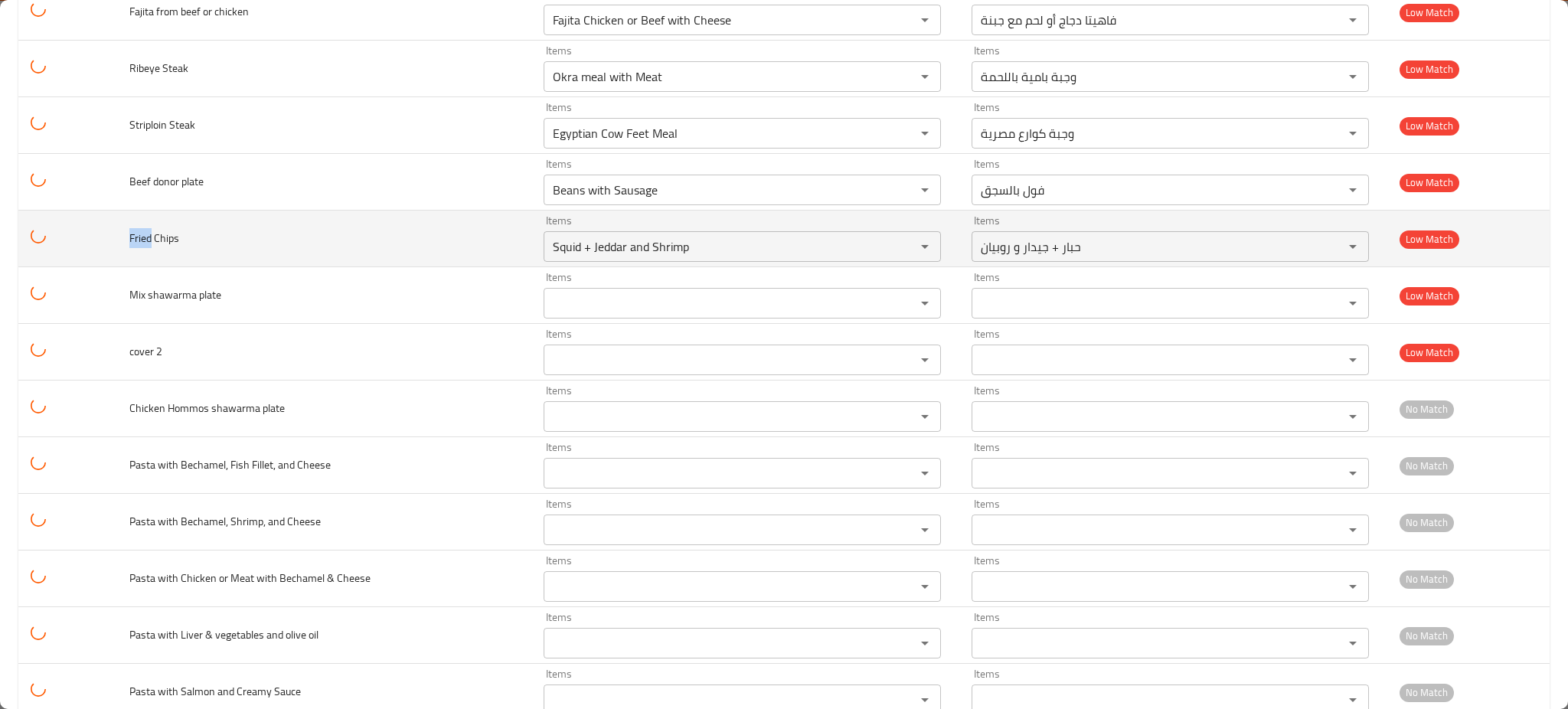
drag, startPoint x: 149, startPoint y: 242, endPoint x: 119, endPoint y: 244, distance: 30.1
click at [119, 244] on td "Fried Chips" at bounding box center [324, 238] width 415 height 57
copy span "Fried"
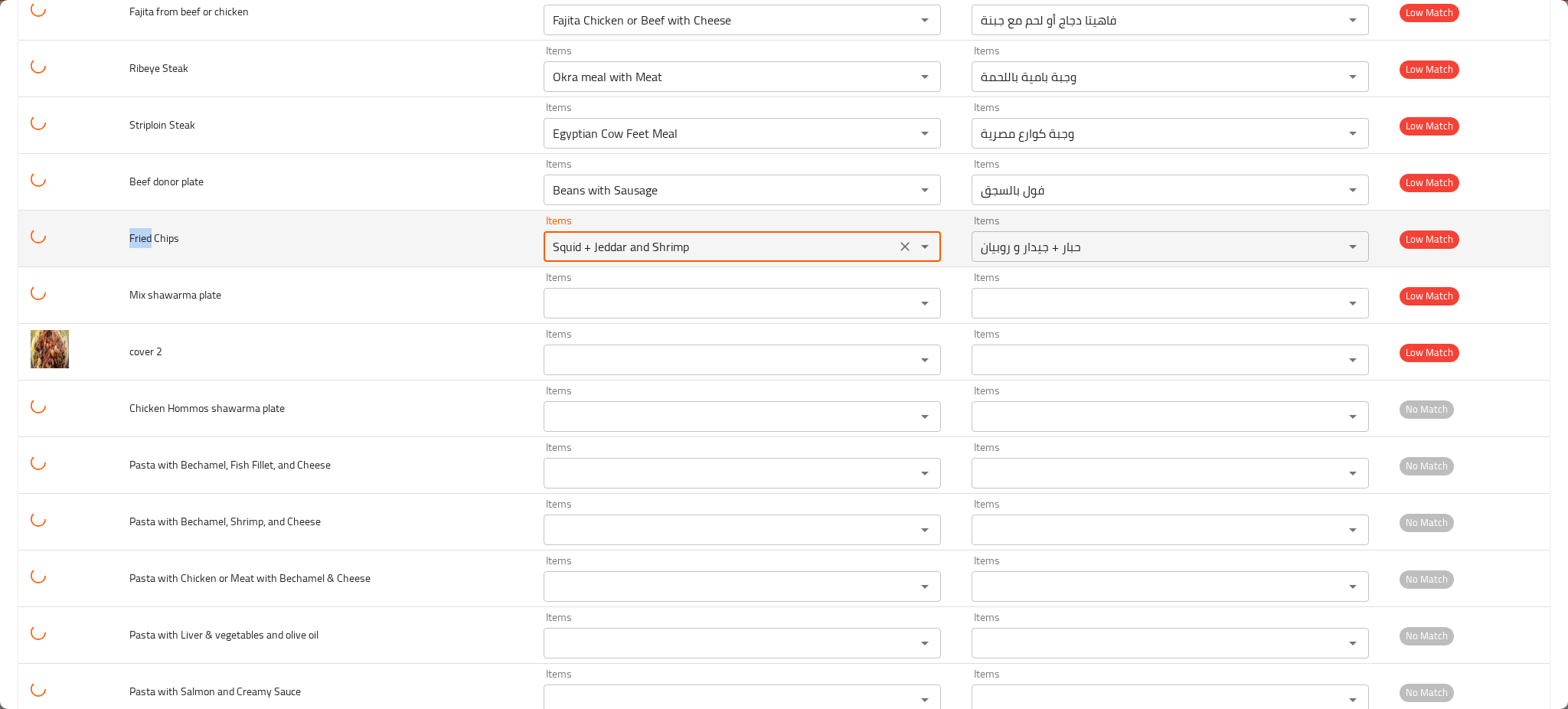
click at [682, 246] on Chips "Squid + Jeddar and Shrimp" at bounding box center [719, 247] width 343 height 22
paste Chips "Fried"
type Chips "Fried"
click at [898, 249] on icon "Clear" at bounding box center [905, 247] width 15 height 15
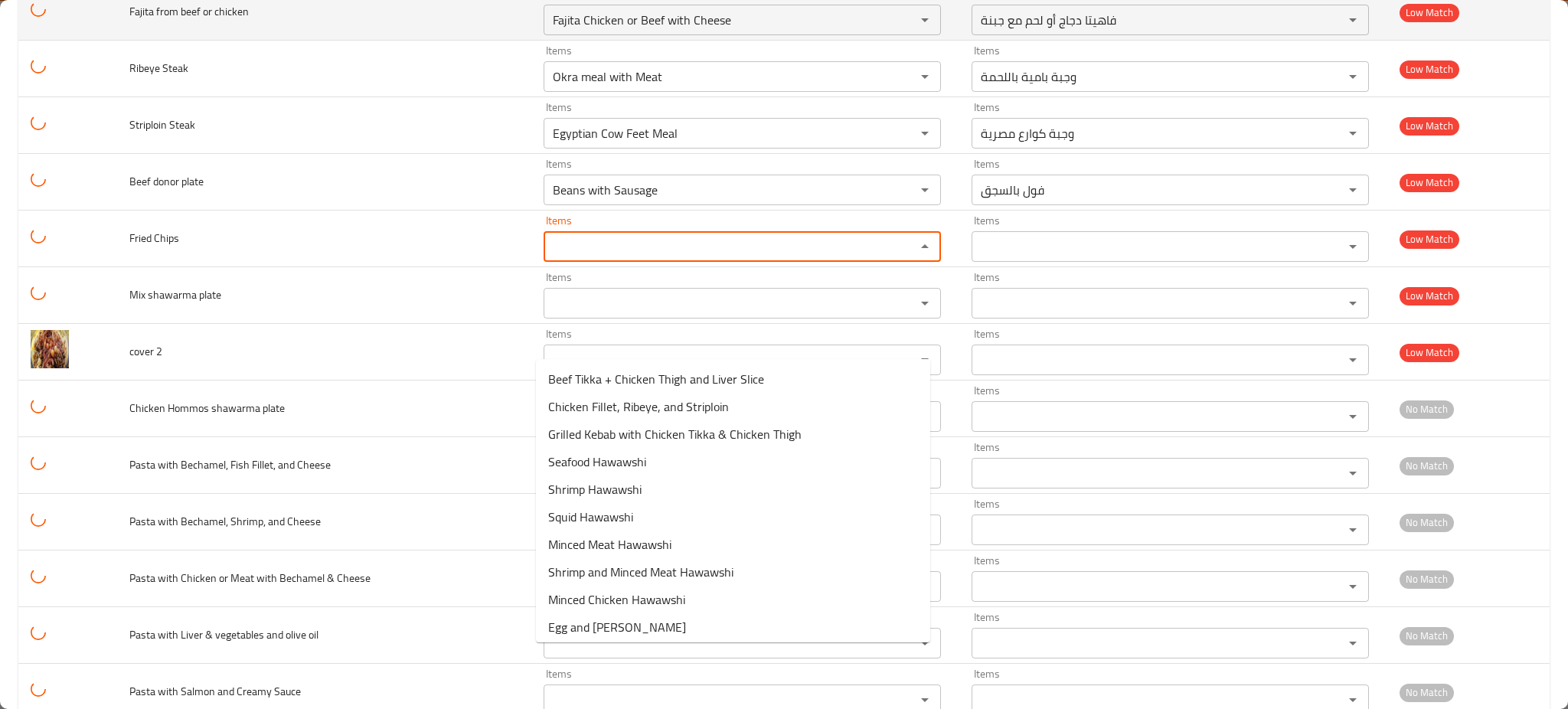
scroll to position [3557, 0]
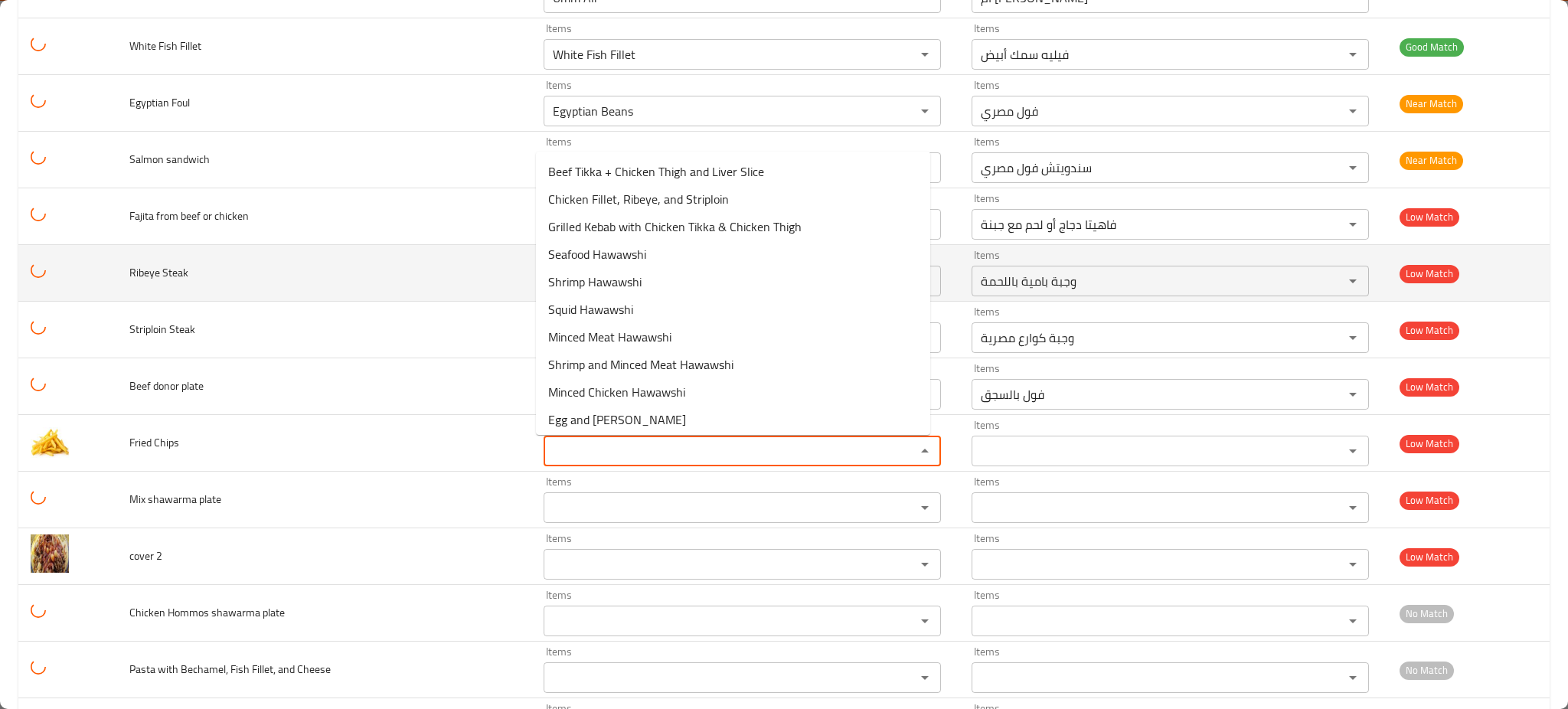
click at [312, 275] on td "Ribeye Steak" at bounding box center [324, 272] width 415 height 57
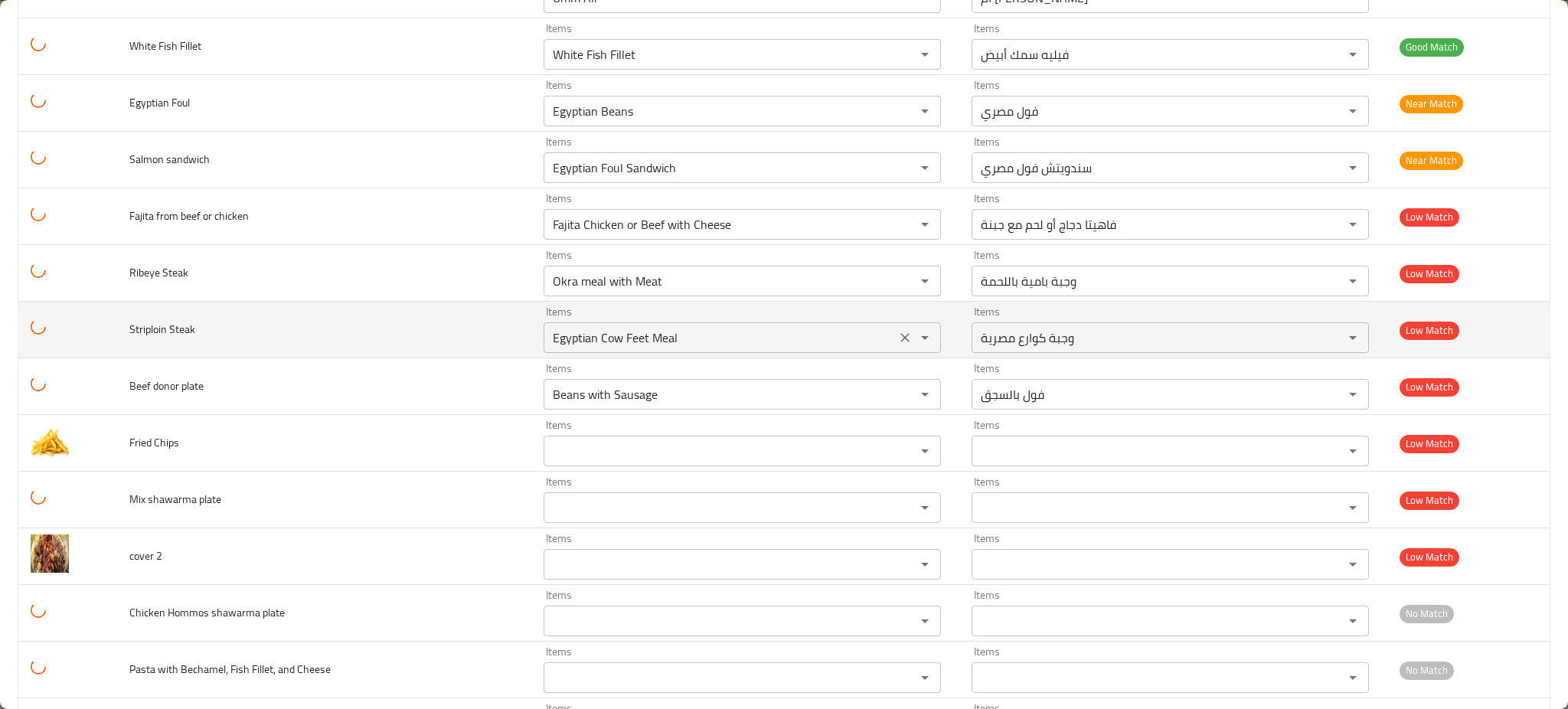
click at [897, 279] on icon "Clear" at bounding box center [905, 281] width 15 height 15
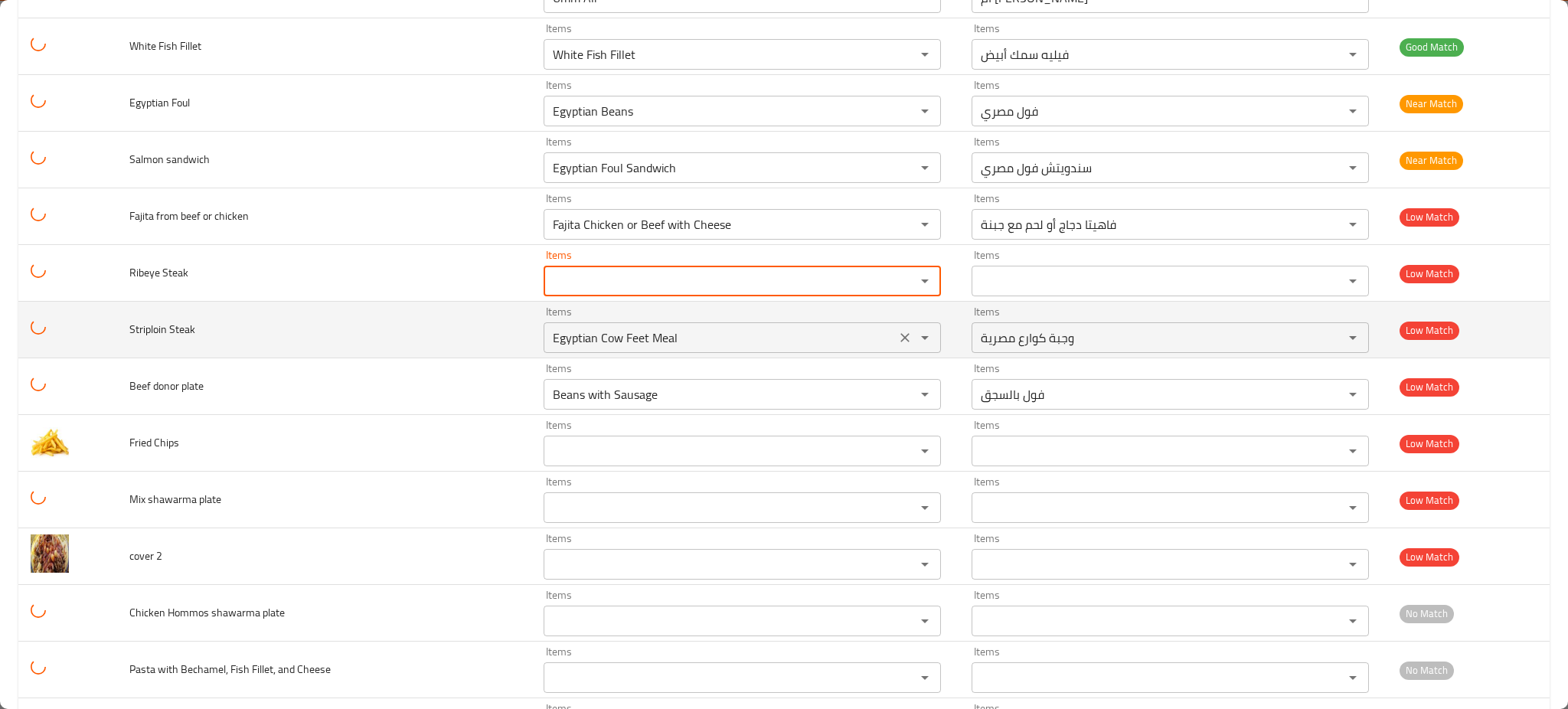
click at [897, 345] on icon "Clear" at bounding box center [905, 337] width 15 height 15
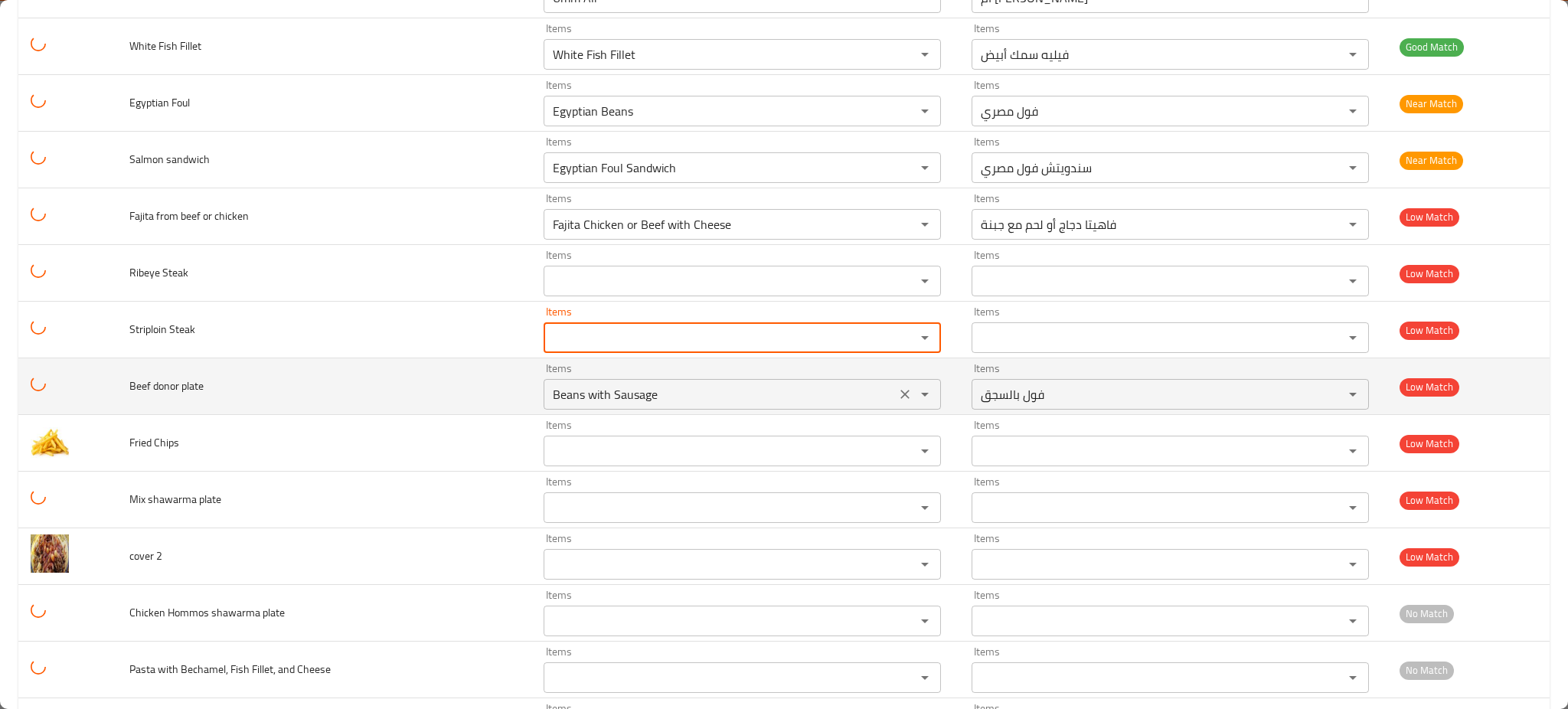
click at [897, 393] on icon "Clear" at bounding box center [905, 394] width 15 height 15
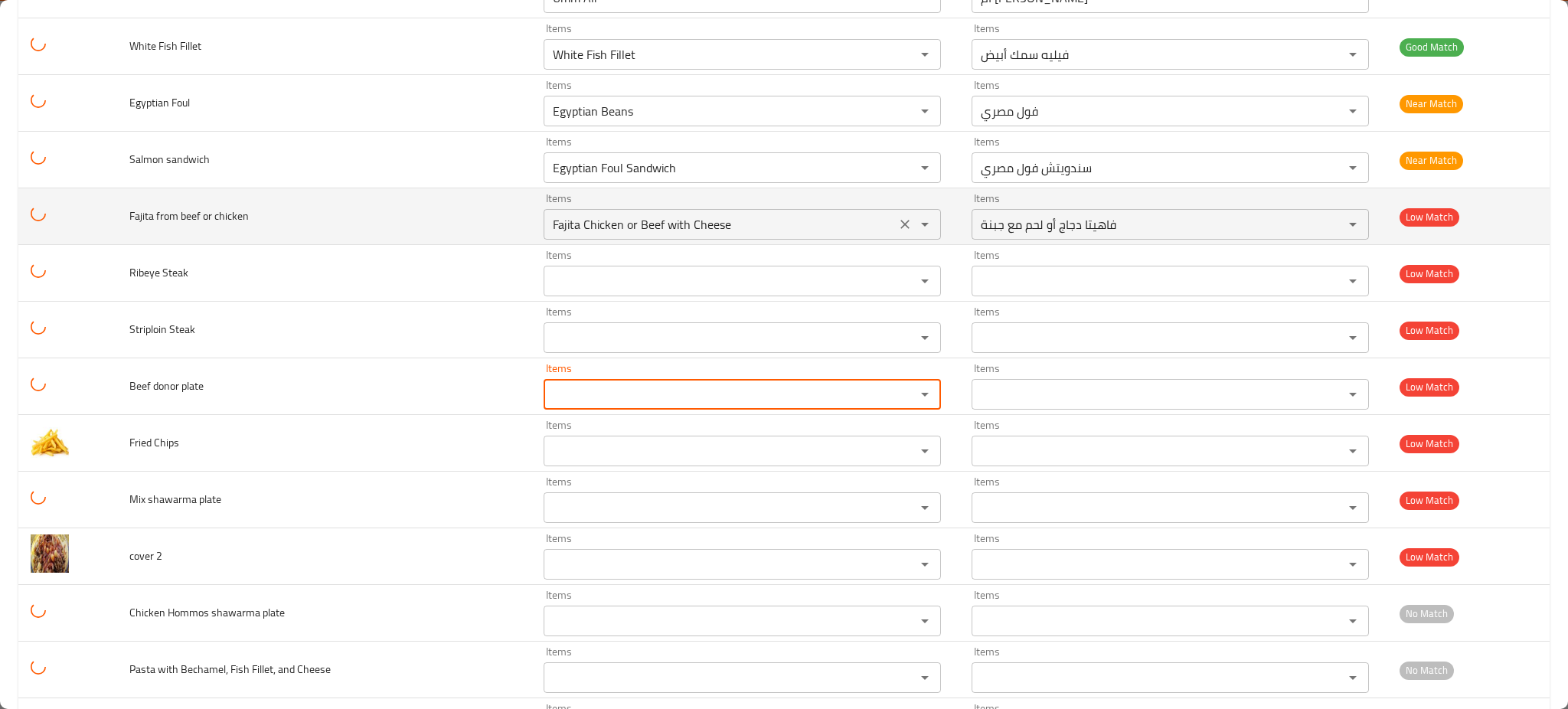
click at [899, 232] on icon "Clear" at bounding box center [905, 224] width 15 height 15
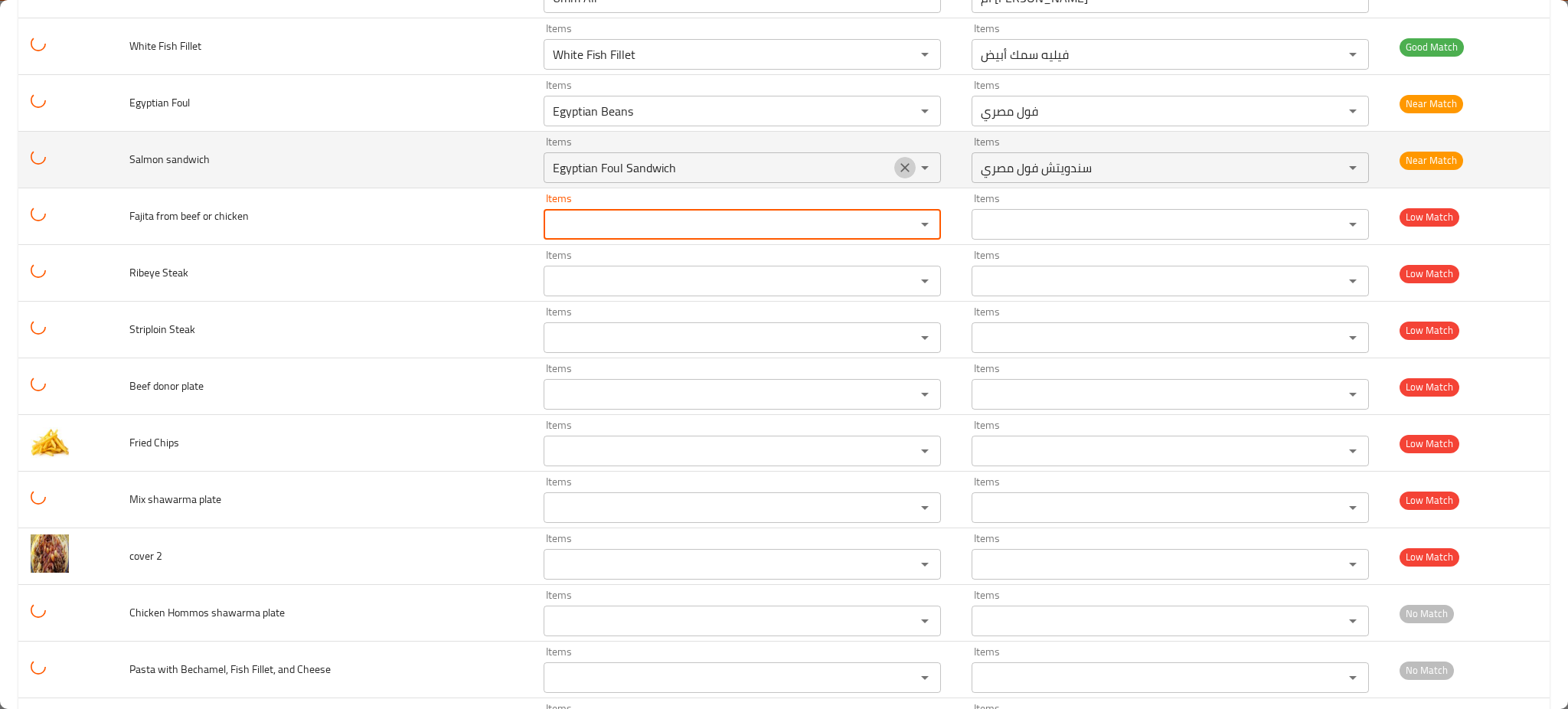
click at [897, 170] on icon "Clear" at bounding box center [905, 168] width 15 height 15
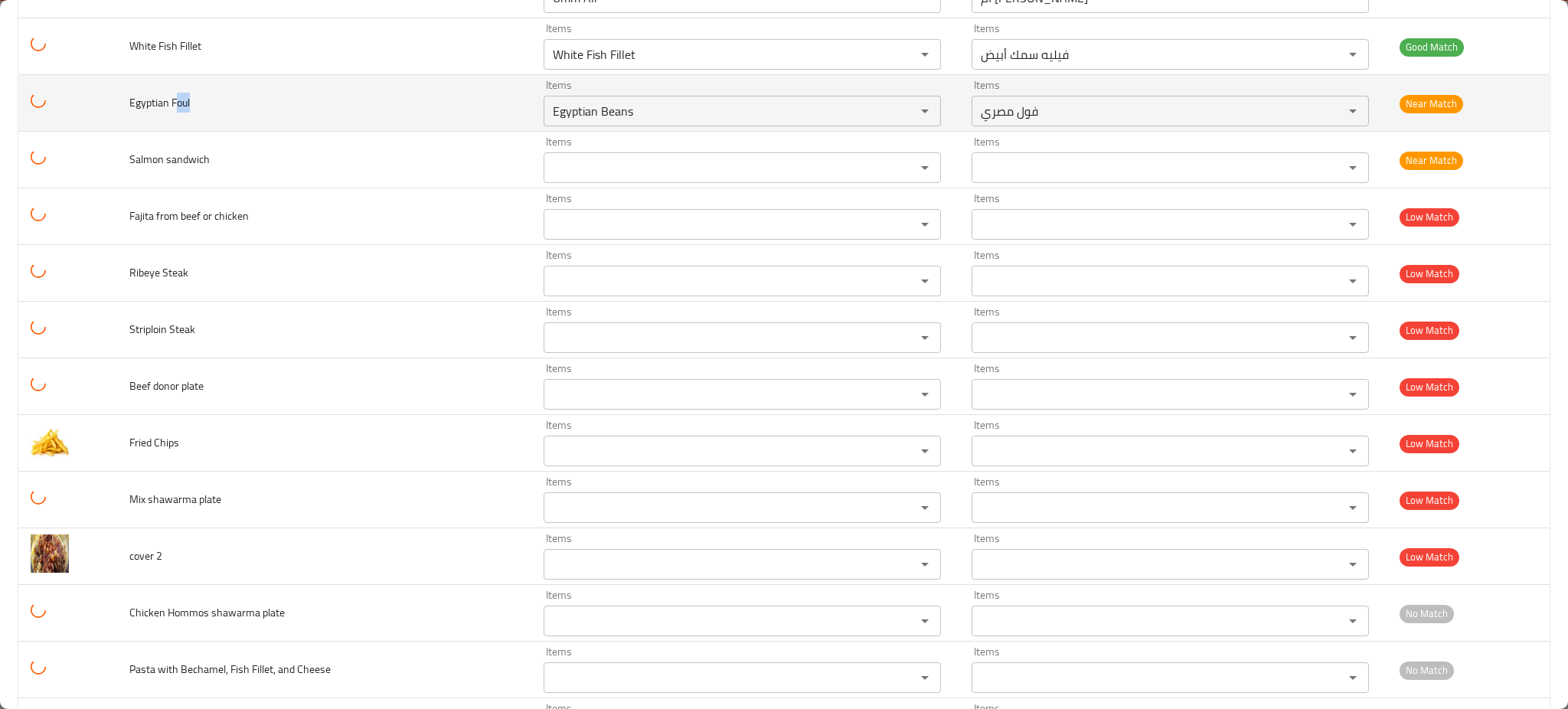
drag, startPoint x: 174, startPoint y: 104, endPoint x: 260, endPoint y: 101, distance: 86.1
click at [238, 104] on td "Egyptian Foul" at bounding box center [324, 103] width 415 height 57
copy span "oul"
click at [699, 116] on Foul "Egyptian Beans" at bounding box center [719, 111] width 343 height 22
paste Foul "oul"
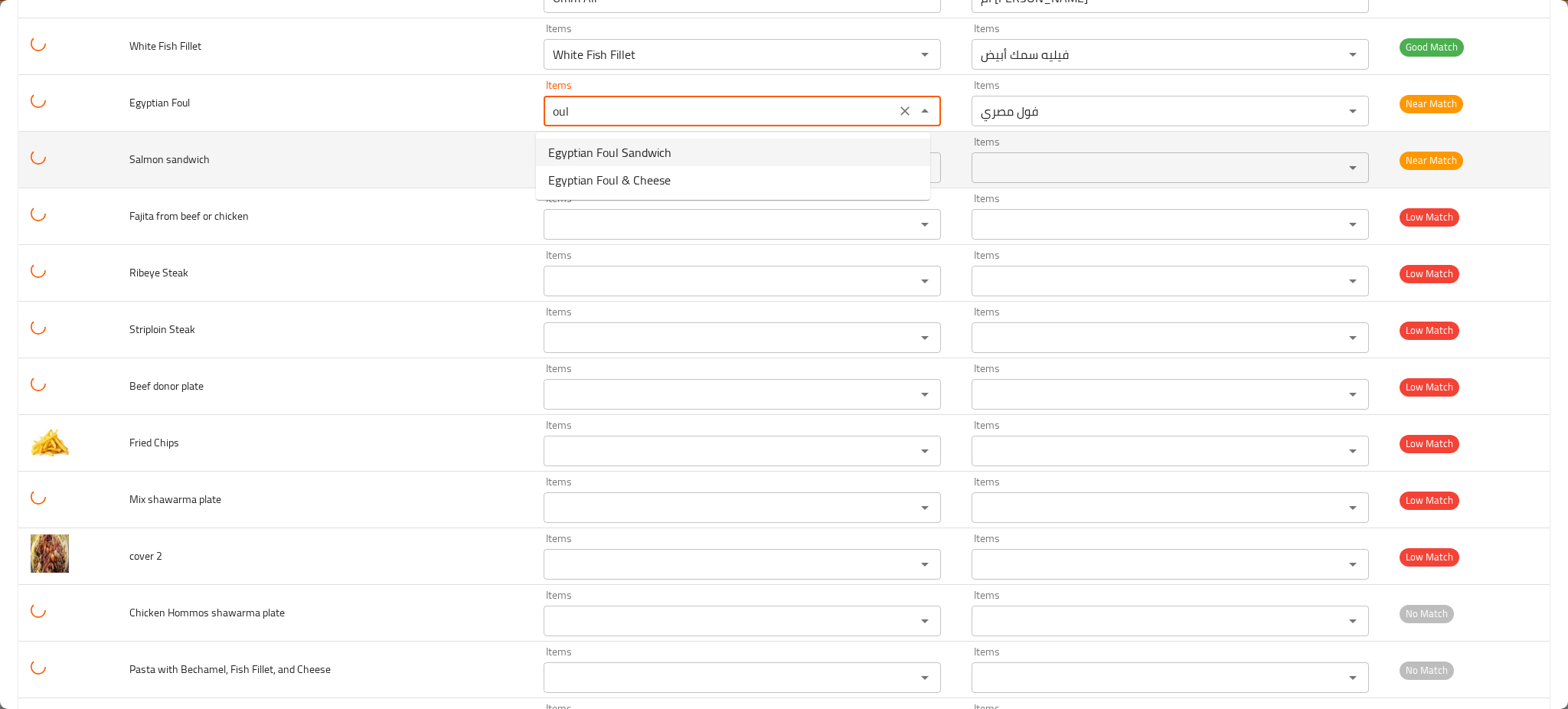
type Foul "Egyptian Beans"
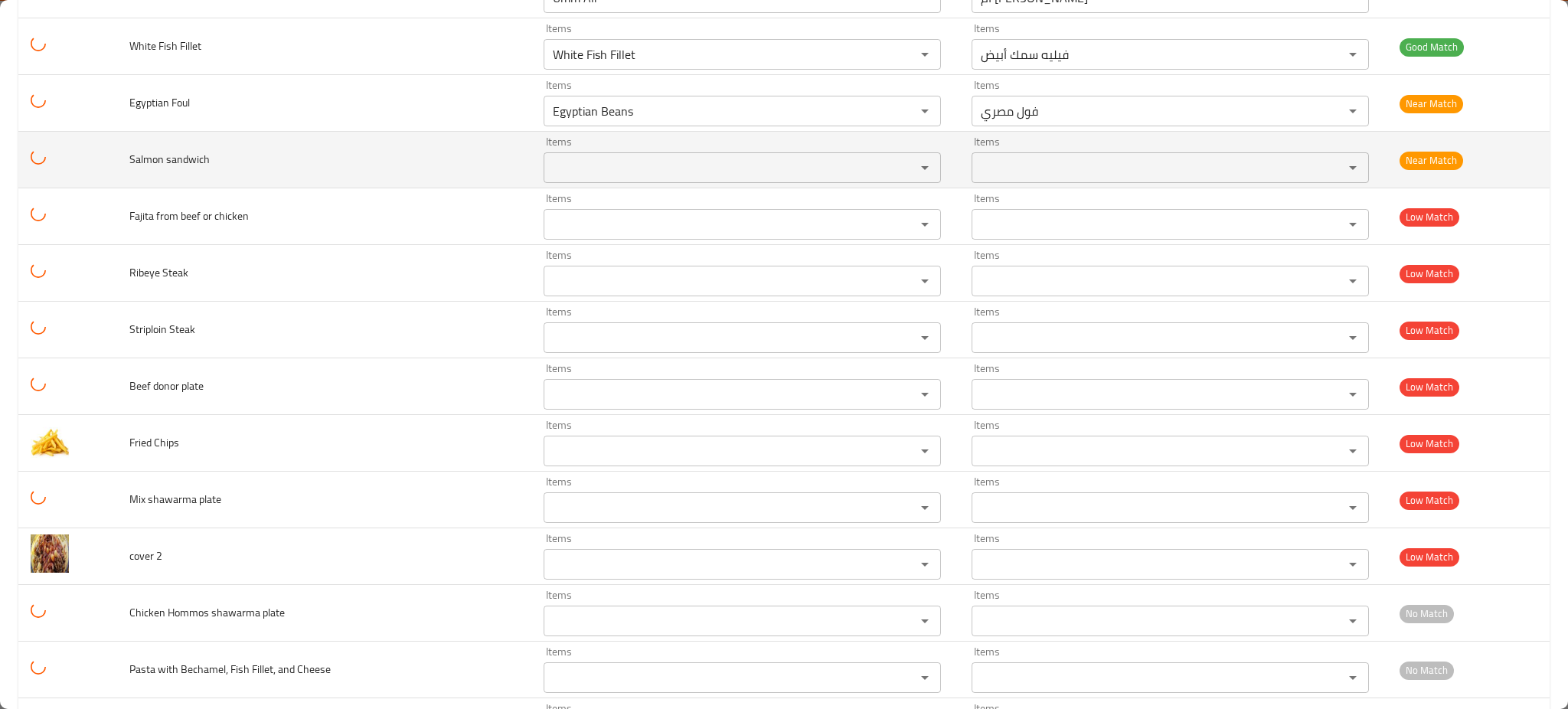
click at [378, 148] on td "Salmon sandwich" at bounding box center [324, 159] width 415 height 57
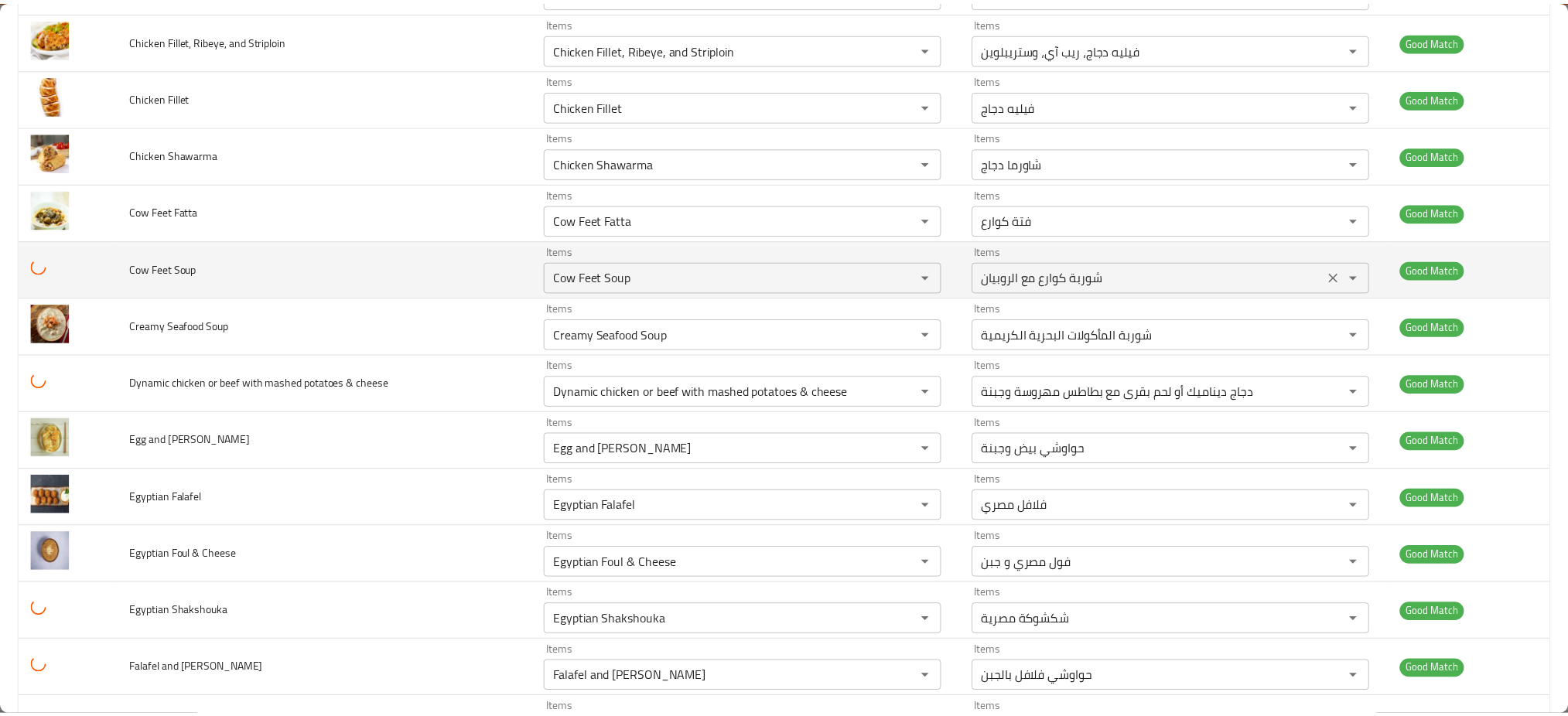
scroll to position [0, 0]
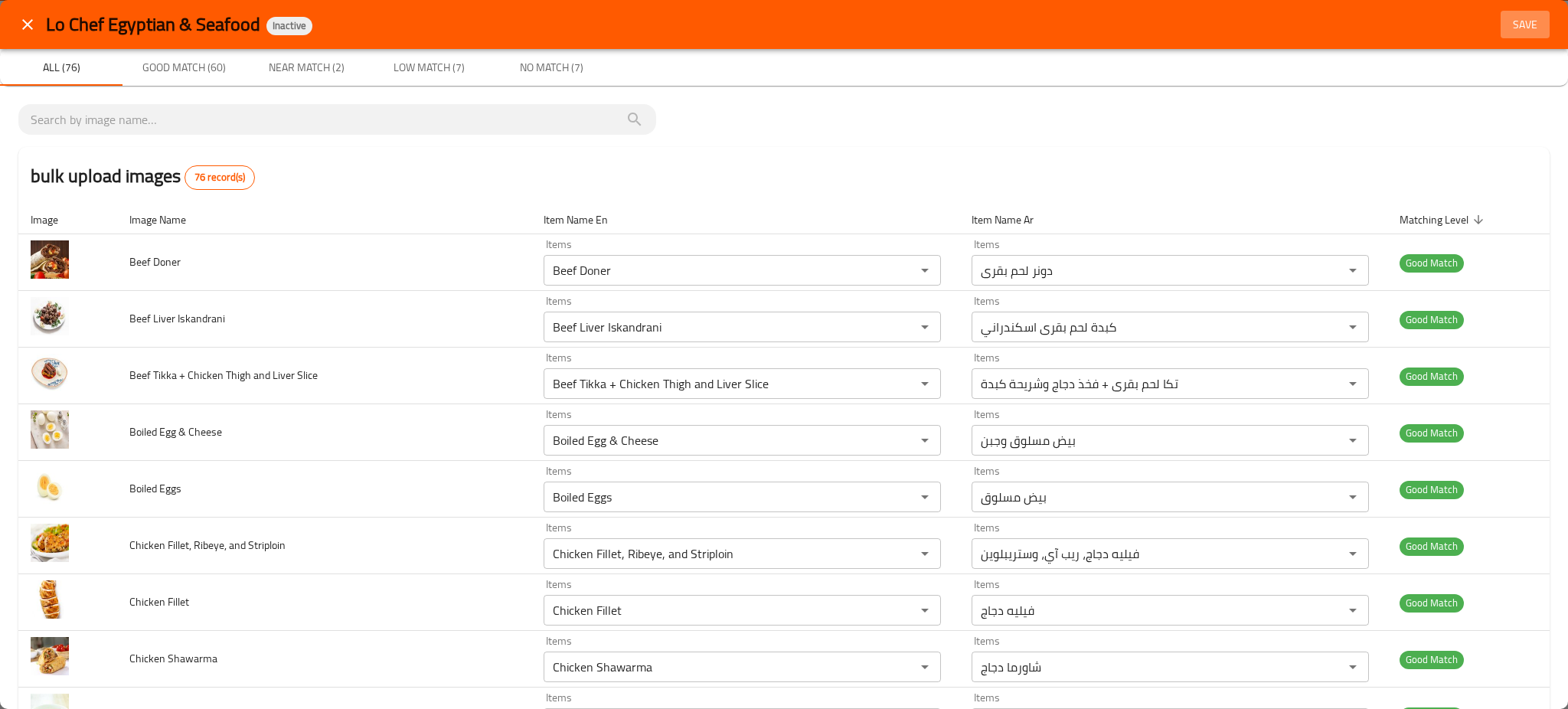
click at [1507, 26] on span "Save" at bounding box center [1525, 25] width 36 height 19
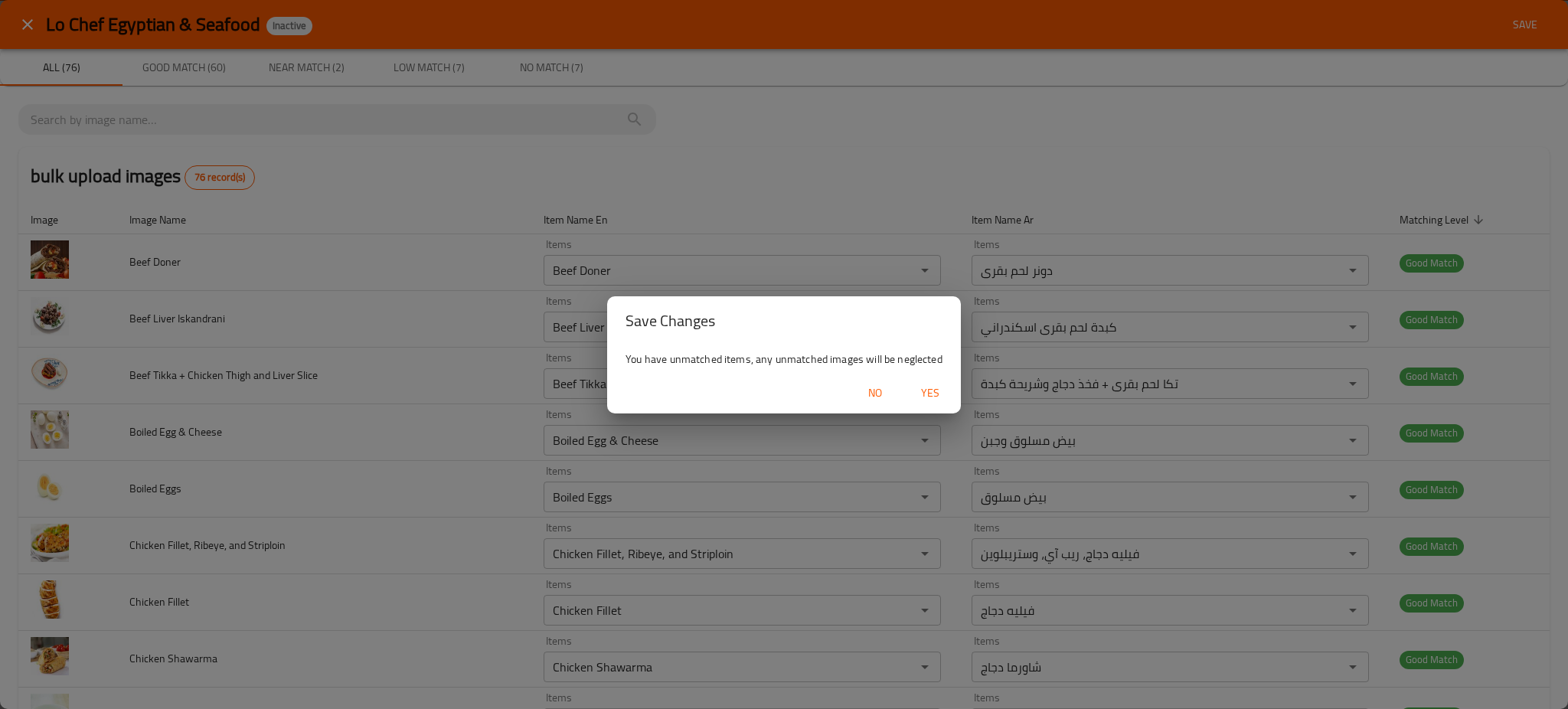
click at [927, 392] on span "Yes" at bounding box center [930, 392] width 36 height 19
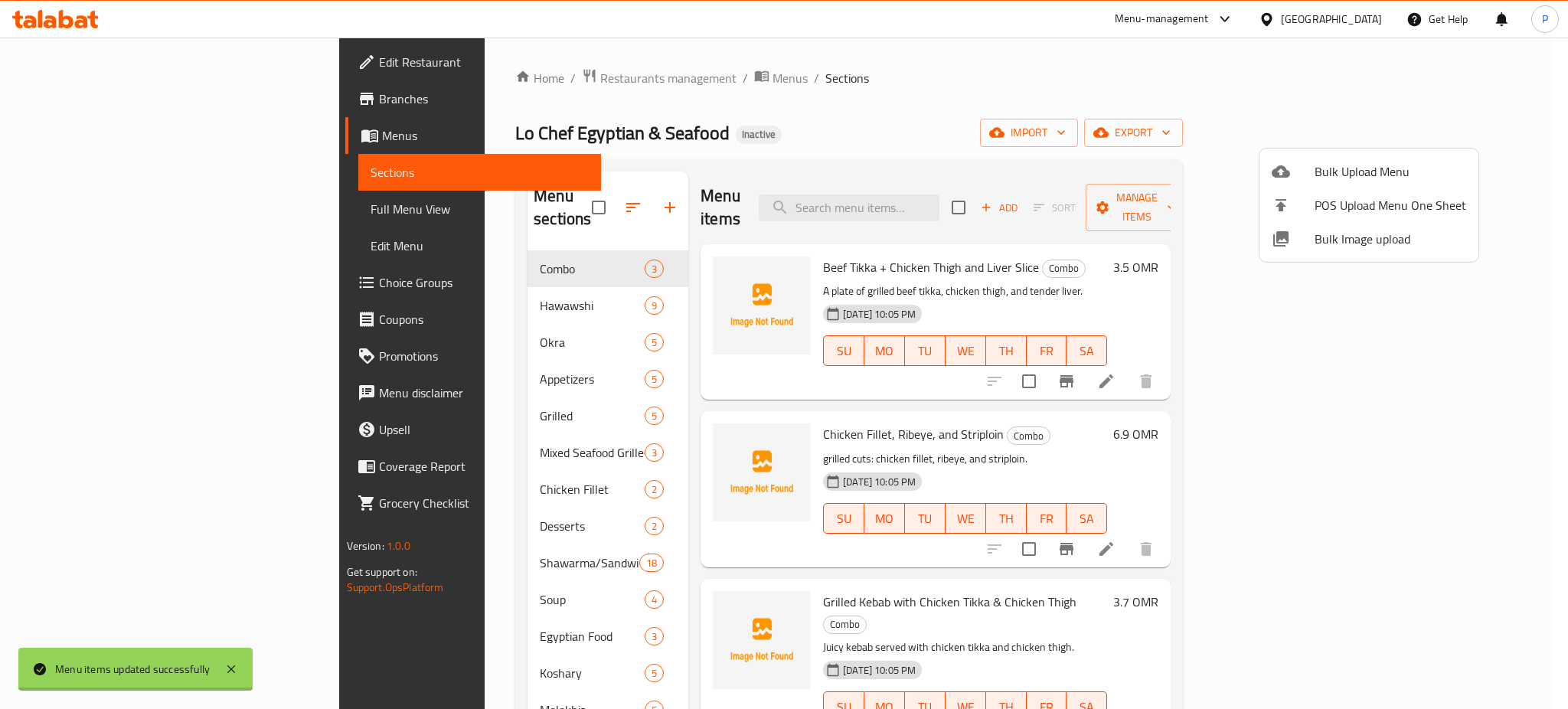
click at [438, 318] on div at bounding box center [784, 354] width 1568 height 709
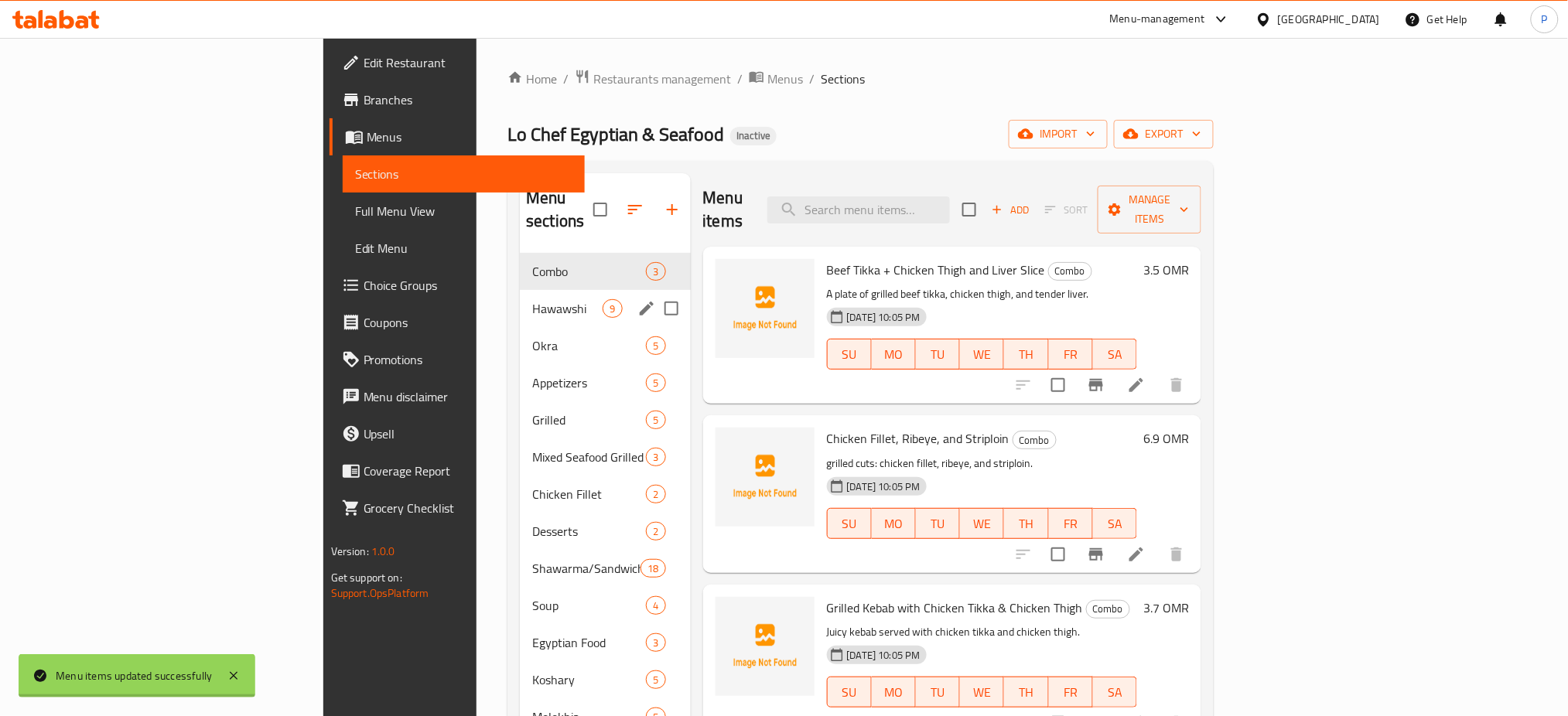
click at [520, 290] on div "Hawawshi 9" at bounding box center [605, 308] width 170 height 37
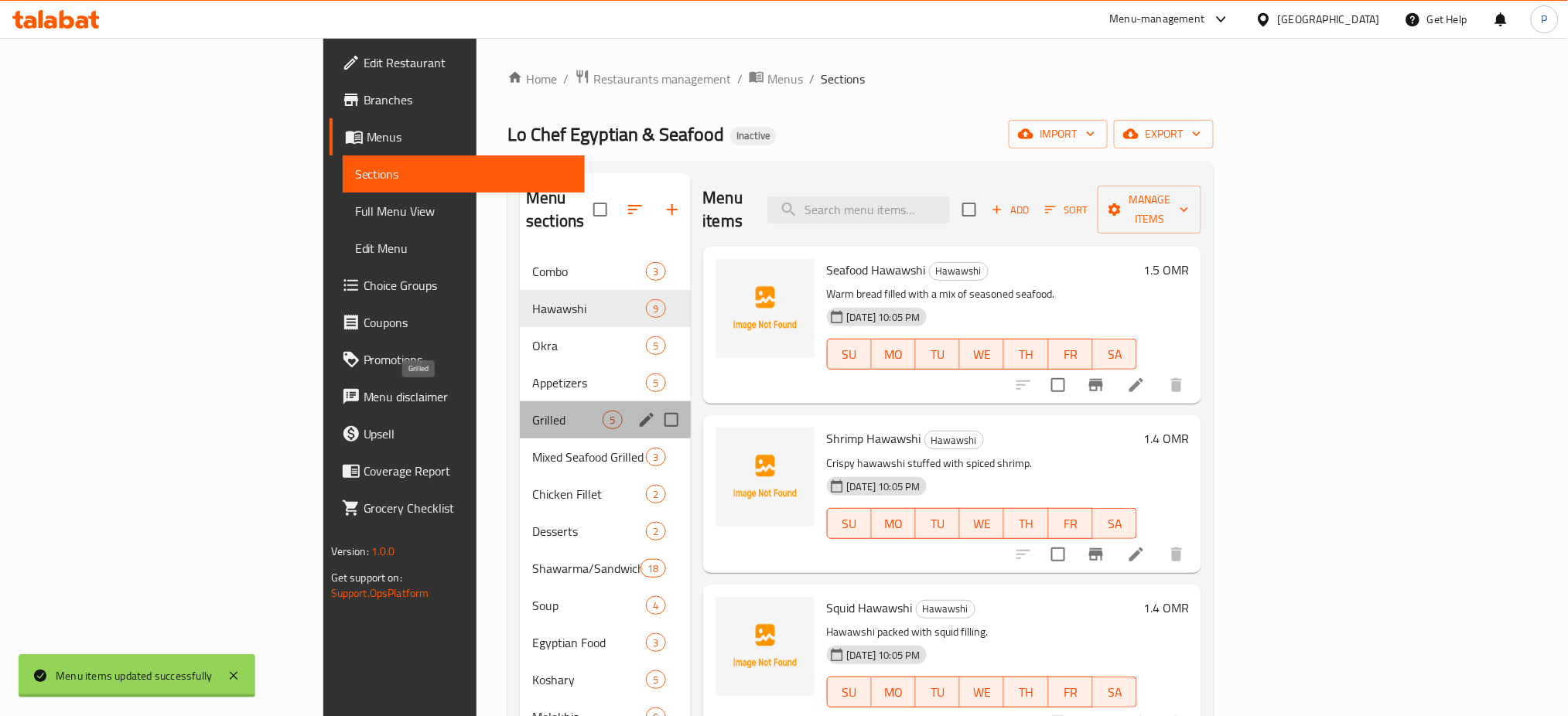
click at [532, 410] on span "Grilled" at bounding box center [567, 420] width 70 height 19
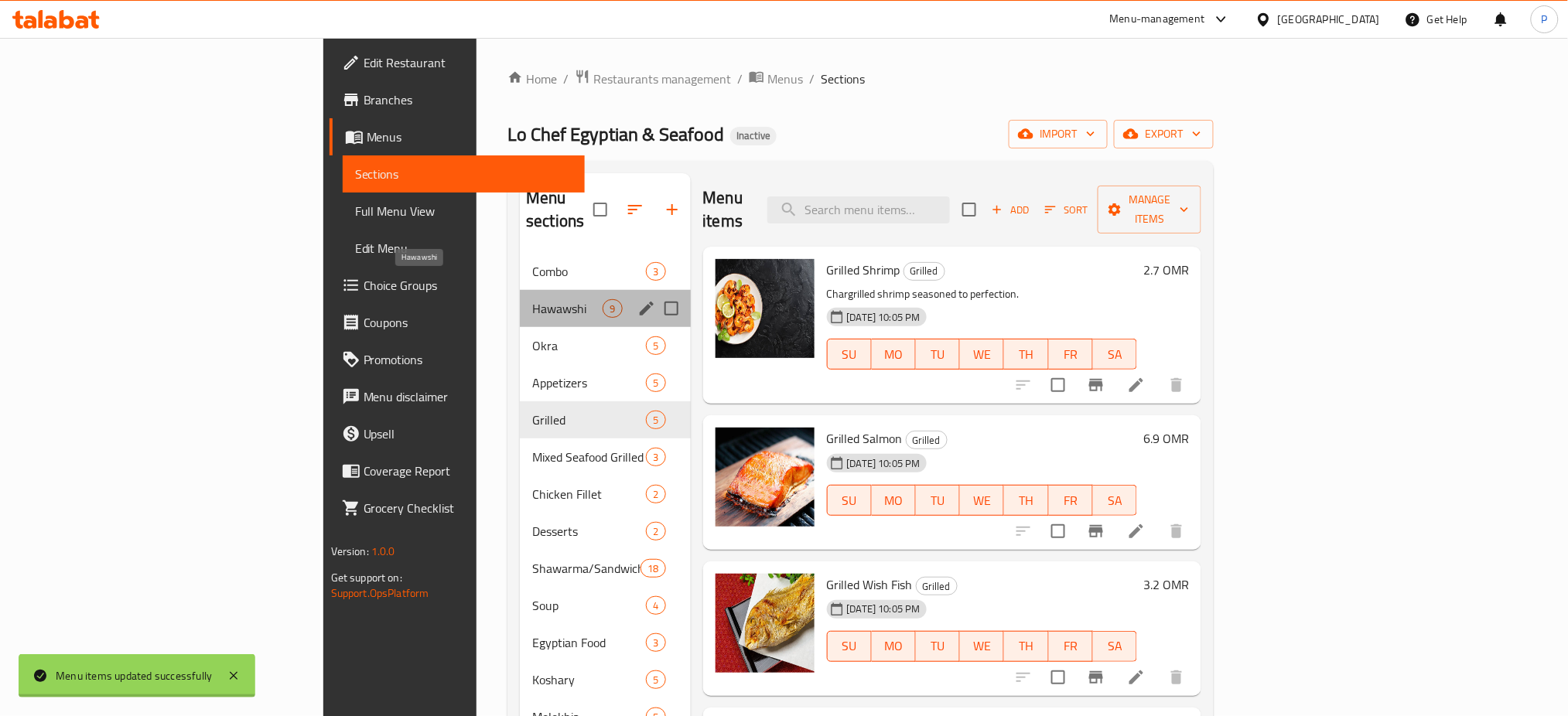
click at [532, 299] on span "Hawawshi" at bounding box center [567, 309] width 70 height 19
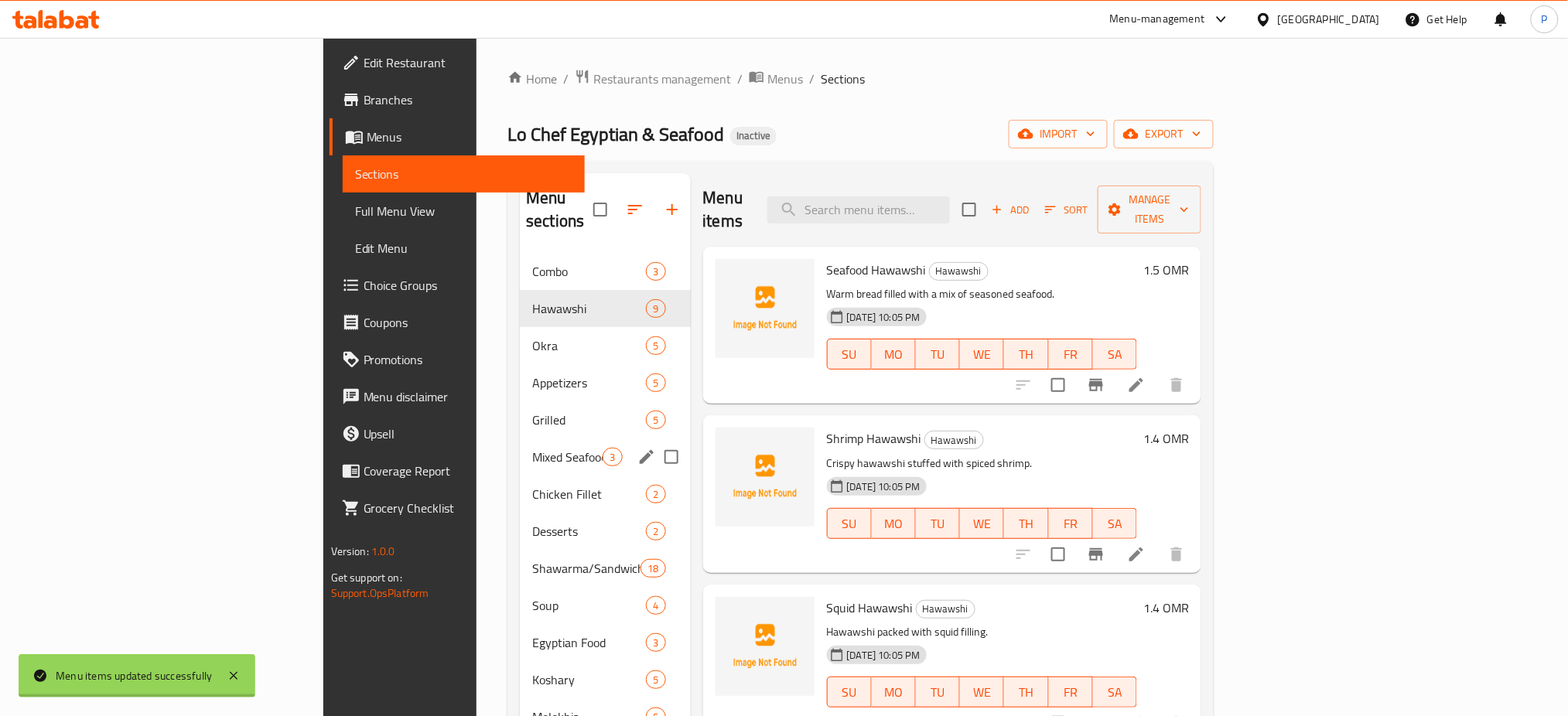
click at [532, 448] on span "Mixed Seafood Grilled" at bounding box center [567, 457] width 70 height 19
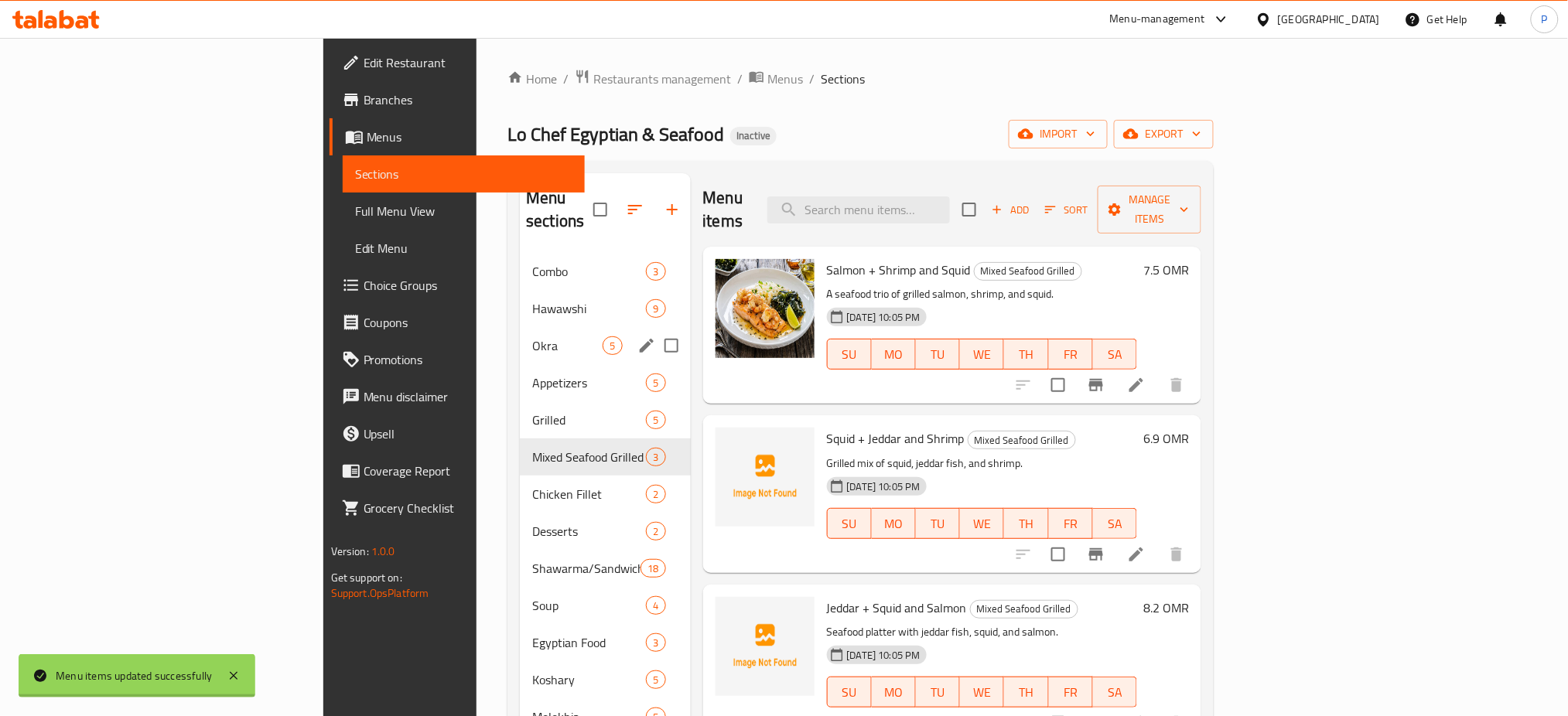
click at [520, 252] on div "Combo 3" at bounding box center [605, 270] width 170 height 37
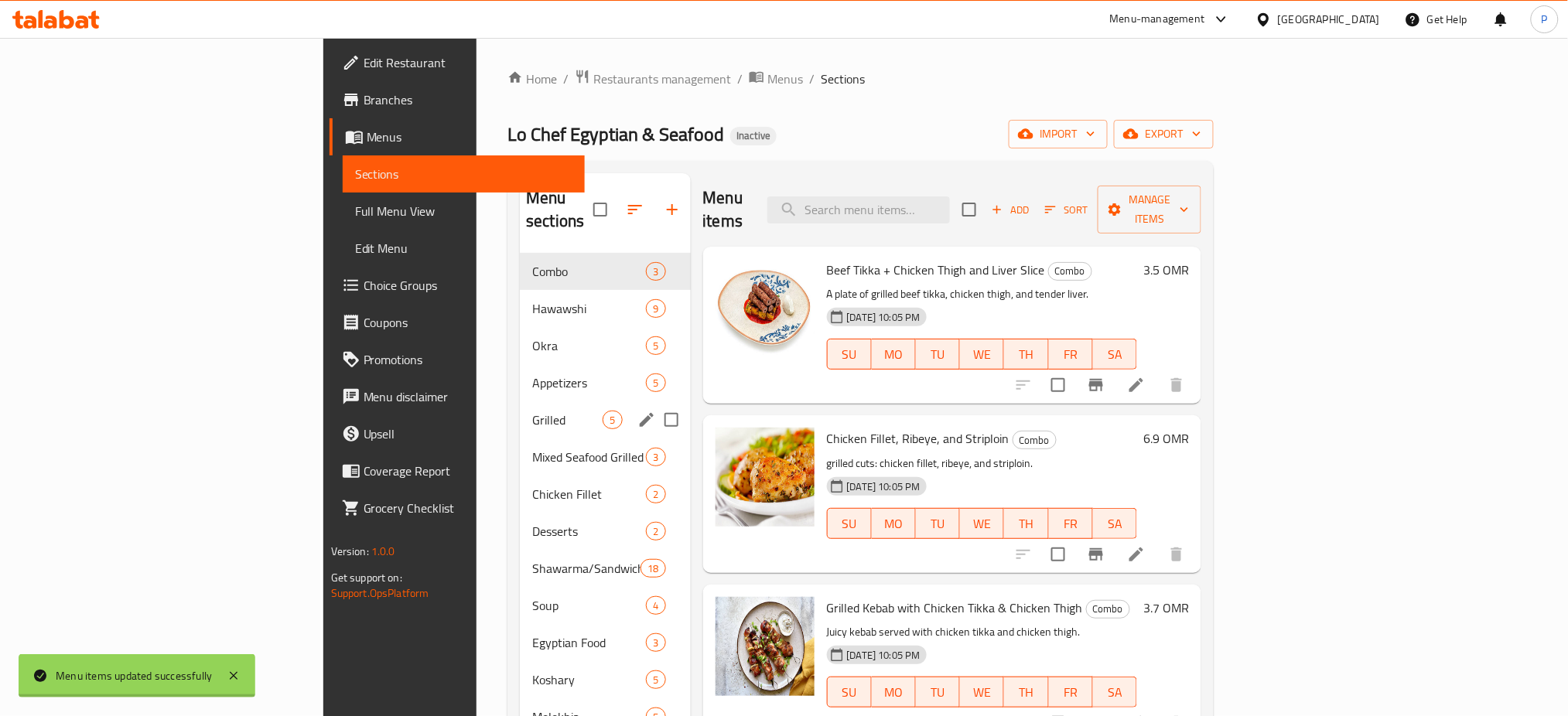
click at [520, 407] on div "Grilled 5" at bounding box center [605, 419] width 170 height 37
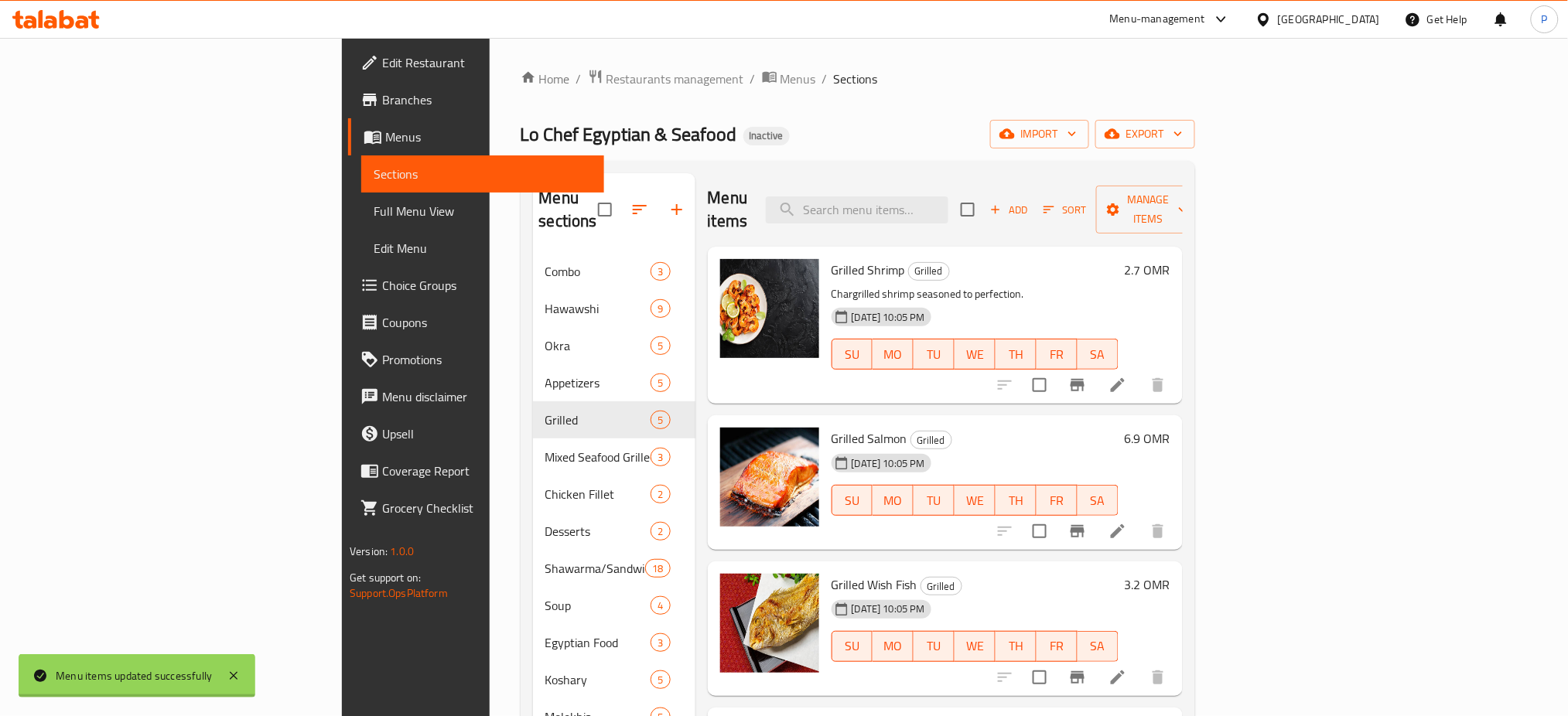
click at [589, 193] on input "checkbox" at bounding box center [605, 209] width 33 height 33
checkbox input "true"
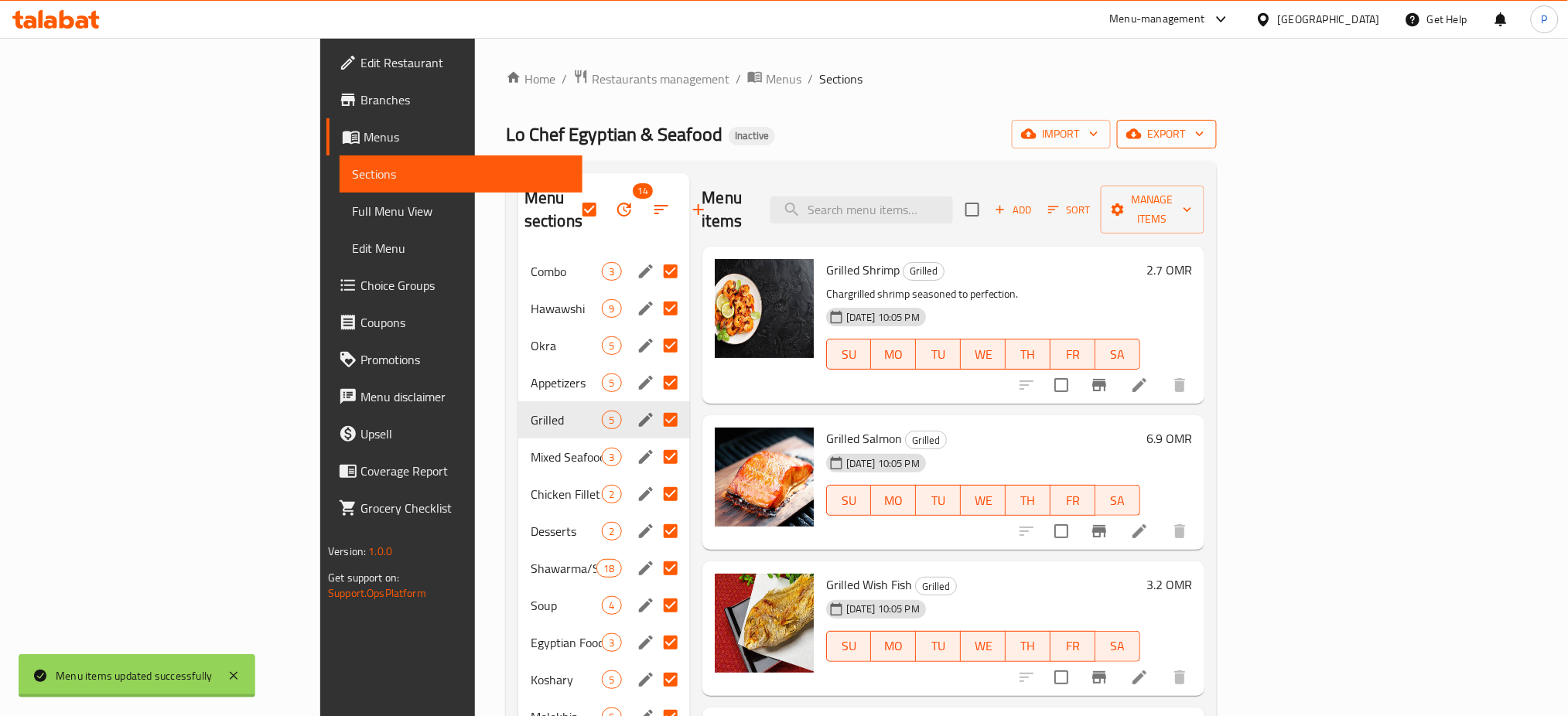
click at [1204, 128] on span "export" at bounding box center [1167, 134] width 75 height 20
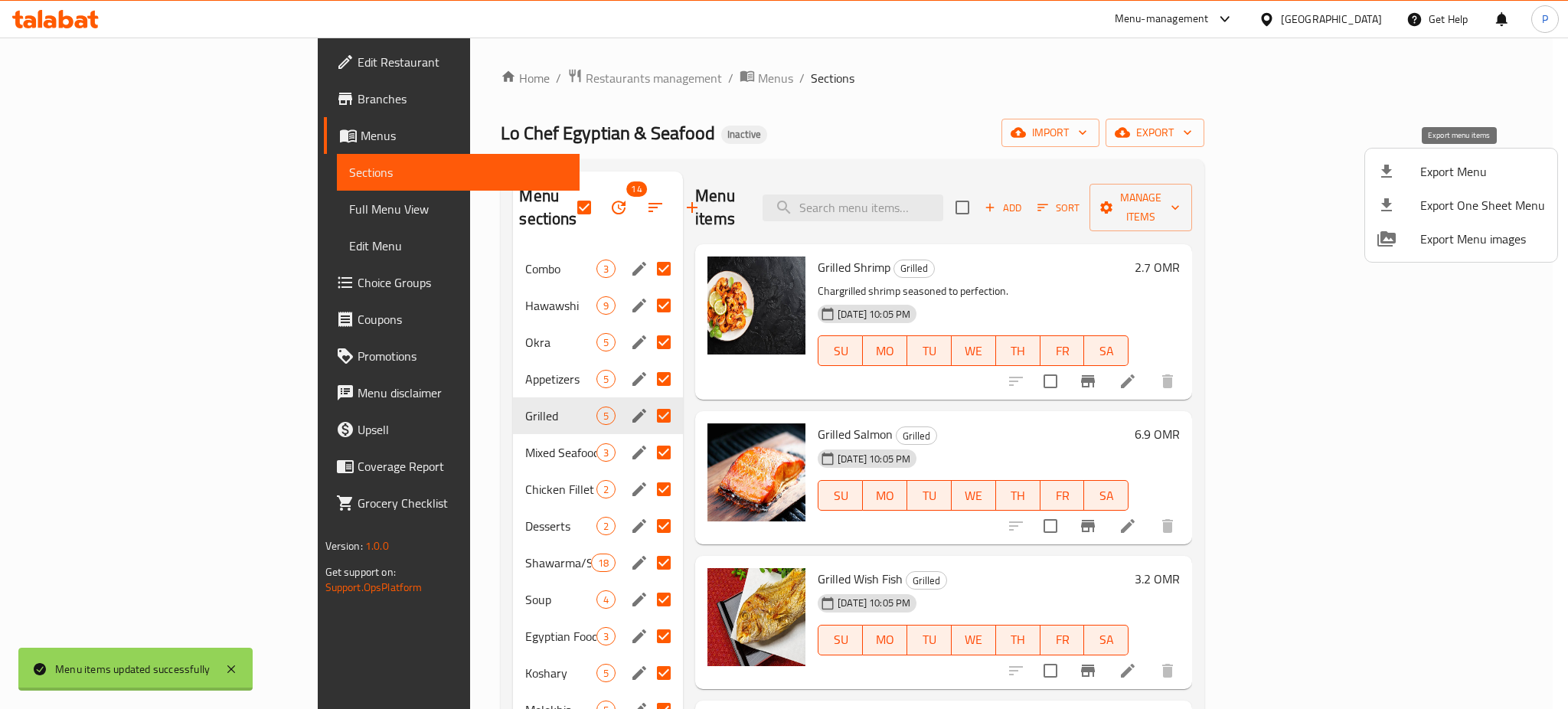
click at [1451, 166] on span "Export Menu" at bounding box center [1482, 172] width 125 height 19
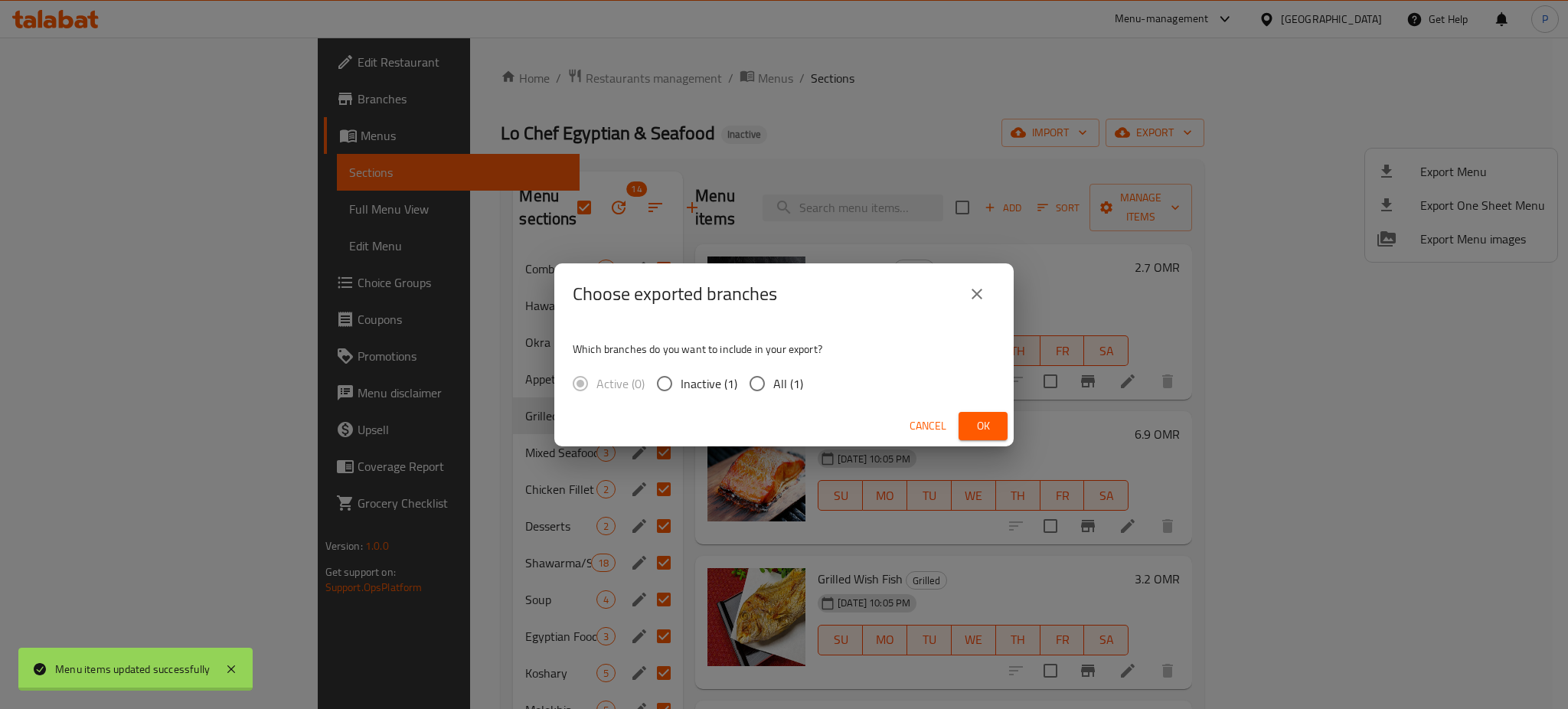
click at [755, 368] on input "All (1)" at bounding box center [757, 384] width 33 height 33
radio input "true"
click at [956, 420] on div "Cancel Ok" at bounding box center [784, 426] width 459 height 40
click at [982, 421] on span "Ok" at bounding box center [983, 426] width 25 height 19
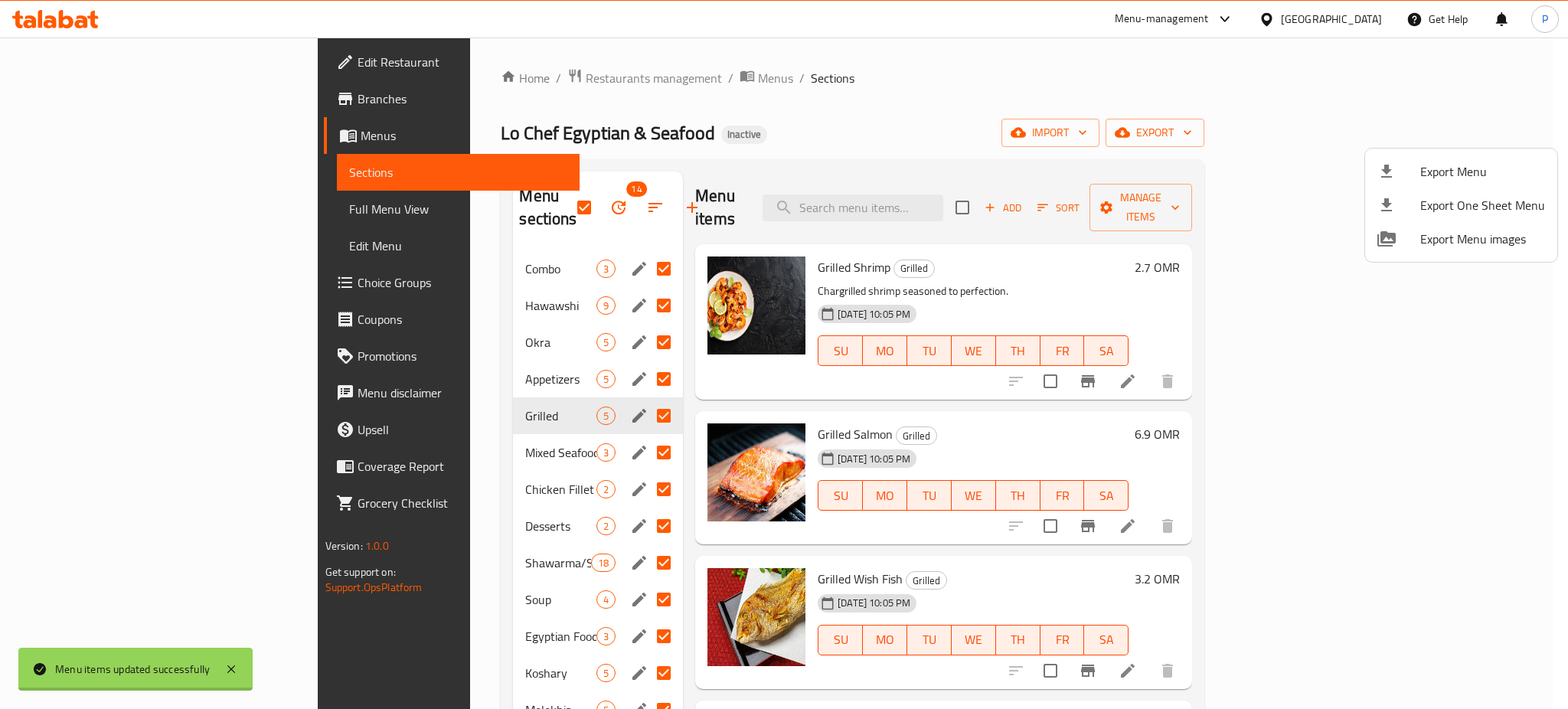
drag, startPoint x: 432, startPoint y: 263, endPoint x: 439, endPoint y: 252, distance: 13.0
click at [432, 263] on div at bounding box center [784, 354] width 1568 height 709
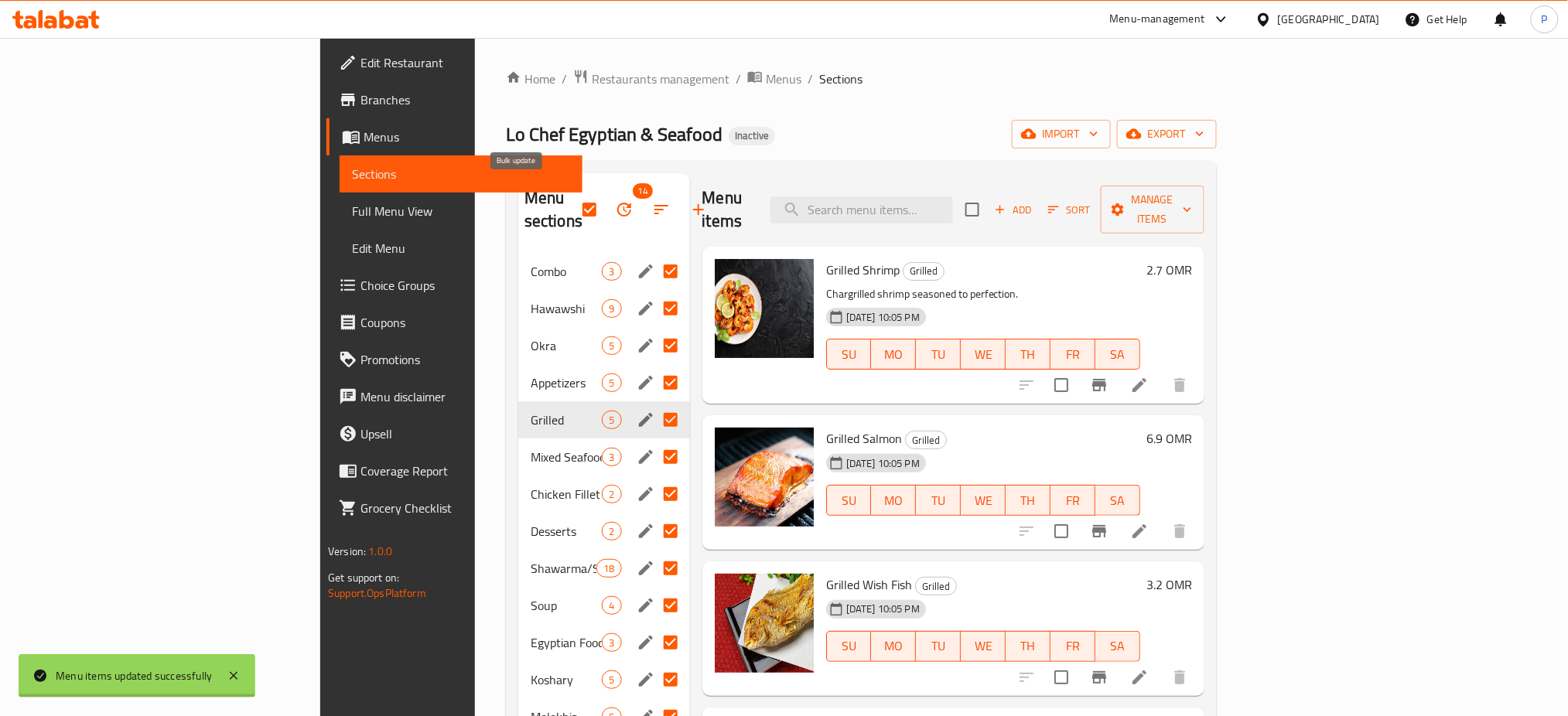
click at [573, 193] on input "checkbox" at bounding box center [590, 209] width 33 height 33
checkbox input "false"
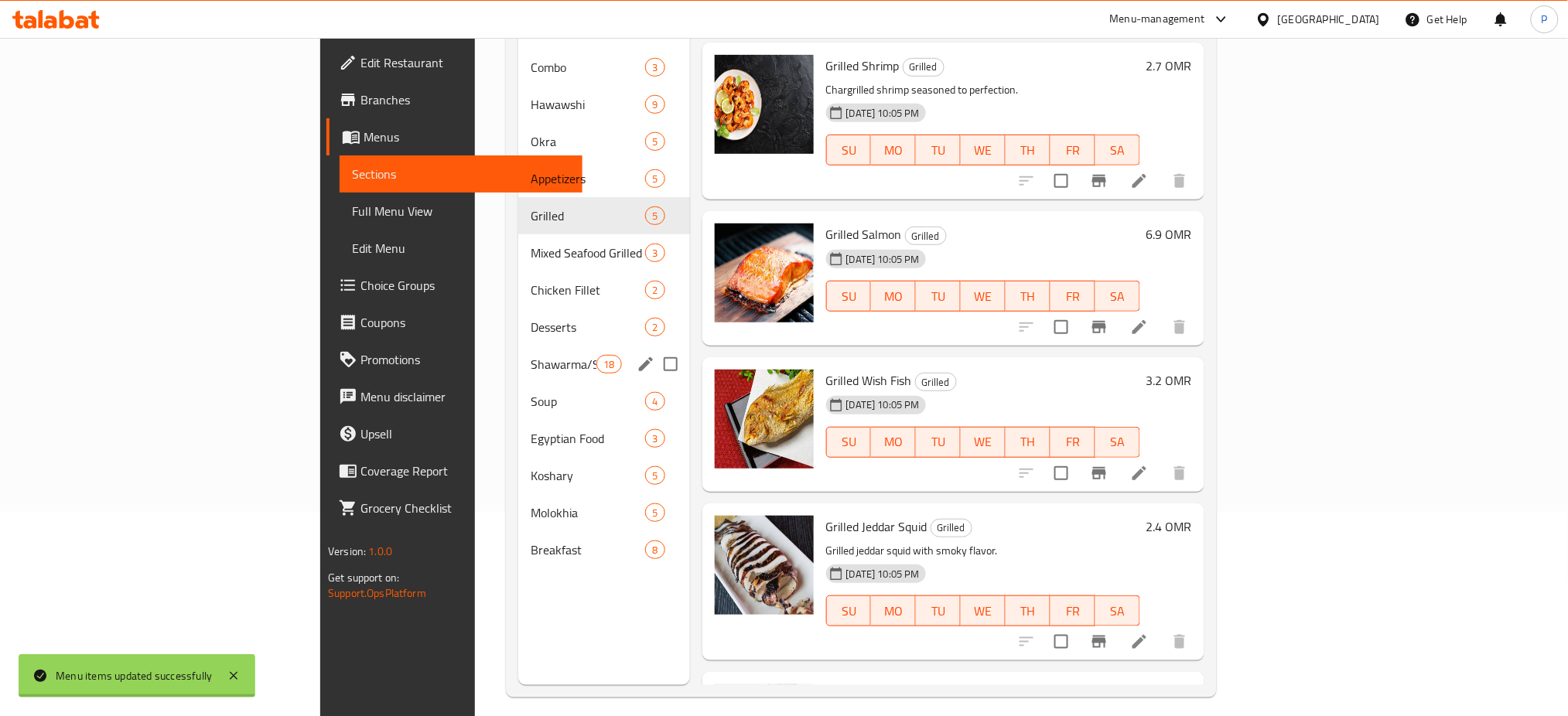
scroll to position [103, 0]
